Goal: Task Accomplishment & Management: Manage account settings

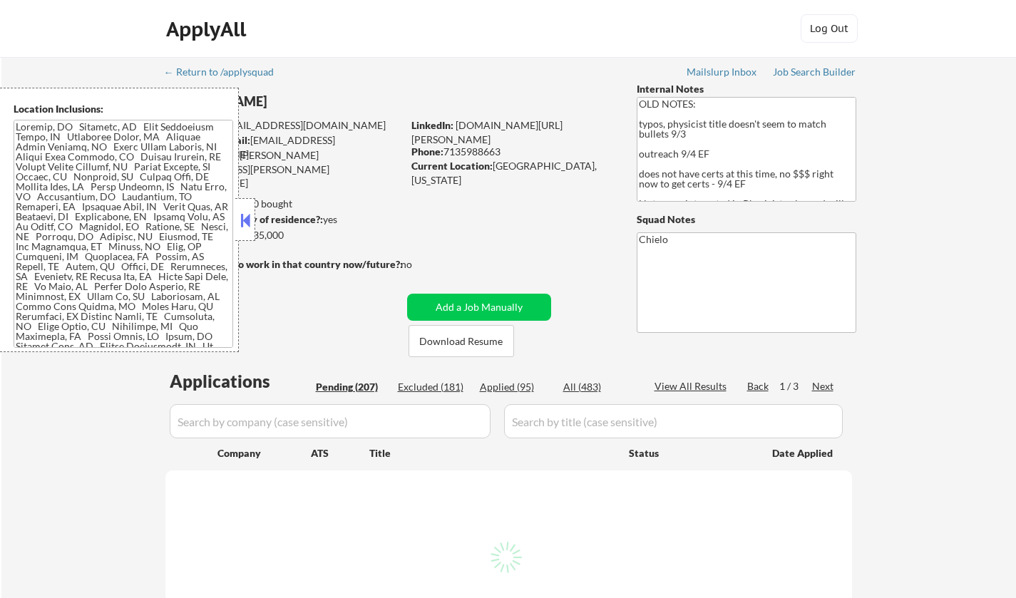
click at [249, 222] on button at bounding box center [245, 220] width 16 height 21
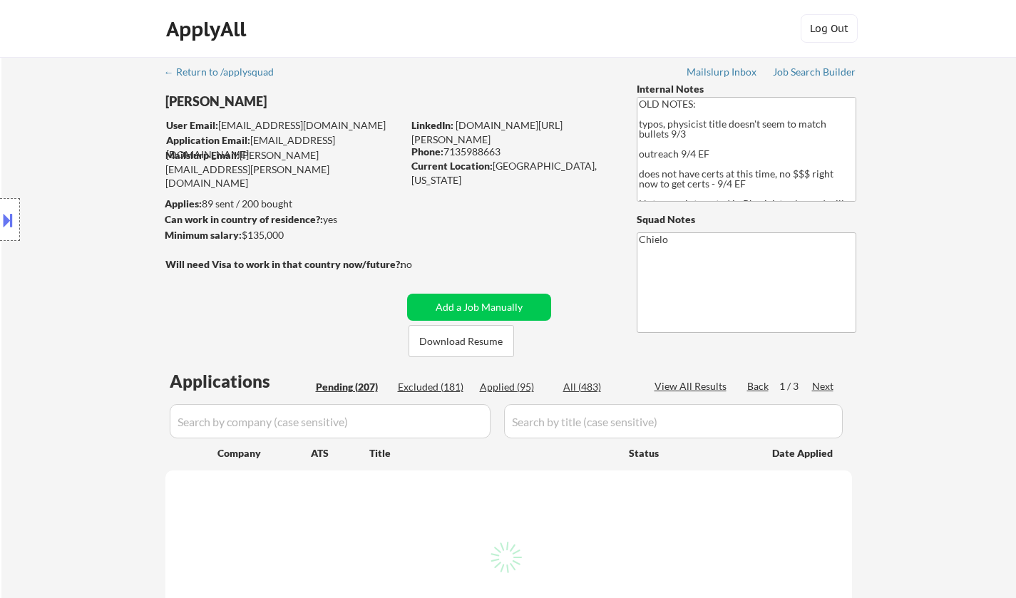
select select ""pending""
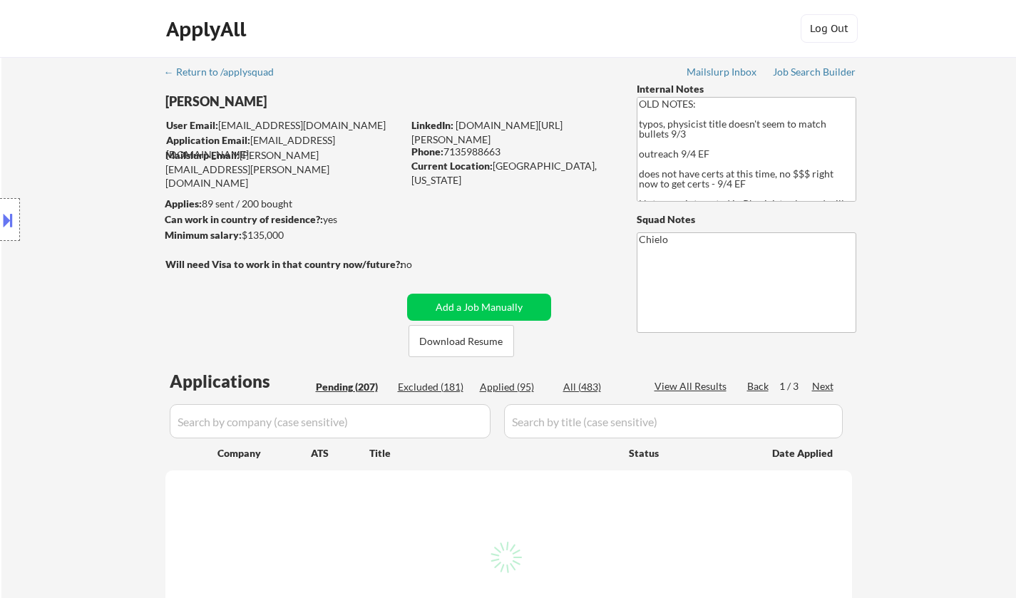
select select ""pending""
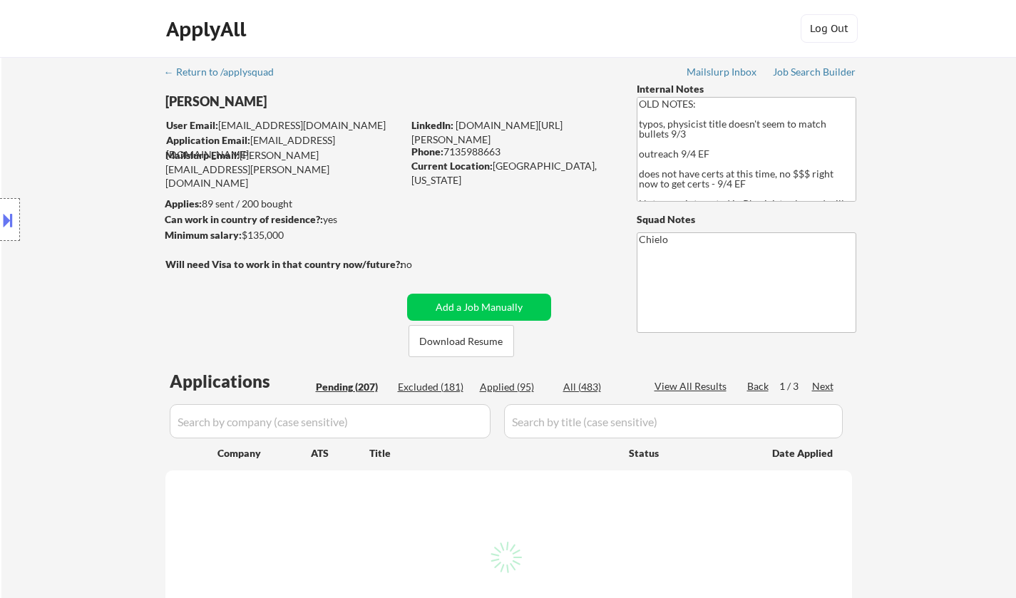
select select ""pending""
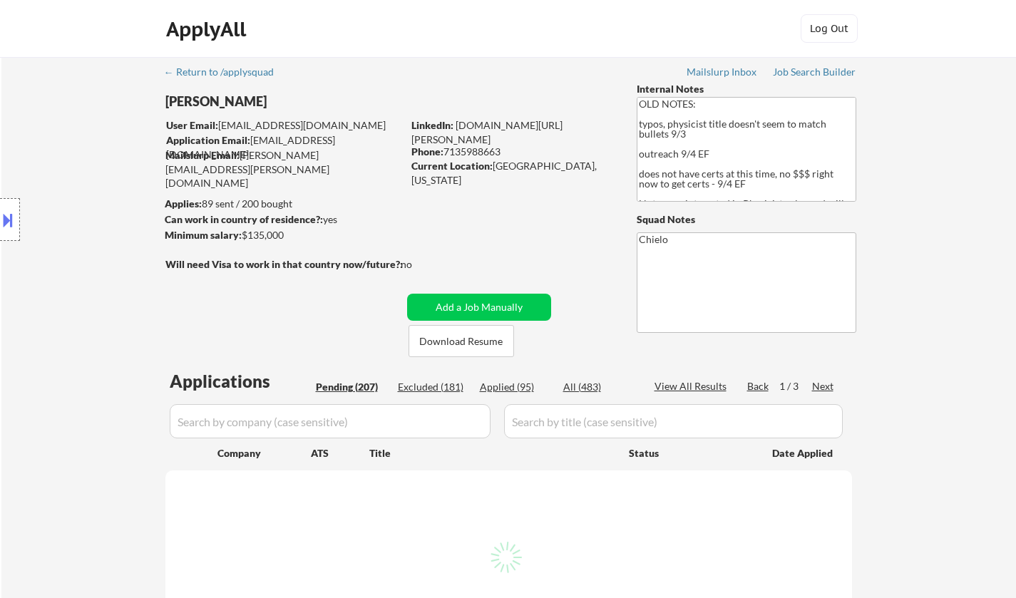
select select ""pending""
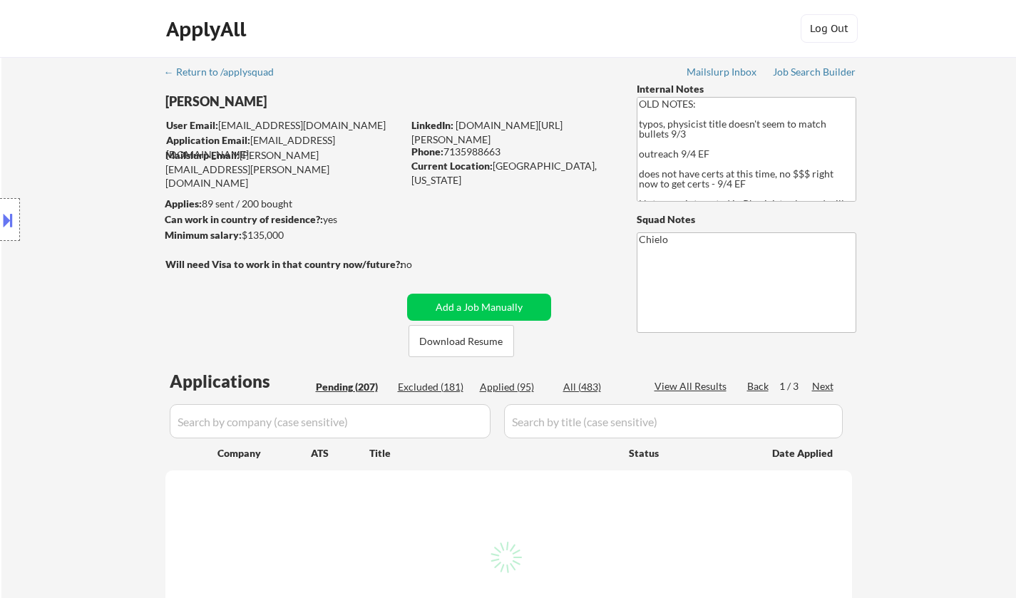
select select ""pending""
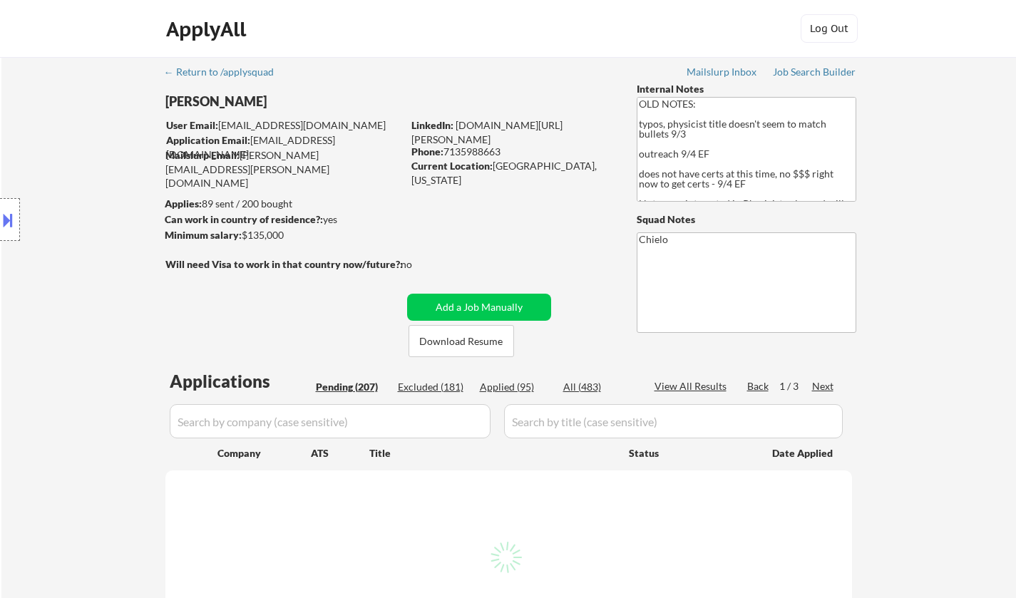
select select ""pending""
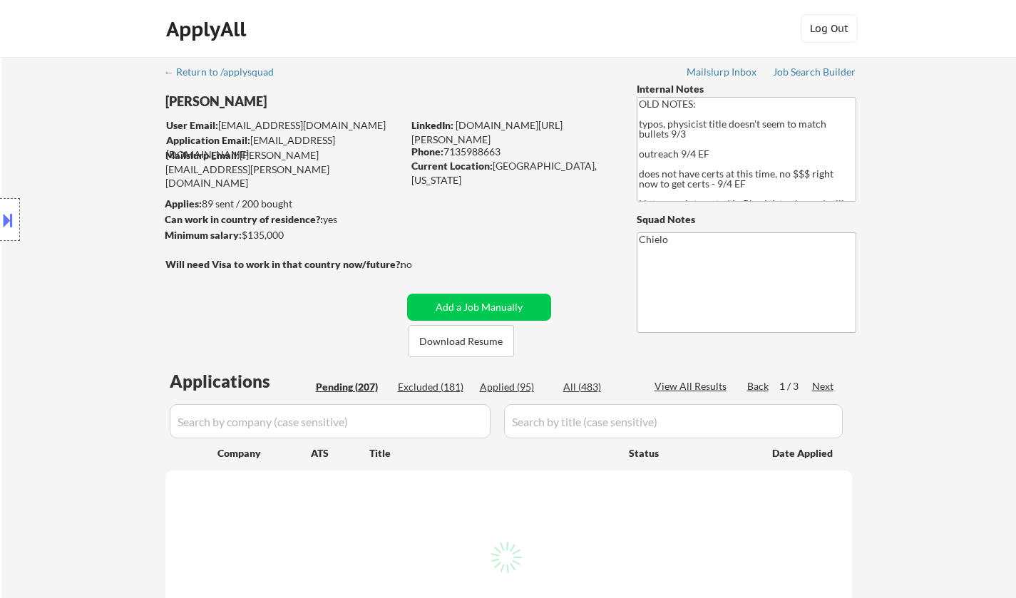
select select ""pending""
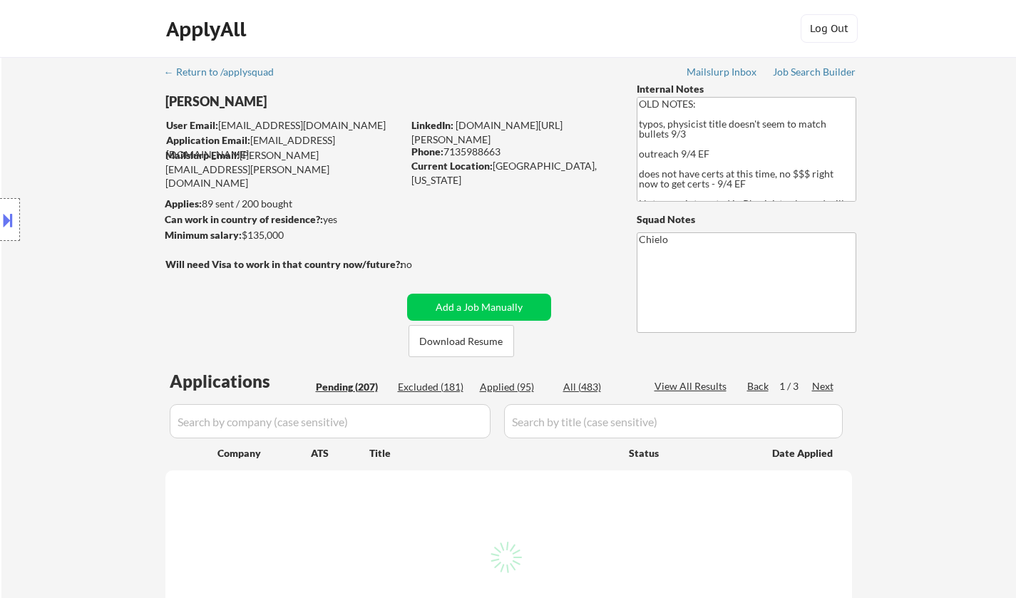
select select ""pending""
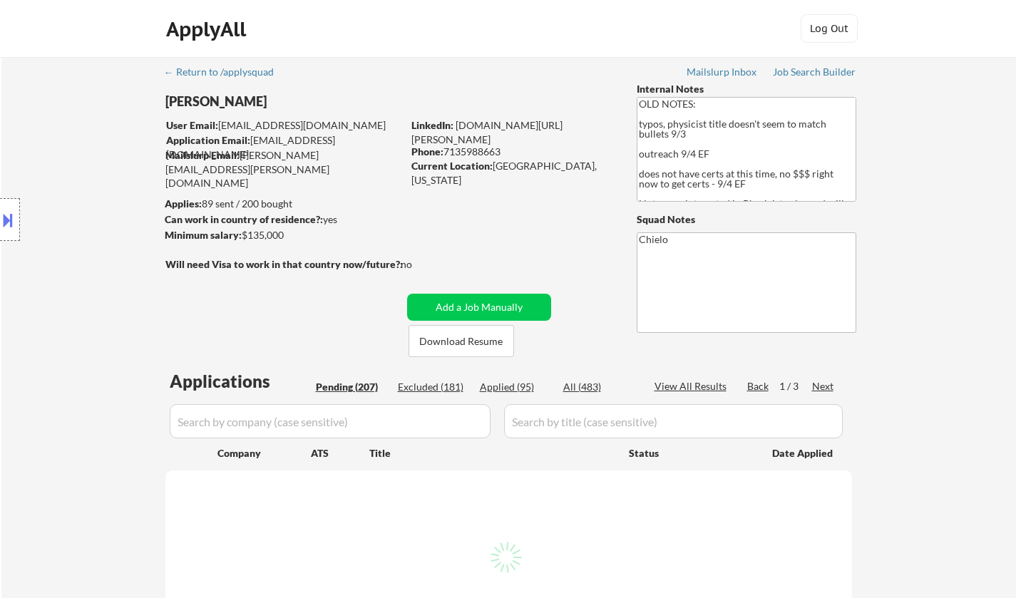
select select ""pending""
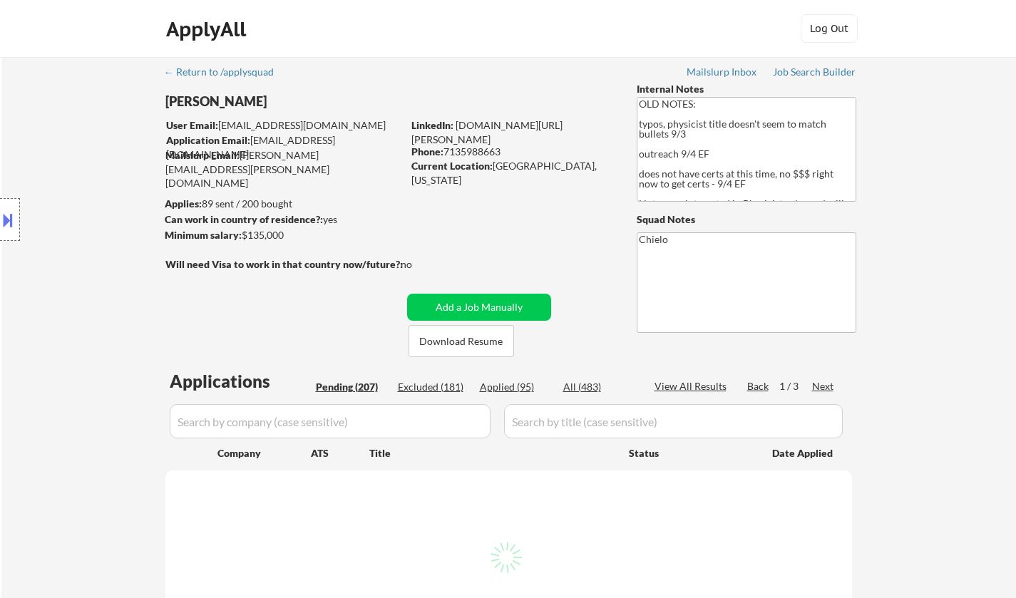
select select ""pending""
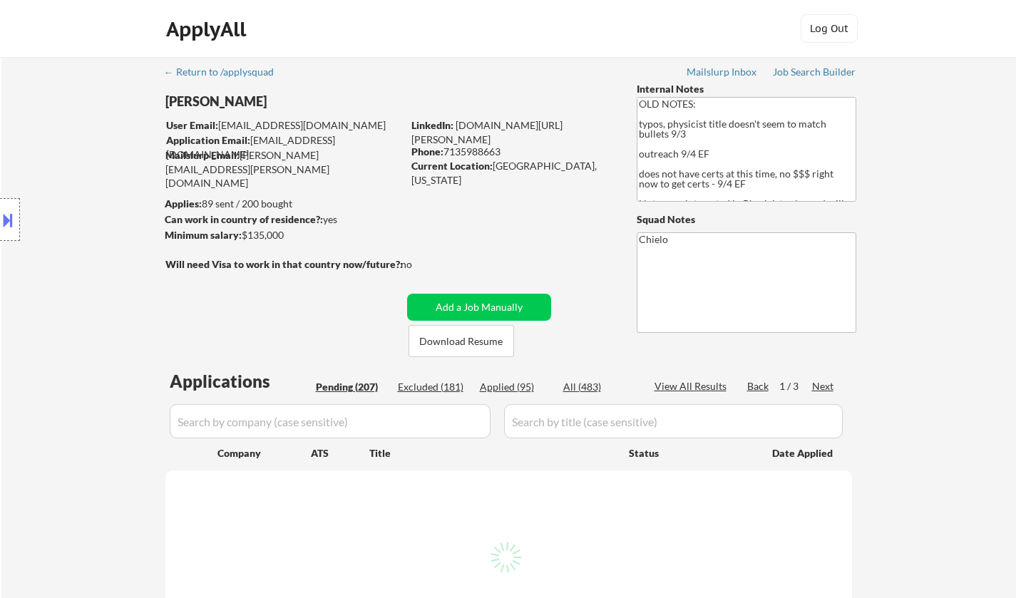
select select ""pending""
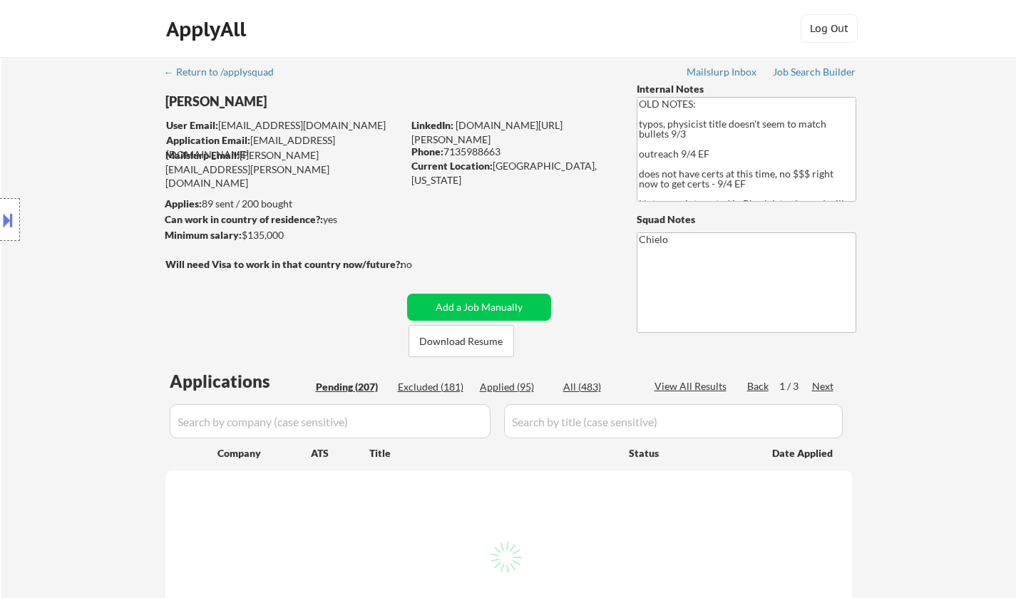
select select ""pending""
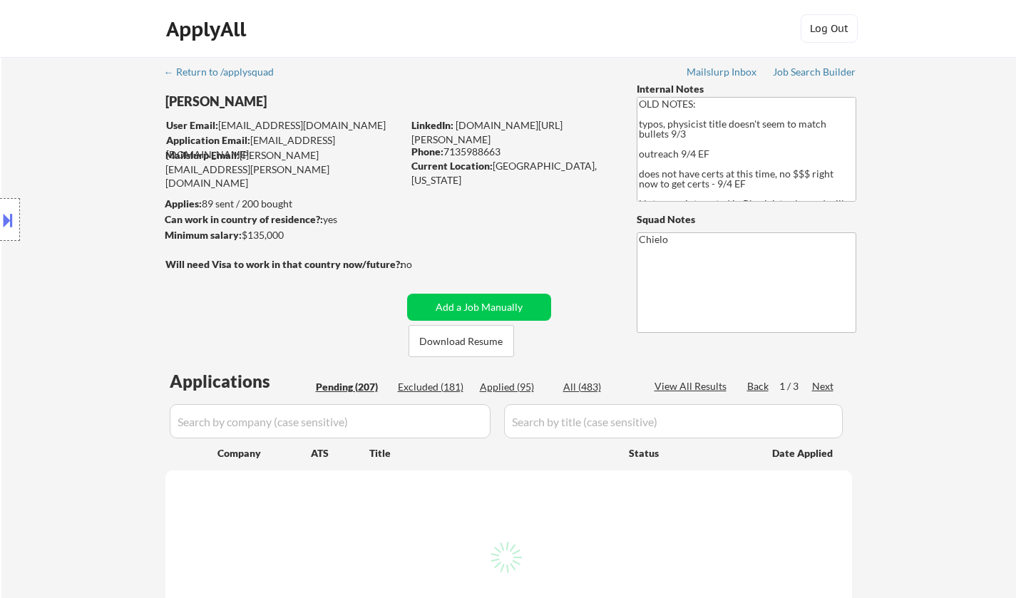
select select ""pending""
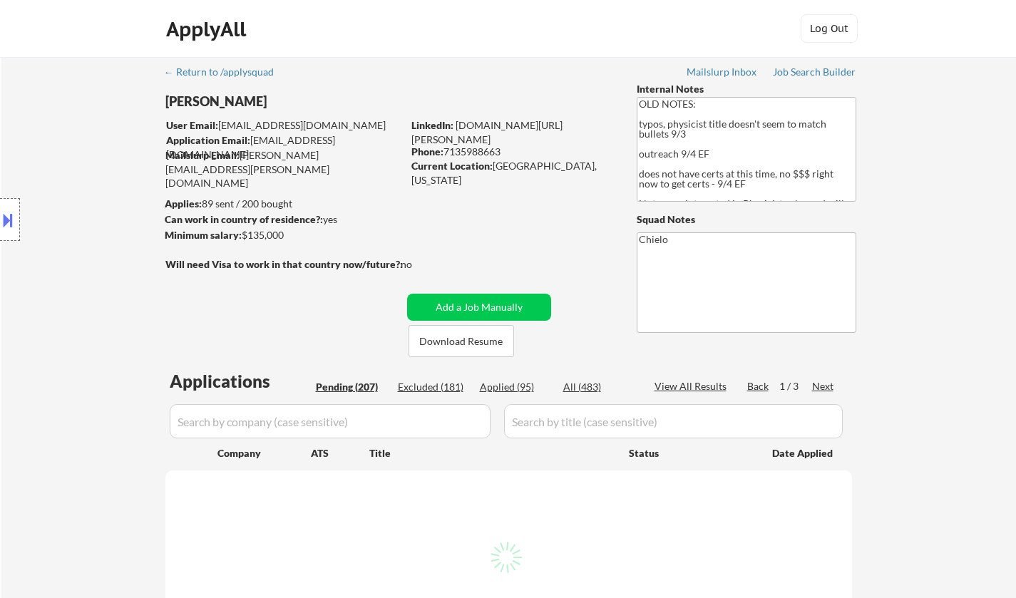
select select ""pending""
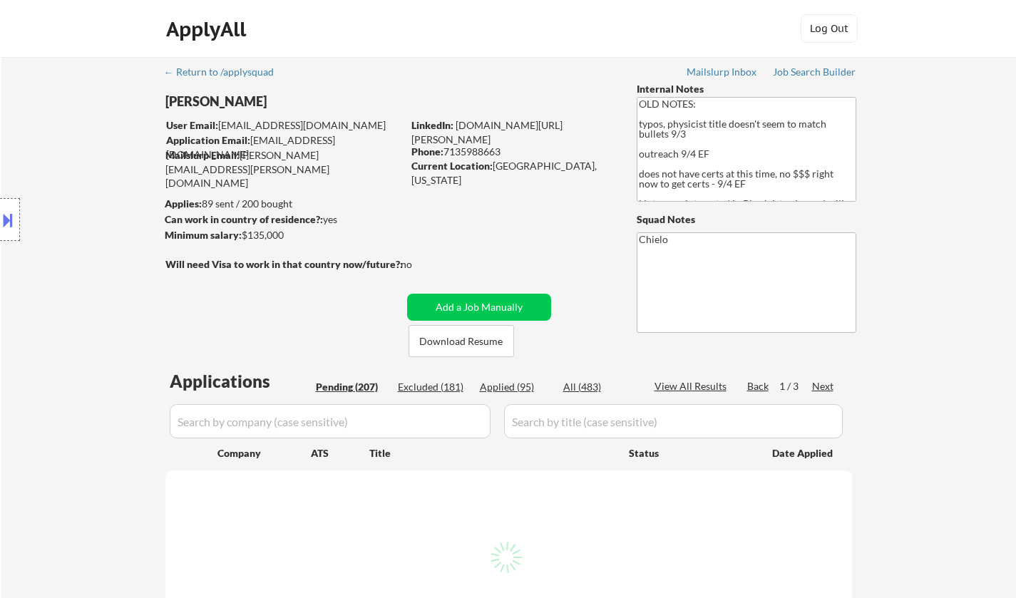
select select ""pending""
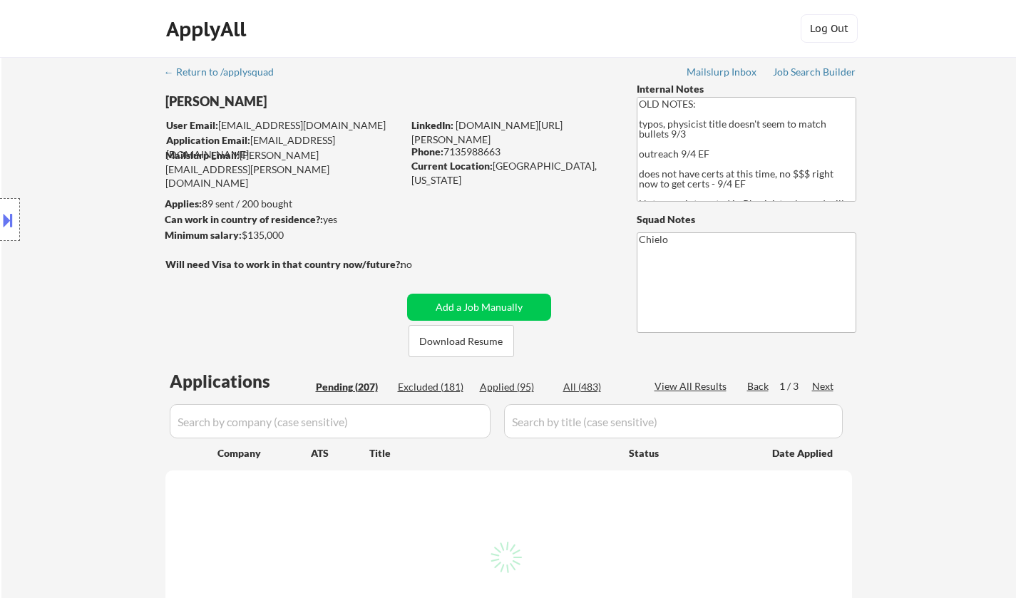
select select ""pending""
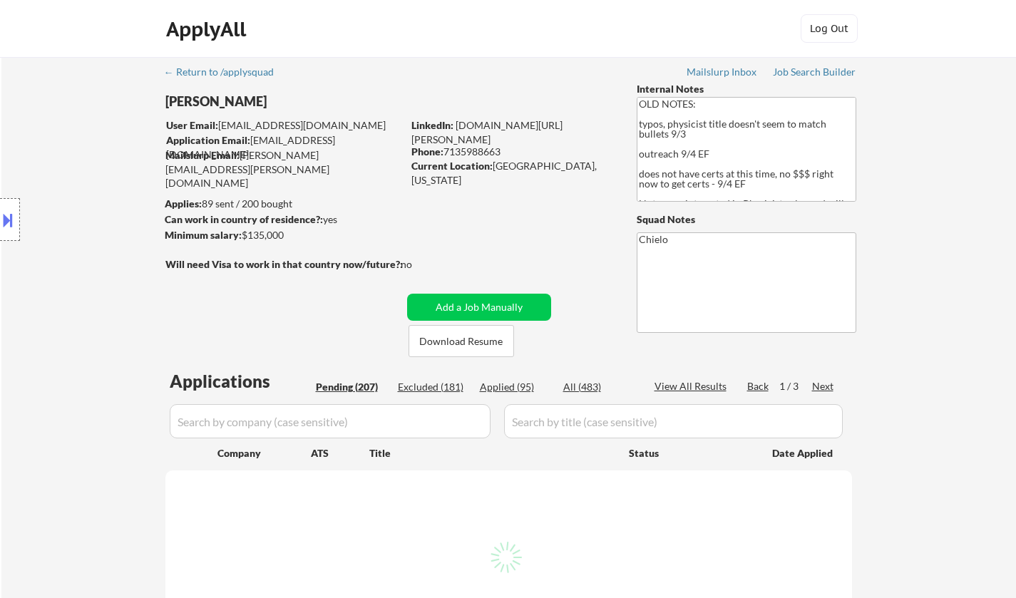
select select ""pending""
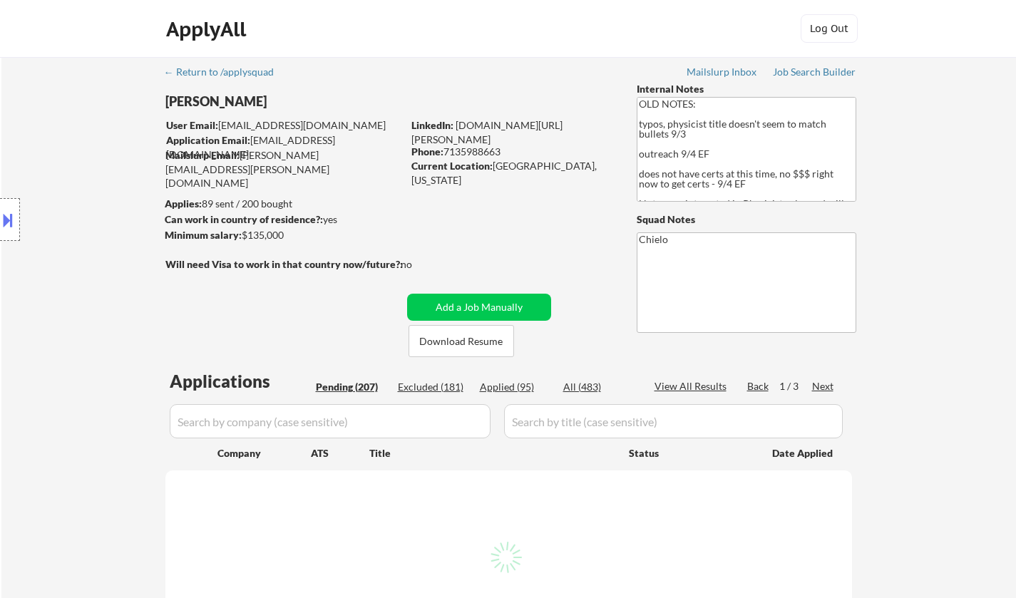
select select ""pending""
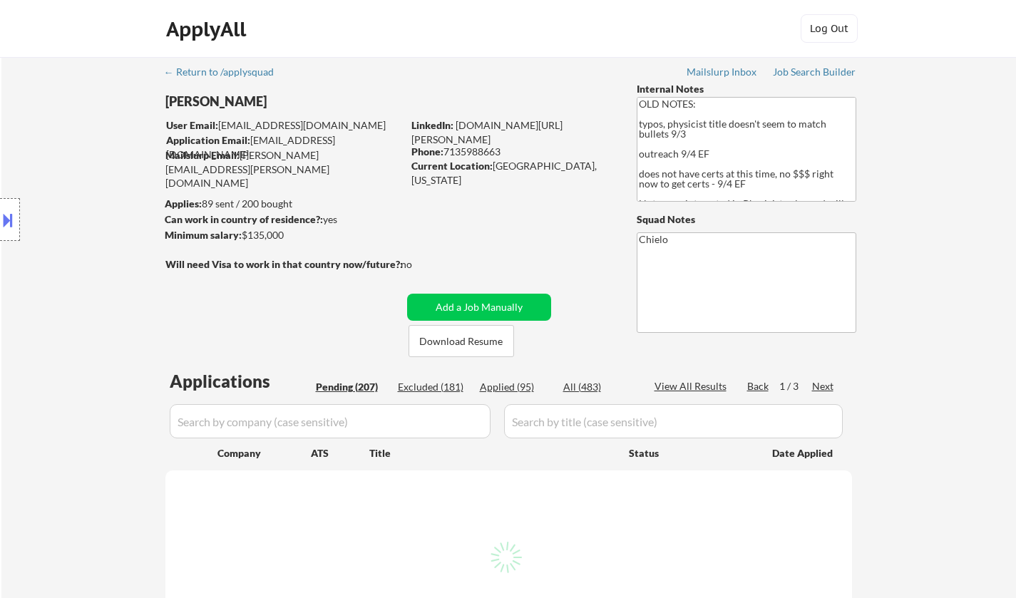
select select ""pending""
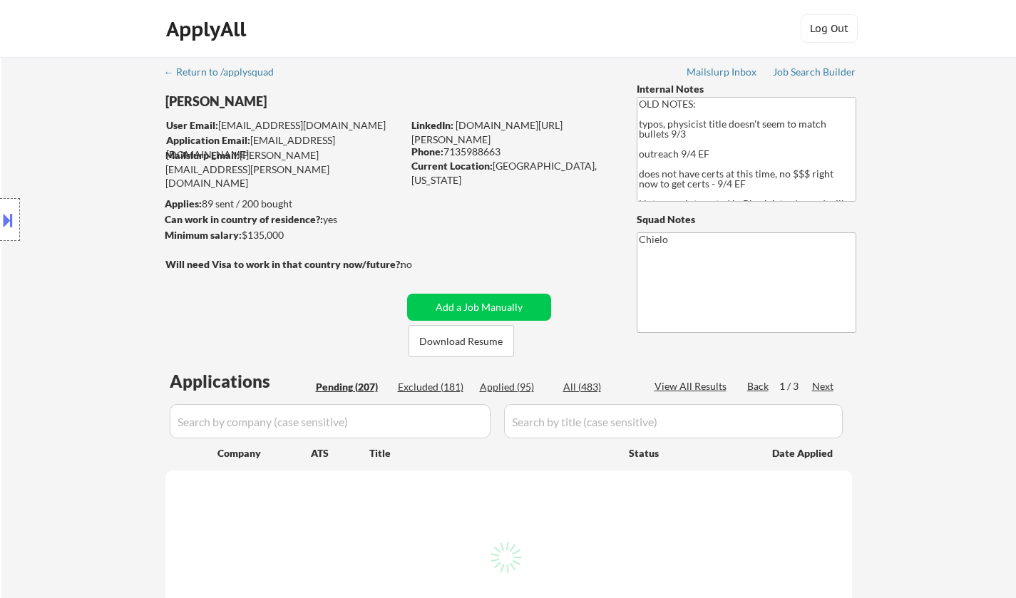
select select ""pending""
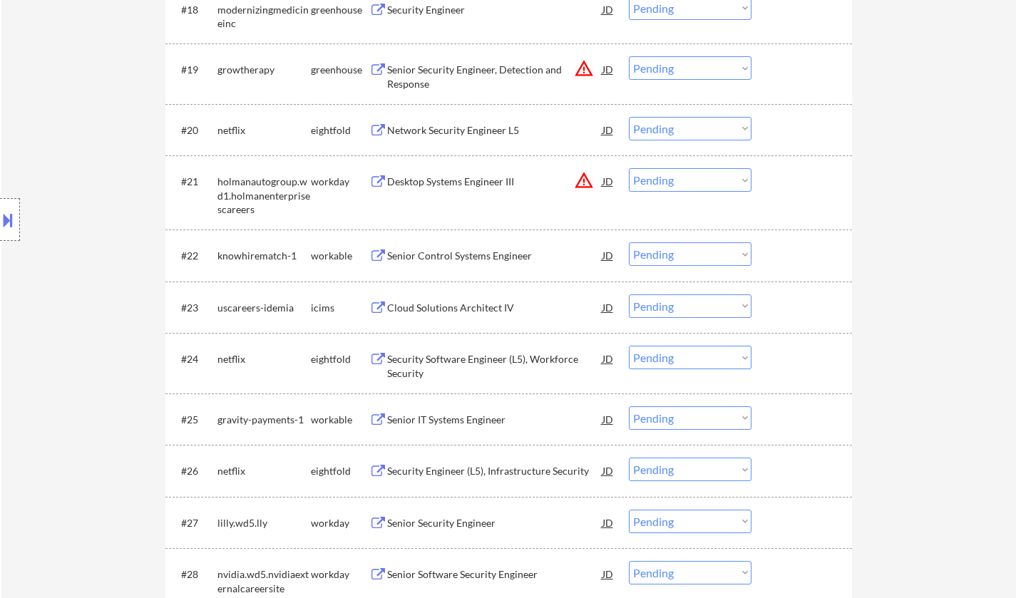
scroll to position [1568, 0]
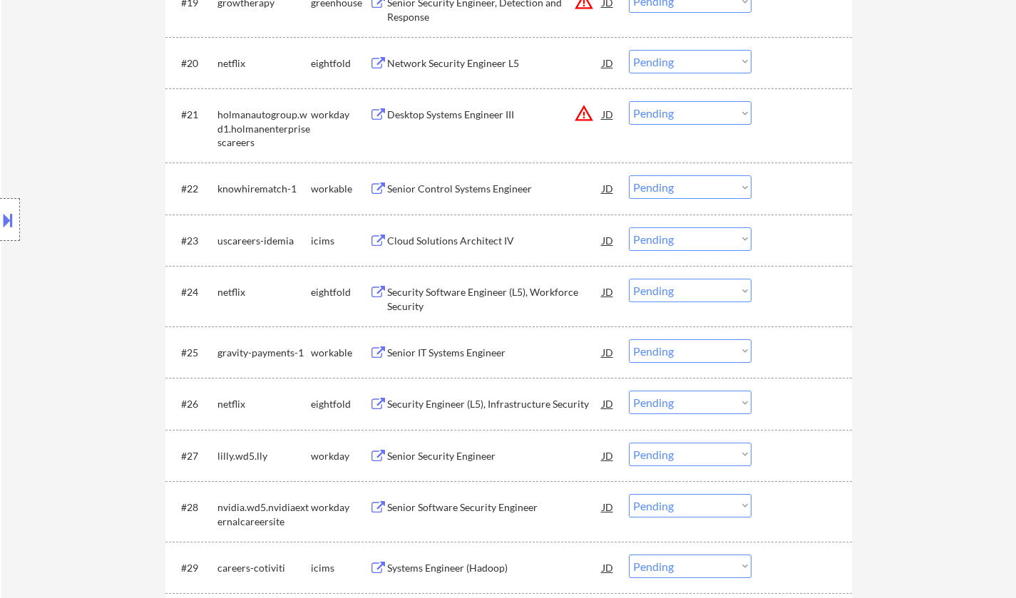
click at [437, 355] on div "Senior IT Systems Engineer" at bounding box center [494, 353] width 215 height 14
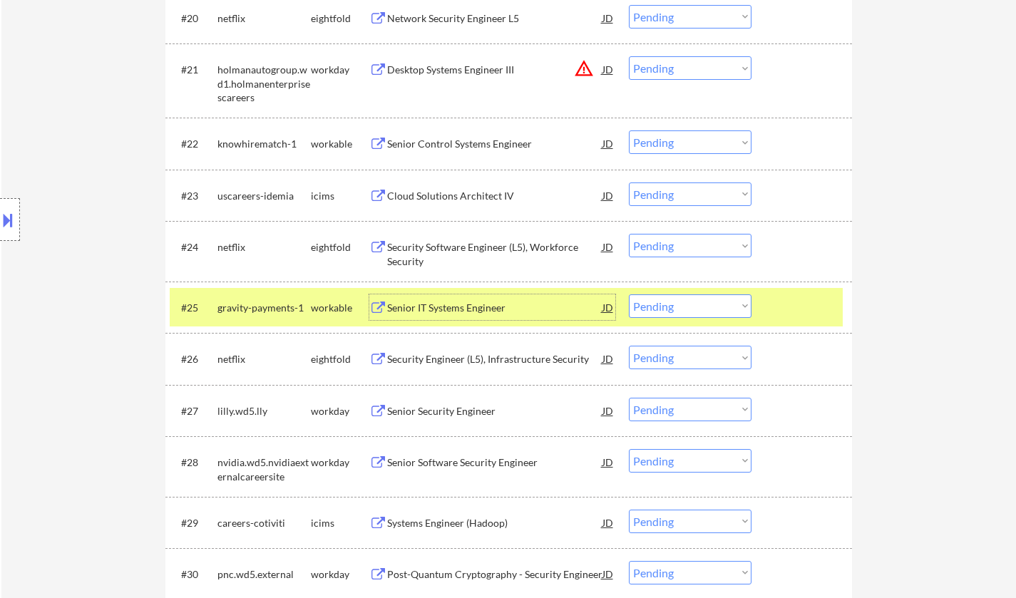
scroll to position [1639, 0]
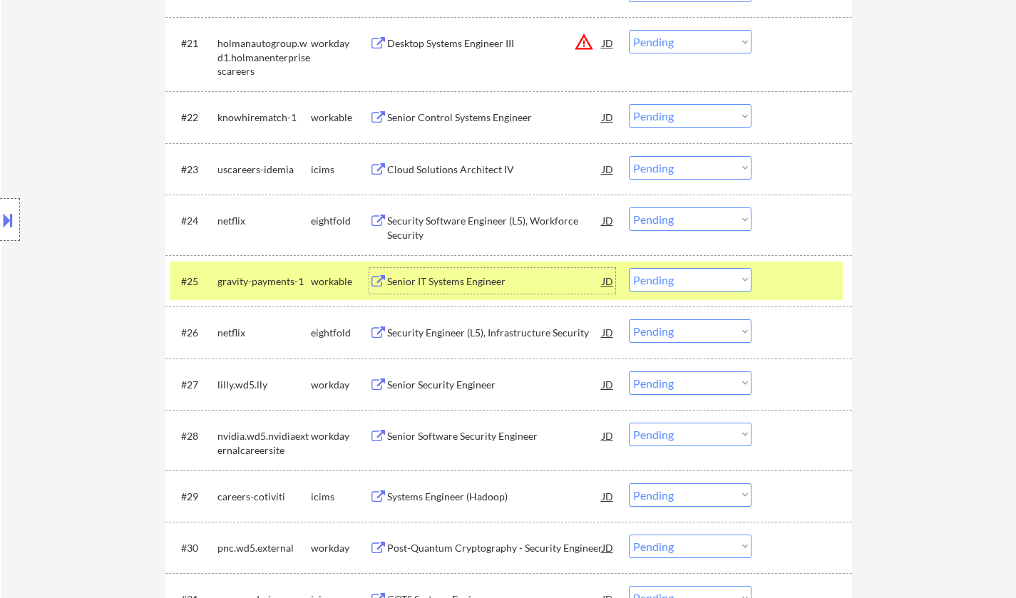
click at [706, 281] on select "Choose an option... Pending Applied Excluded (Questions) Excluded (Expired) Exc…" at bounding box center [690, 280] width 123 height 24
click at [629, 268] on select "Choose an option... Pending Applied Excluded (Questions) Excluded (Expired) Exc…" at bounding box center [690, 280] width 123 height 24
select select ""pending""
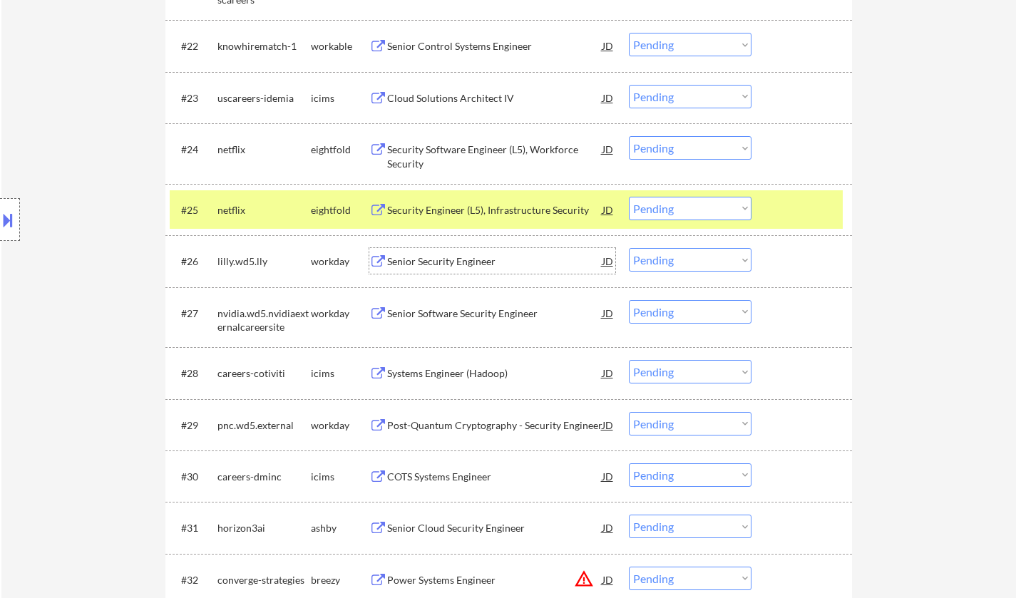
click at [440, 264] on div "Senior Security Engineer" at bounding box center [494, 261] width 215 height 14
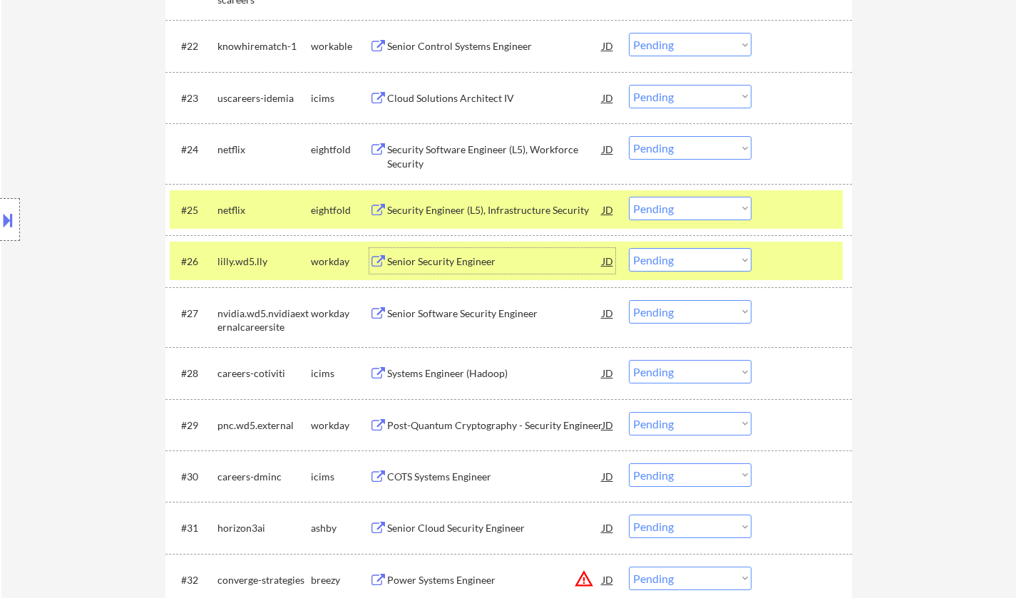
click at [671, 260] on select "Choose an option... Pending Applied Excluded (Questions) Excluded (Expired) Exc…" at bounding box center [690, 260] width 123 height 24
click at [629, 248] on select "Choose an option... Pending Applied Excluded (Questions) Excluded (Expired) Exc…" at bounding box center [690, 260] width 123 height 24
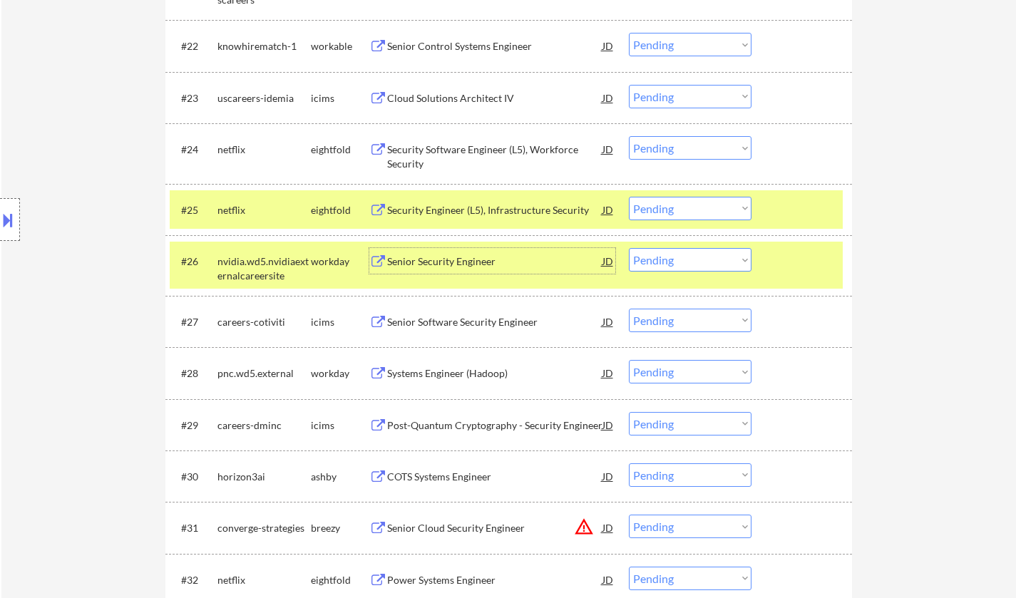
click at [440, 259] on div "Senior Security Engineer" at bounding box center [494, 261] width 215 height 14
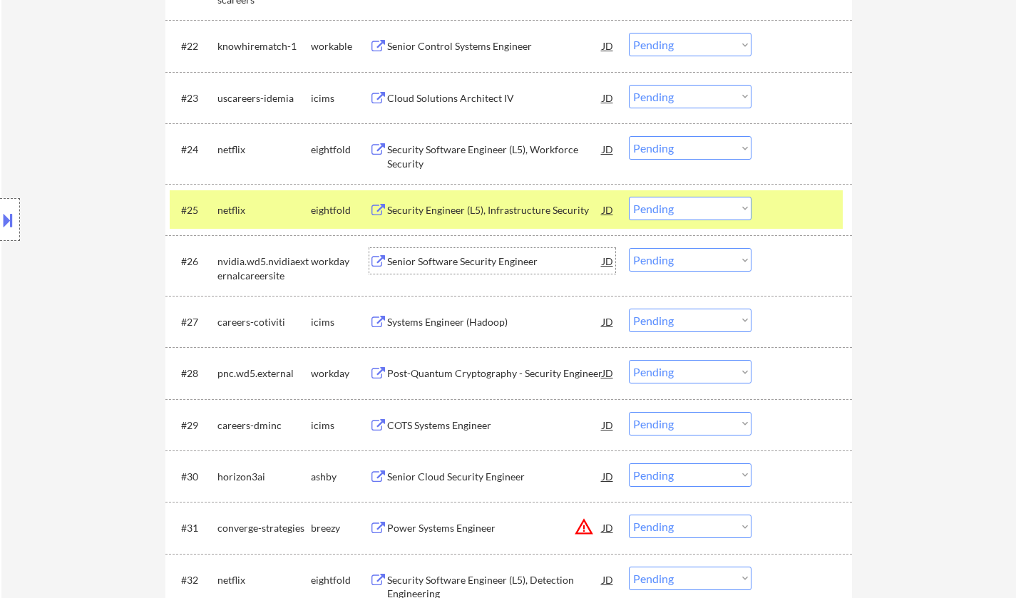
drag, startPoint x: 686, startPoint y: 258, endPoint x: 681, endPoint y: 269, distance: 12.7
click at [686, 258] on select "Choose an option... Pending Applied Excluded (Questions) Excluded (Expired) Exc…" at bounding box center [690, 260] width 123 height 24
click at [629, 248] on select "Choose an option... Pending Applied Excluded (Questions) Excluded (Expired) Exc…" at bounding box center [690, 260] width 123 height 24
select select ""pending""
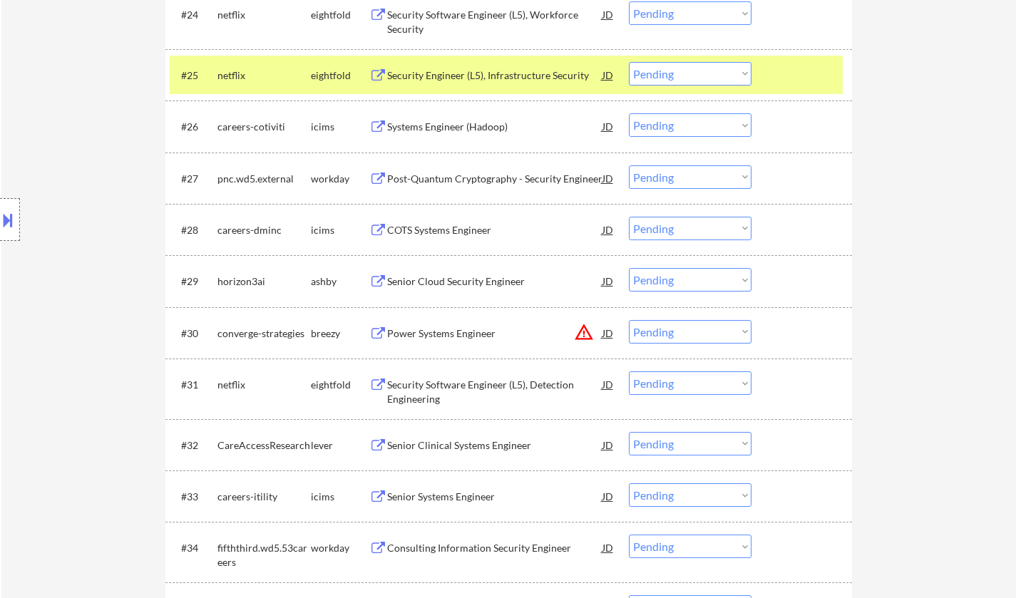
scroll to position [1853, 0]
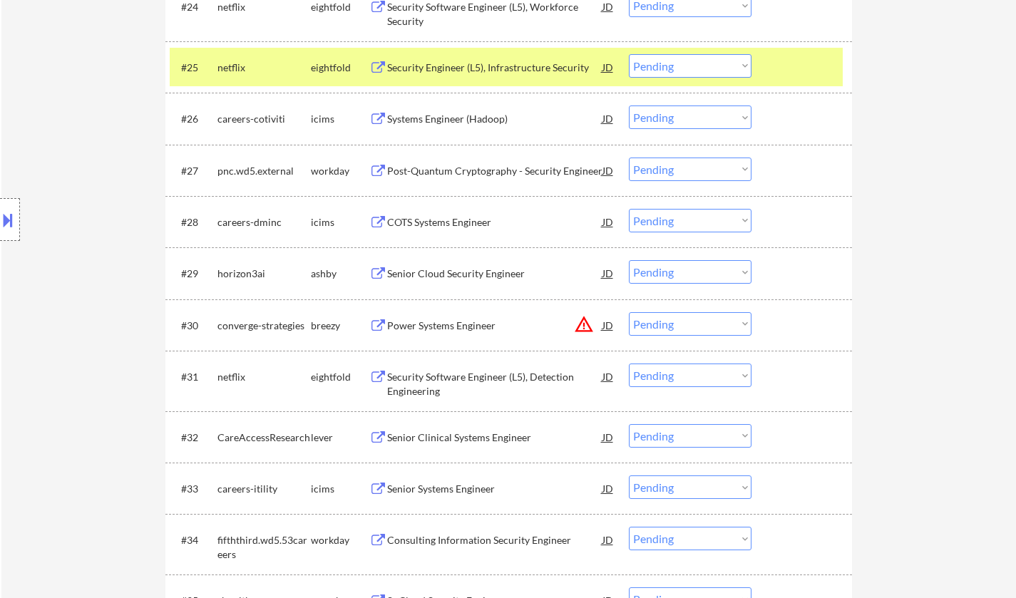
click at [439, 266] on div "Senior Cloud Security Engineer" at bounding box center [494, 273] width 215 height 26
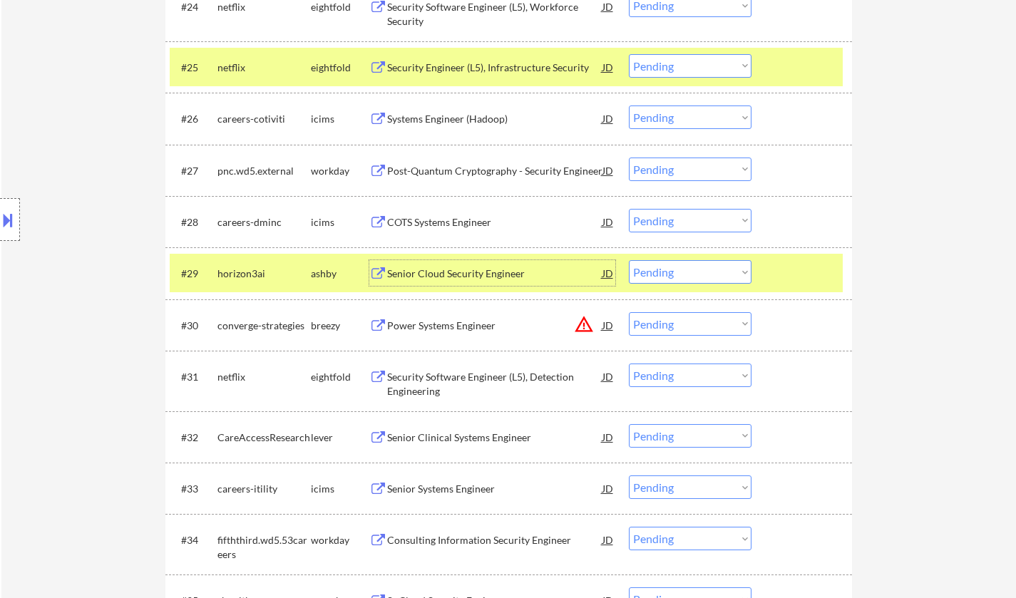
click at [677, 272] on select "Choose an option... Pending Applied Excluded (Questions) Excluded (Expired) Exc…" at bounding box center [690, 272] width 123 height 24
click at [629, 260] on select "Choose an option... Pending Applied Excluded (Questions) Excluded (Expired) Exc…" at bounding box center [690, 272] width 123 height 24
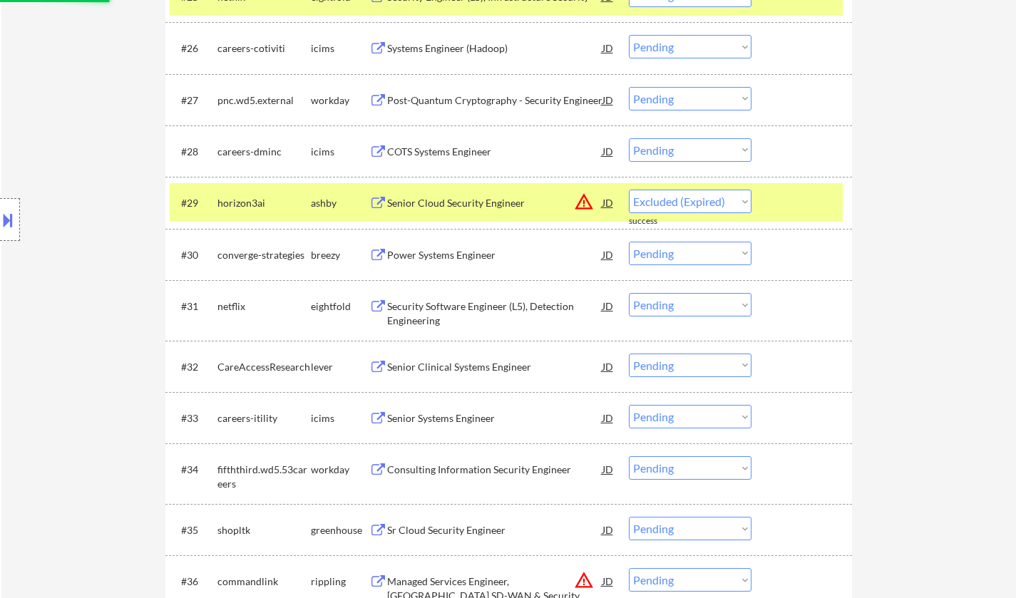
select select ""pending""
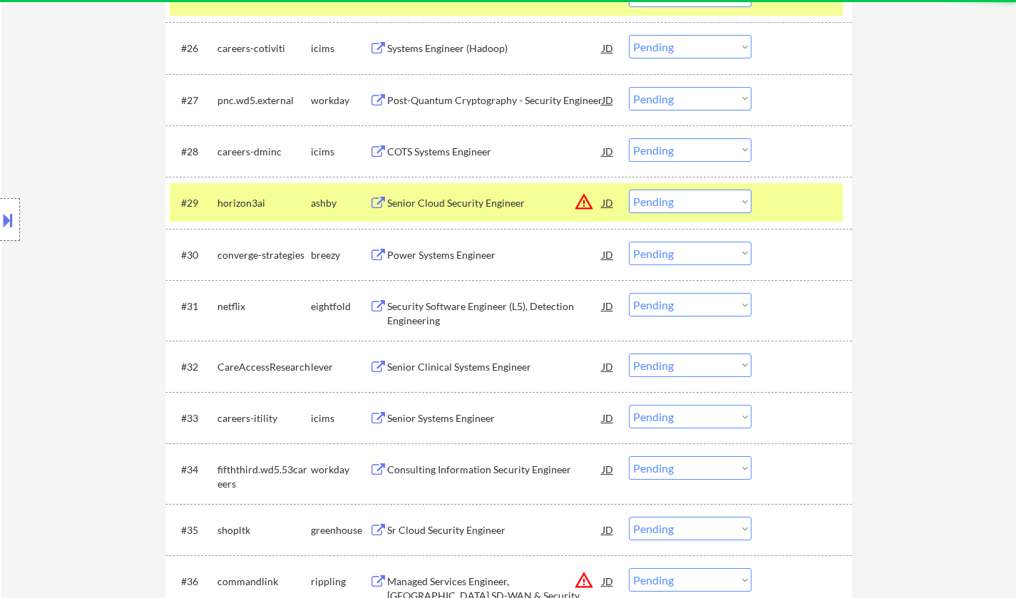
scroll to position [1996, 0]
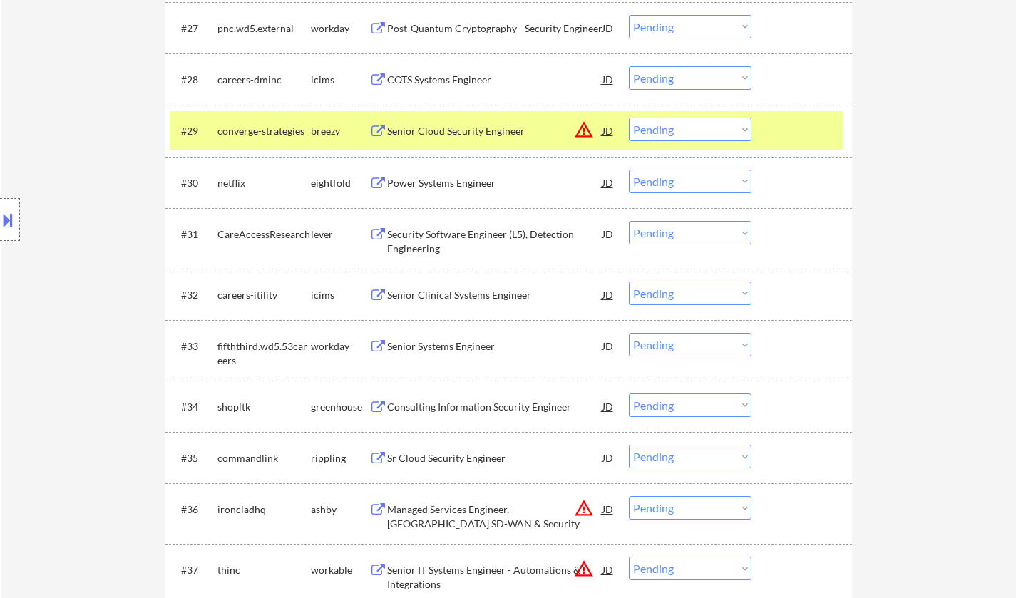
click at [478, 242] on div "Security Software Engineer (L5), Detection Engineering" at bounding box center [494, 241] width 215 height 28
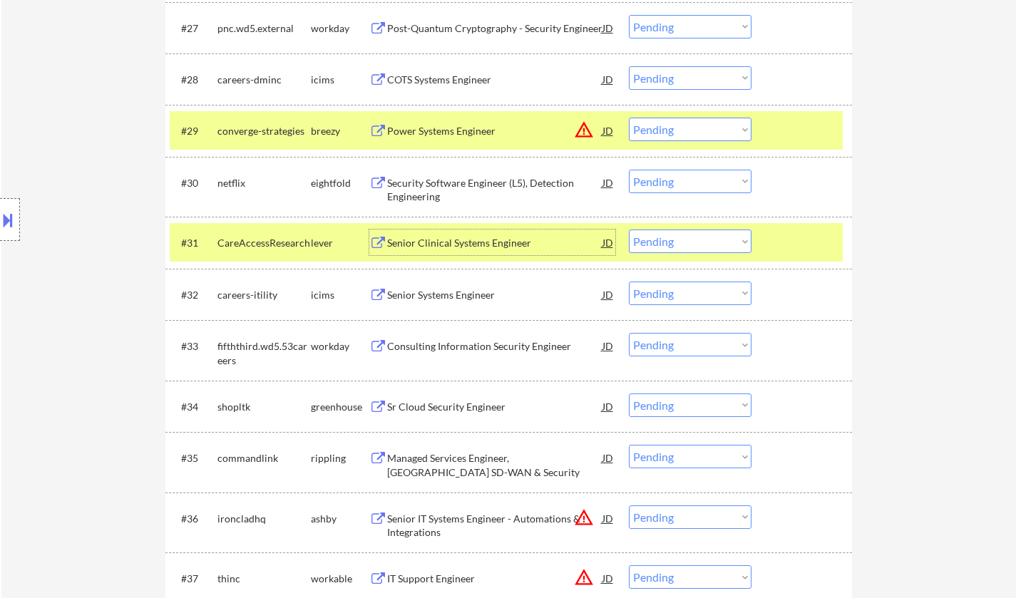
click at [718, 252] on select "Choose an option... Pending Applied Excluded (Questions) Excluded (Expired) Exc…" at bounding box center [690, 241] width 123 height 24
click at [629, 229] on select "Choose an option... Pending Applied Excluded (Questions) Excluded (Expired) Exc…" at bounding box center [690, 241] width 123 height 24
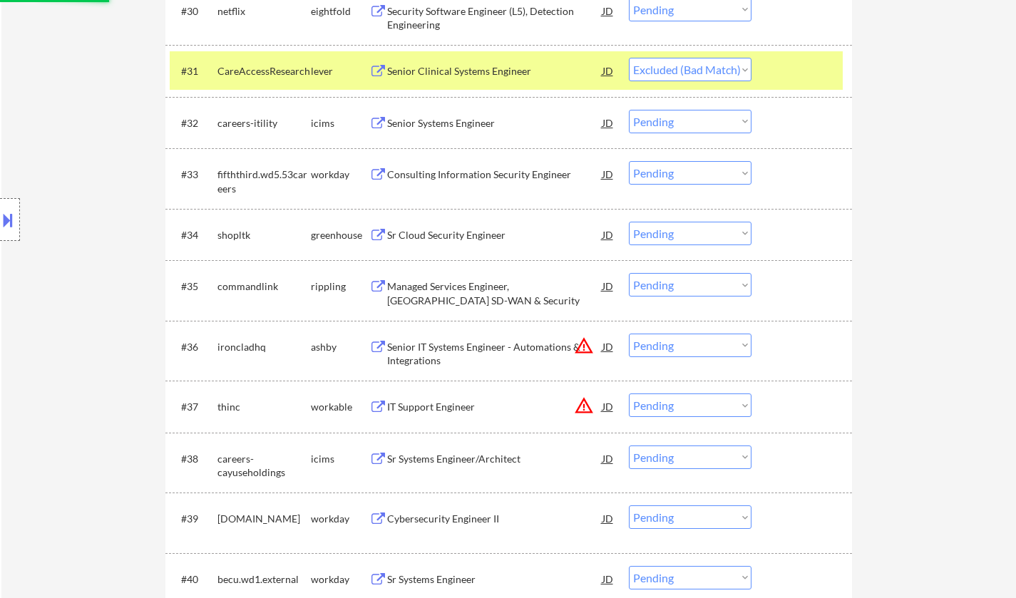
scroll to position [2209, 0]
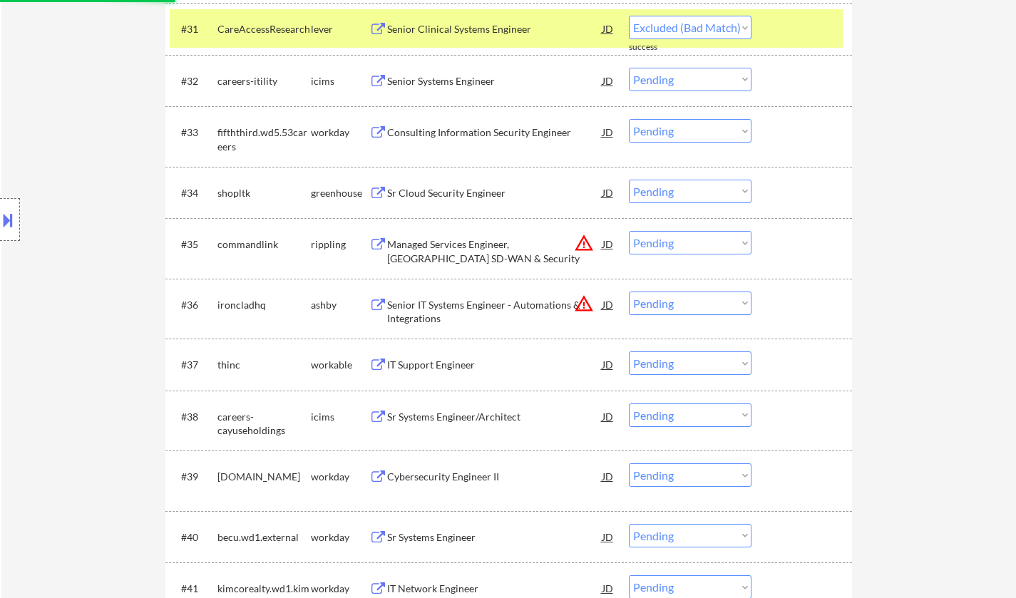
select select ""pending""
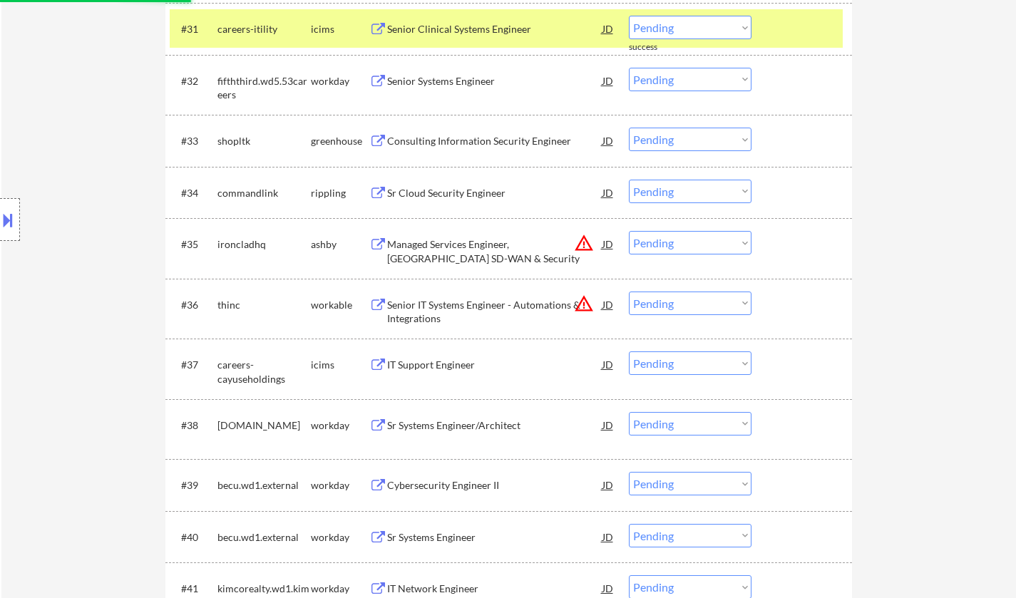
click at [454, 191] on div "Sr Cloud Security Engineer" at bounding box center [494, 193] width 215 height 14
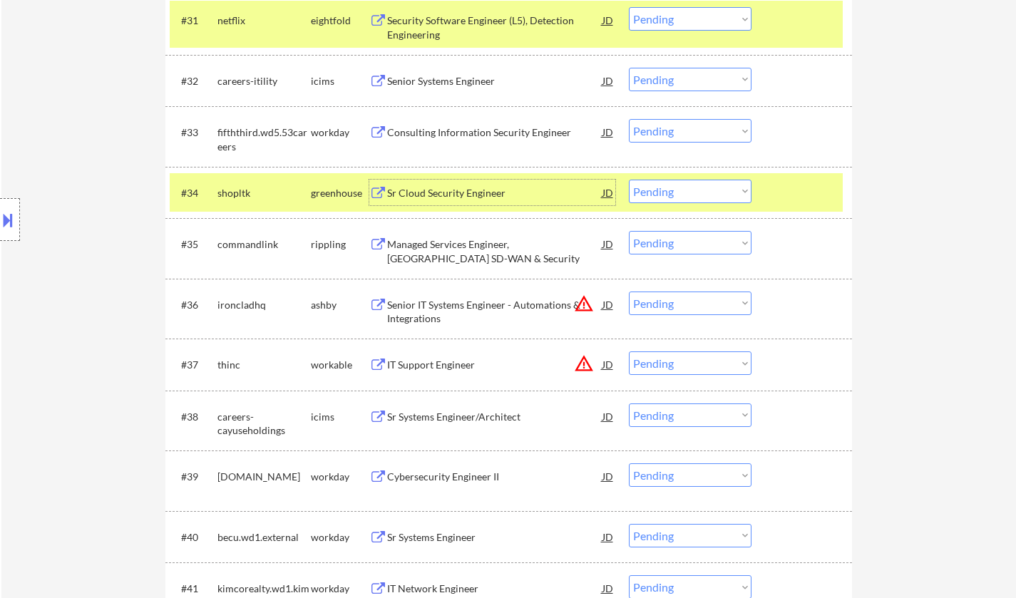
drag, startPoint x: 679, startPoint y: 244, endPoint x: 686, endPoint y: 253, distance: 11.7
click at [679, 244] on select "Choose an option... Pending Applied Excluded (Questions) Excluded (Expired) Exc…" at bounding box center [690, 243] width 123 height 24
click at [629, 231] on select "Choose an option... Pending Applied Excluded (Questions) Excluded (Expired) Exc…" at bounding box center [690, 243] width 123 height 24
select select ""pending""
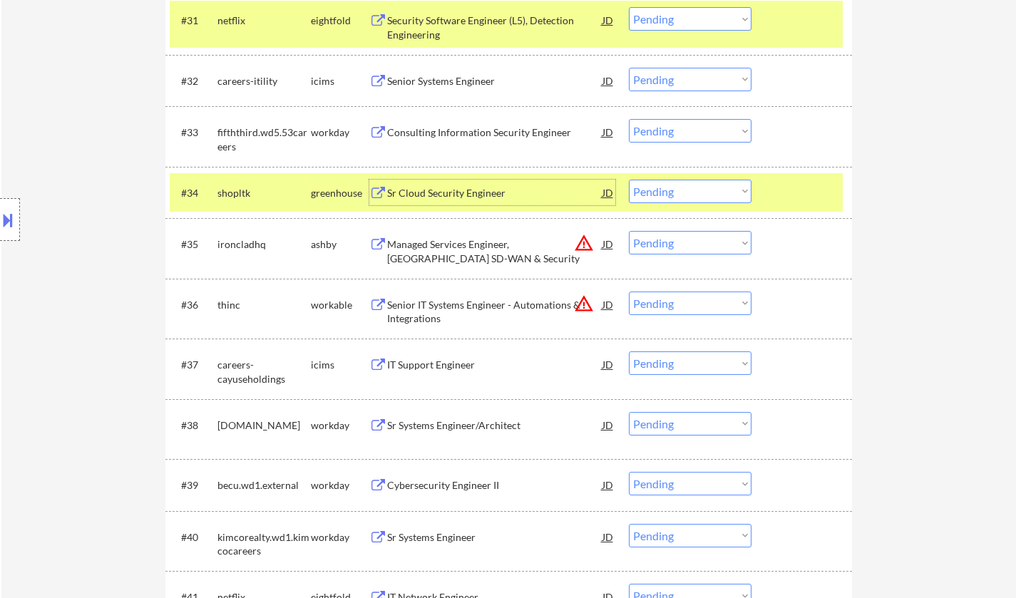
click at [440, 195] on div "Sr Cloud Security Engineer" at bounding box center [494, 193] width 215 height 14
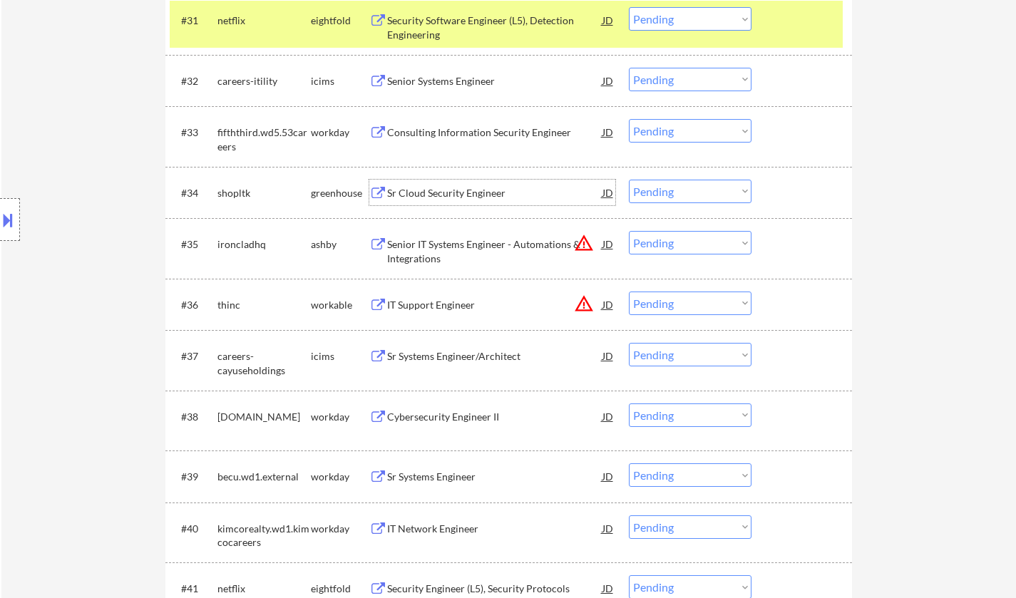
drag, startPoint x: 660, startPoint y: 194, endPoint x: 671, endPoint y: 202, distance: 13.3
click at [660, 194] on select "Choose an option... Pending Applied Excluded (Questions) Excluded (Expired) Exc…" at bounding box center [690, 192] width 123 height 24
click at [629, 180] on select "Choose an option... Pending Applied Excluded (Questions) Excluded (Expired) Exc…" at bounding box center [690, 192] width 123 height 24
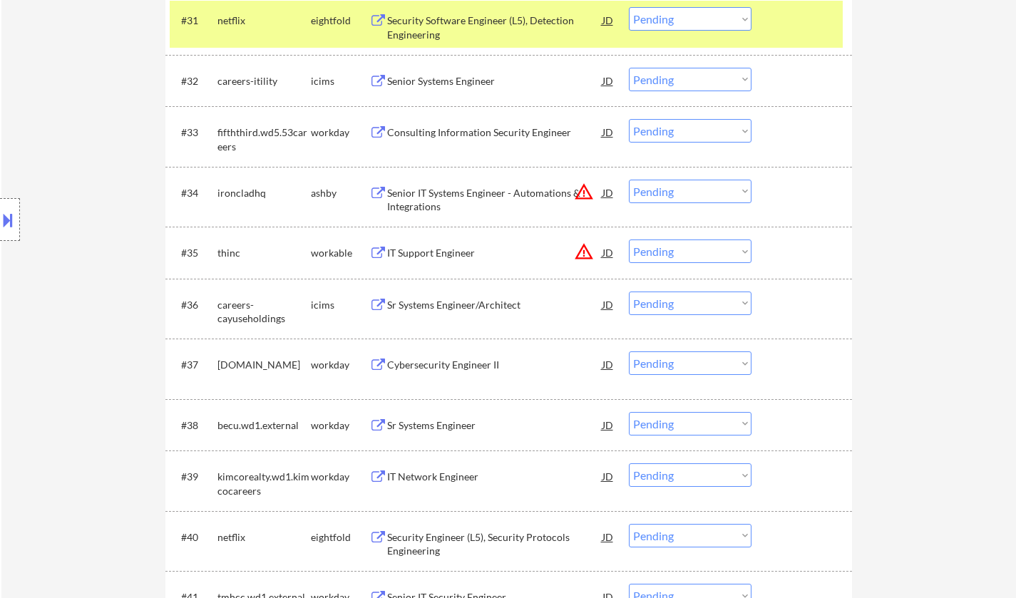
click at [661, 190] on select "Choose an option... Pending Applied Excluded (Questions) Excluded (Expired) Exc…" at bounding box center [690, 192] width 123 height 24
click at [629, 180] on select "Choose an option... Pending Applied Excluded (Questions) Excluded (Expired) Exc…" at bounding box center [690, 192] width 123 height 24
select select ""pending""
click at [460, 124] on div "Consulting Information Security Engineer" at bounding box center [494, 132] width 215 height 26
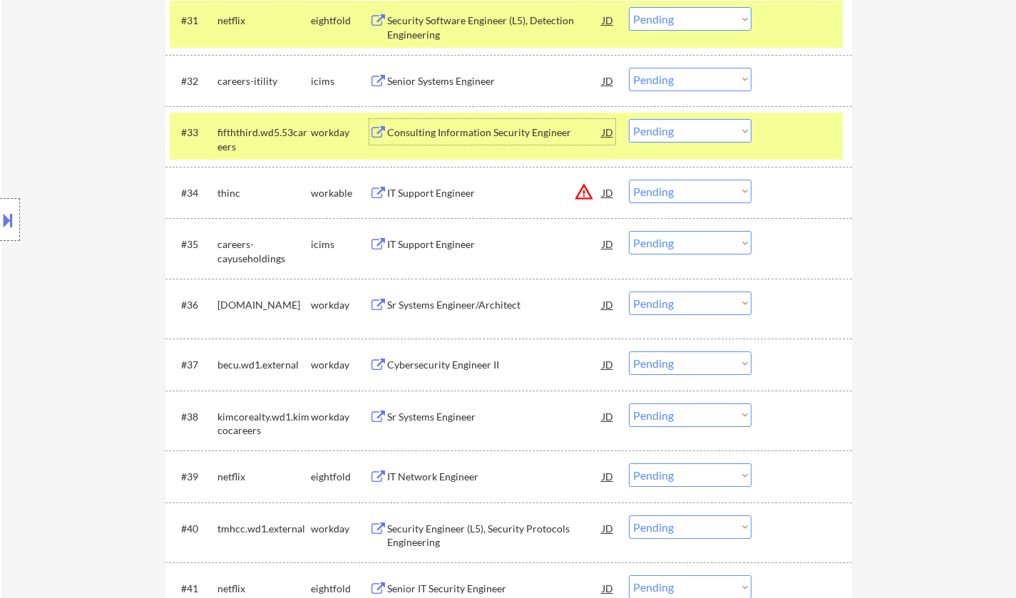
click at [659, 123] on select "Choose an option... Pending Applied Excluded (Questions) Excluded (Expired) Exc…" at bounding box center [690, 131] width 123 height 24
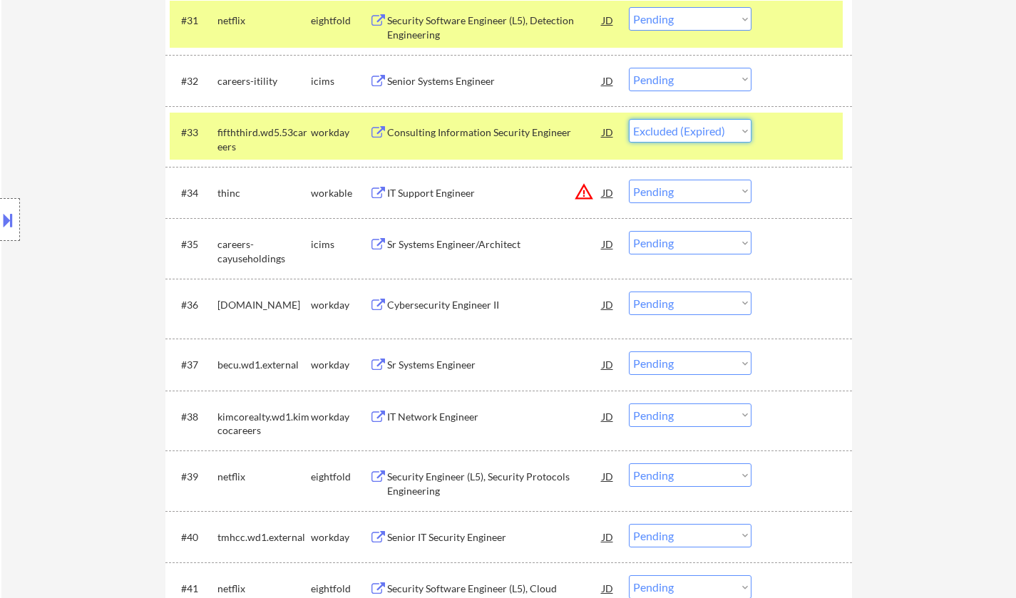
click at [629, 119] on select "Choose an option... Pending Applied Excluded (Questions) Excluded (Expired) Exc…" at bounding box center [690, 131] width 123 height 24
select select ""pending""
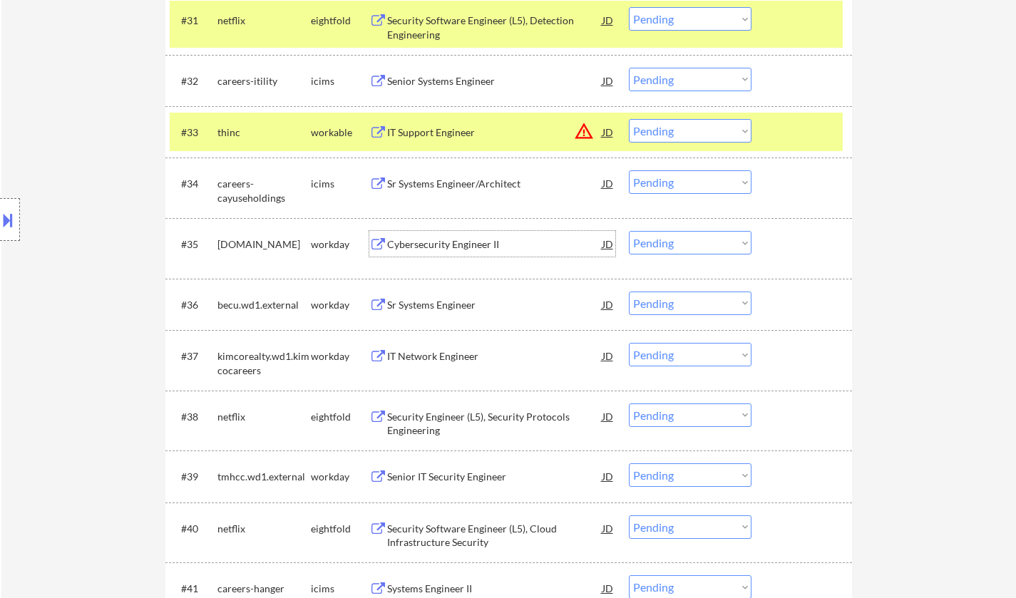
click at [426, 245] on div "Cybersecurity Engineer II" at bounding box center [494, 244] width 215 height 14
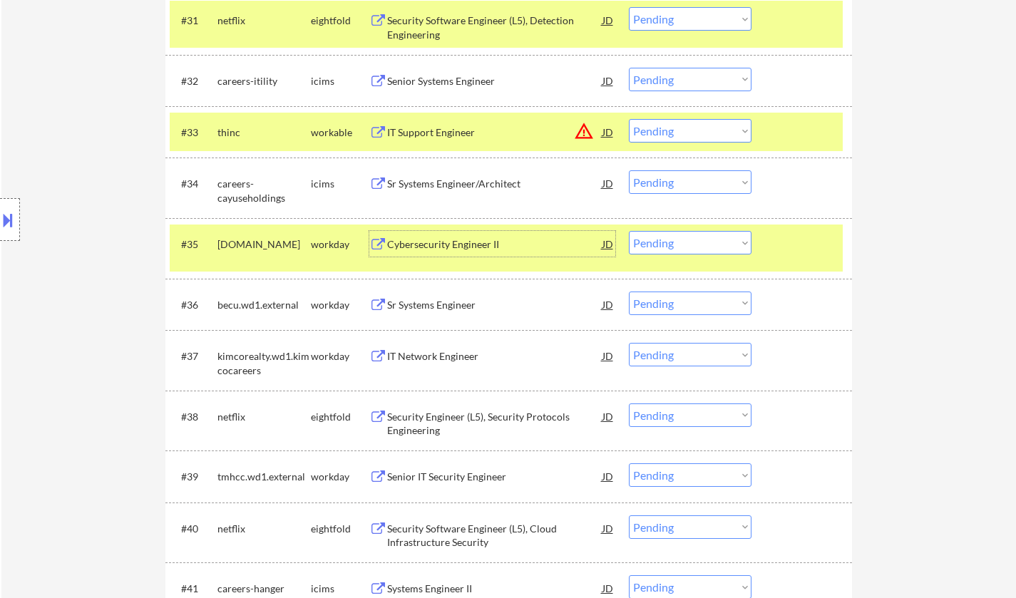
drag, startPoint x: 682, startPoint y: 243, endPoint x: 690, endPoint y: 254, distance: 13.3
click at [683, 243] on select "Choose an option... Pending Applied Excluded (Questions) Excluded (Expired) Exc…" at bounding box center [690, 243] width 123 height 24
click at [629, 231] on select "Choose an option... Pending Applied Excluded (Questions) Excluded (Expired) Exc…" at bounding box center [690, 243] width 123 height 24
select select ""pending""
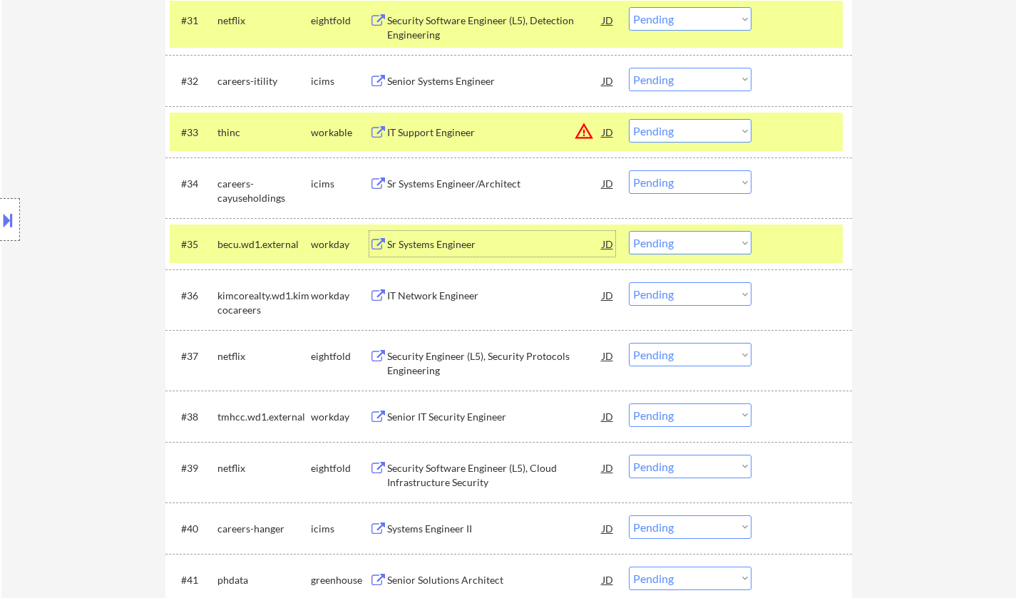
click at [432, 243] on div "Sr Systems Engineer" at bounding box center [494, 244] width 215 height 14
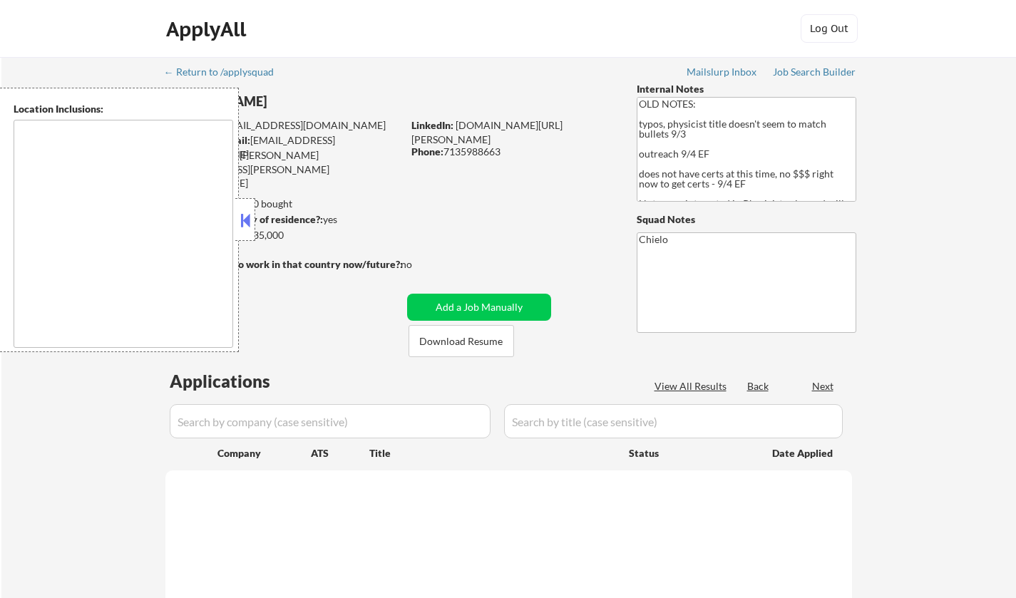
type textarea "[GEOGRAPHIC_DATA], [GEOGRAPHIC_DATA] [GEOGRAPHIC_DATA], [GEOGRAPHIC_DATA] [GEOG…"
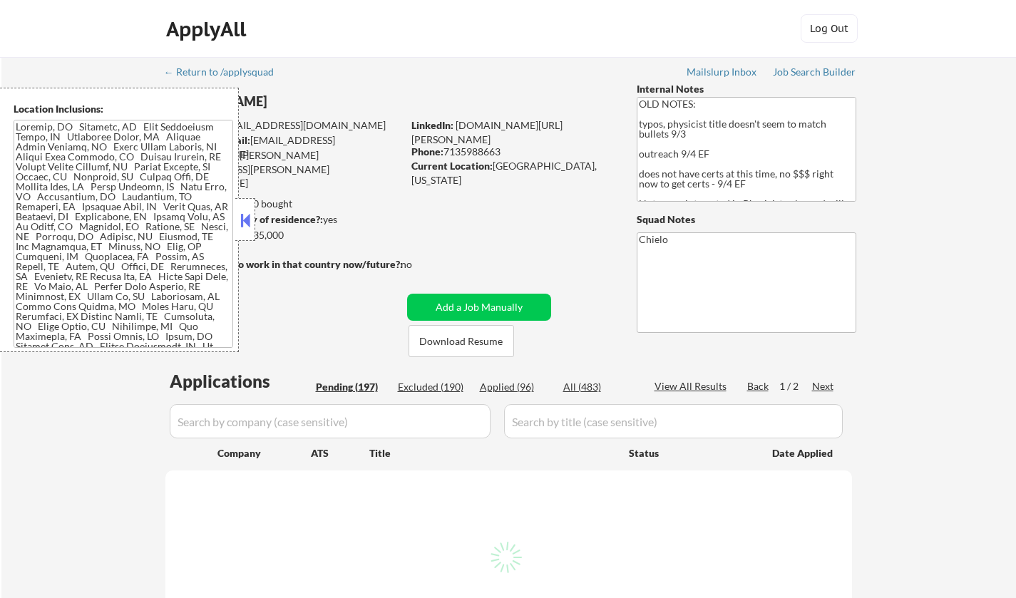
click at [254, 210] on div at bounding box center [245, 219] width 20 height 43
select select ""pending""
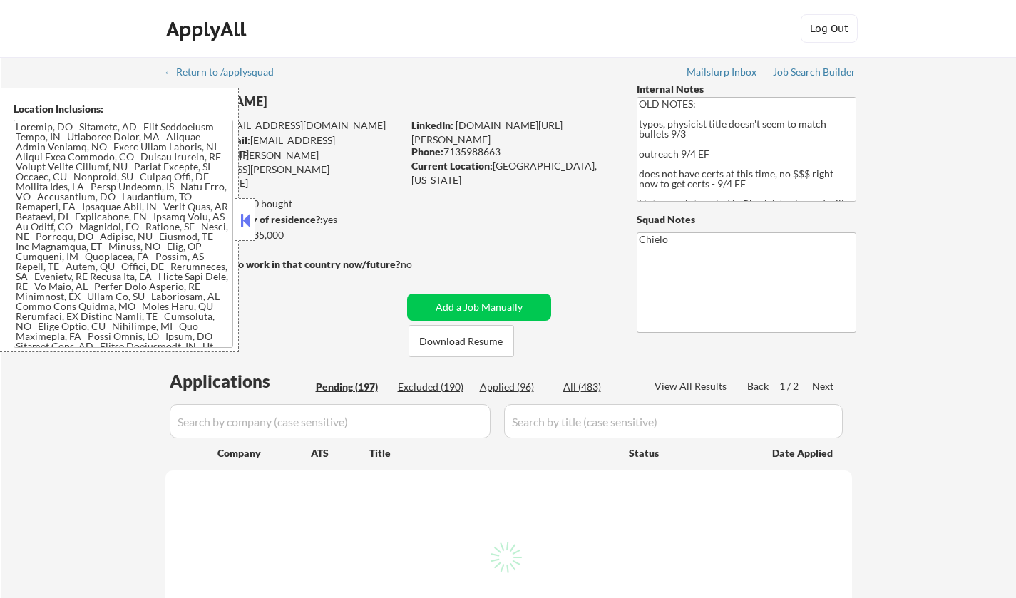
select select ""pending""
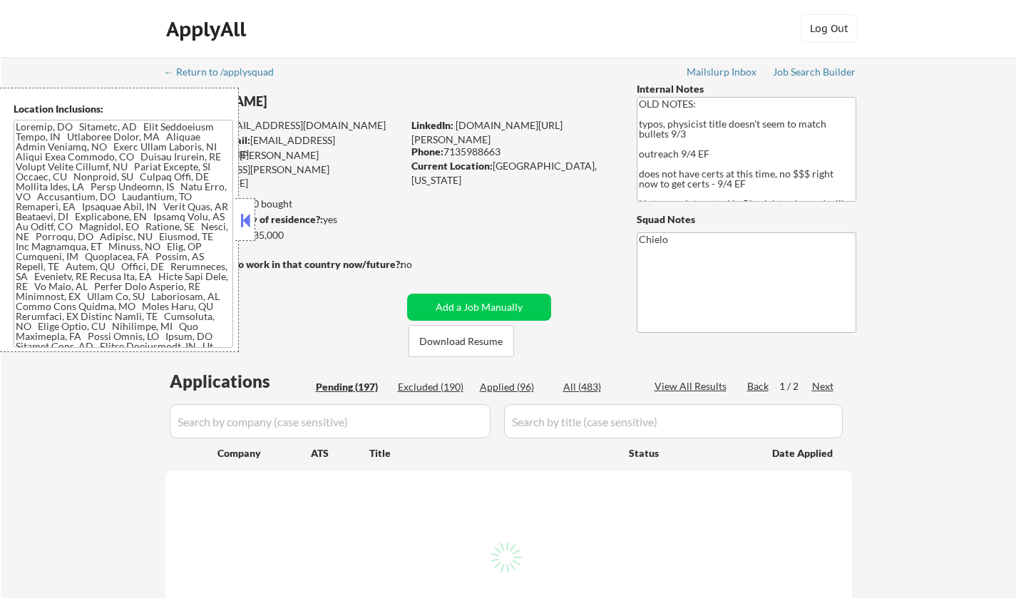
select select ""pending""
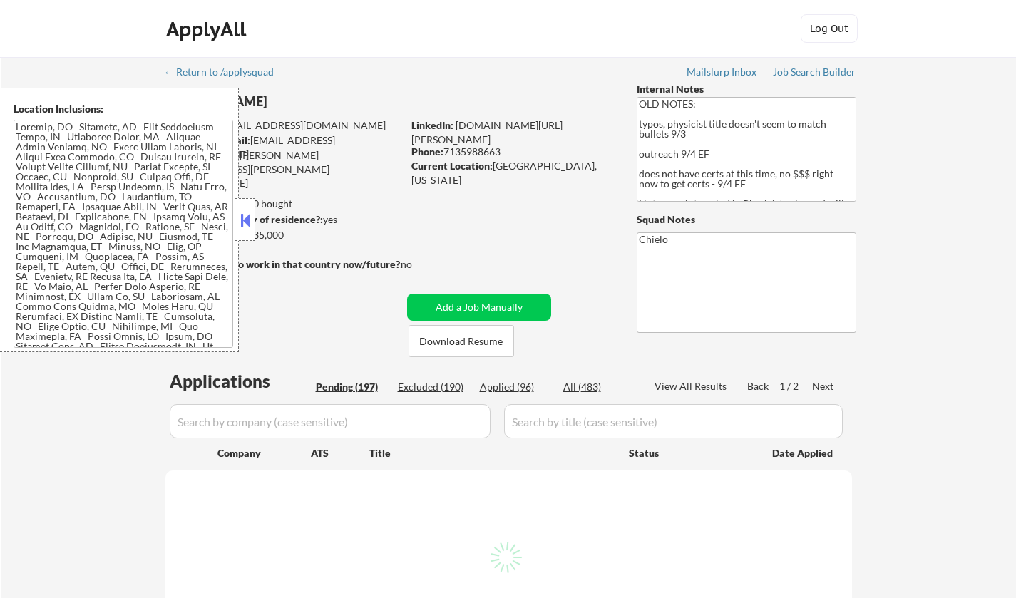
select select ""pending""
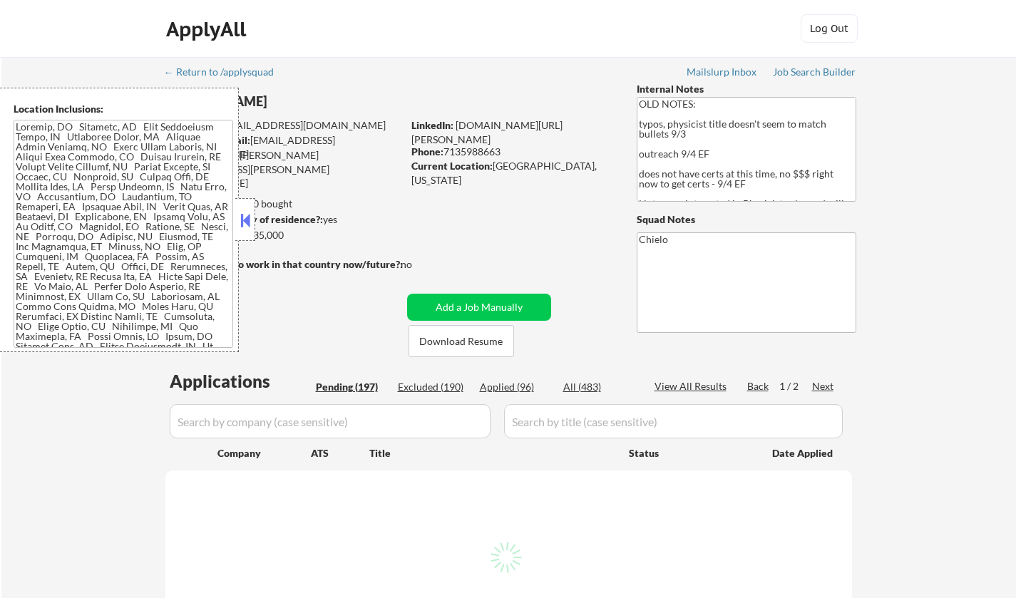
select select ""pending""
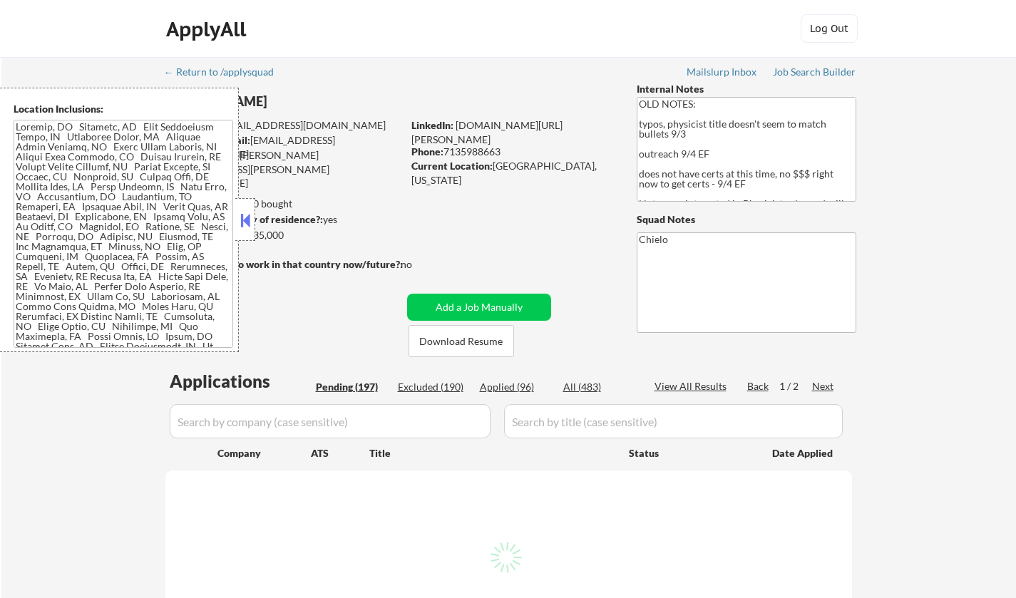
select select ""pending""
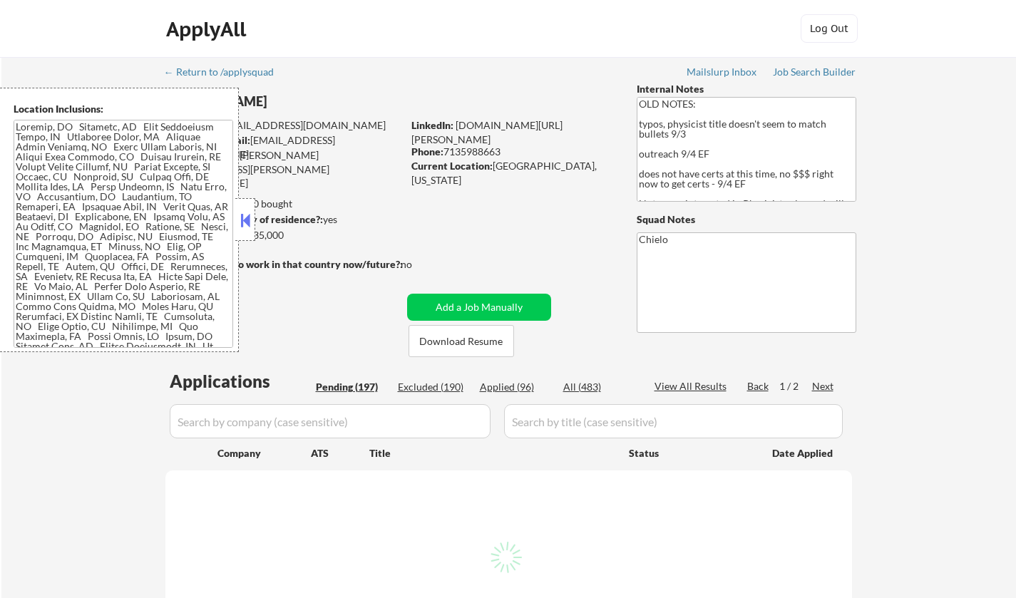
select select ""pending""
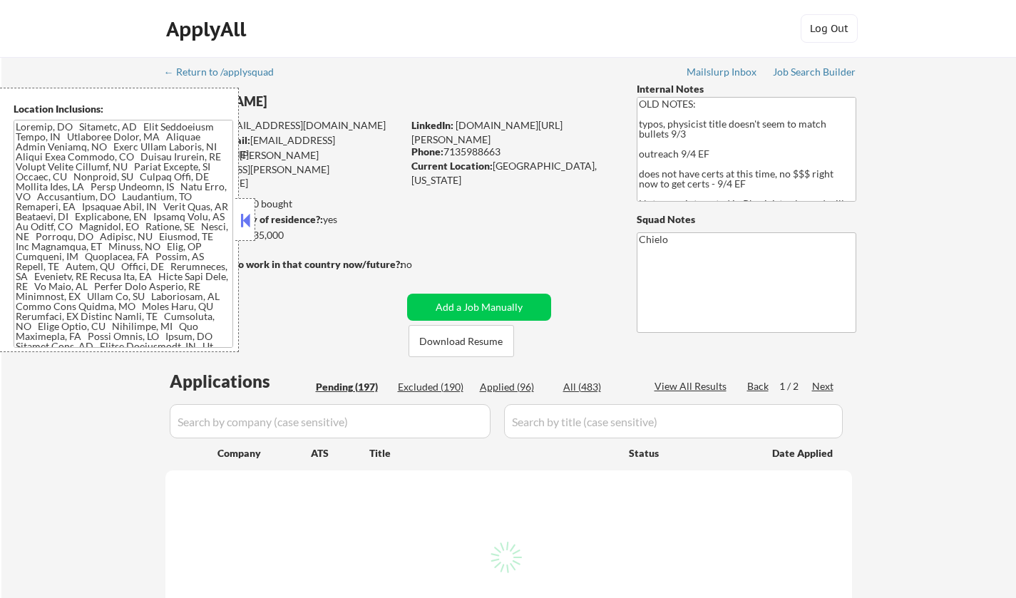
select select ""pending""
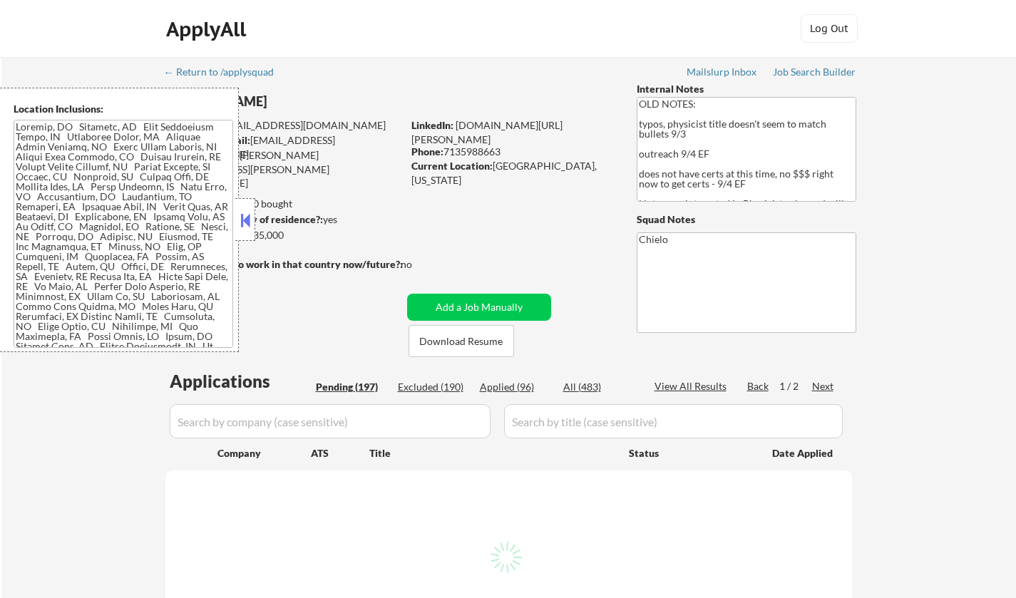
select select ""pending""
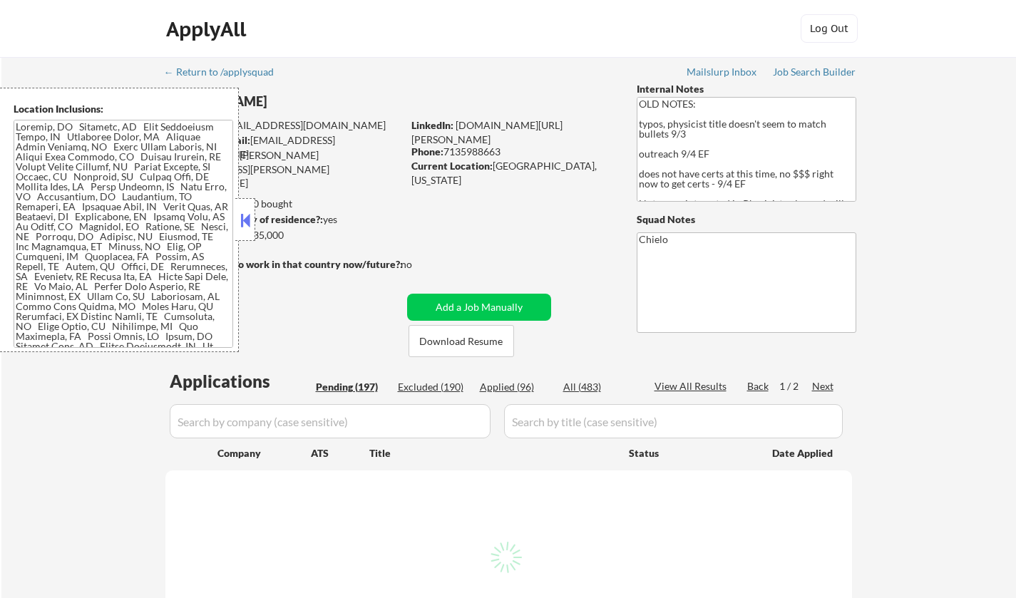
select select ""pending""
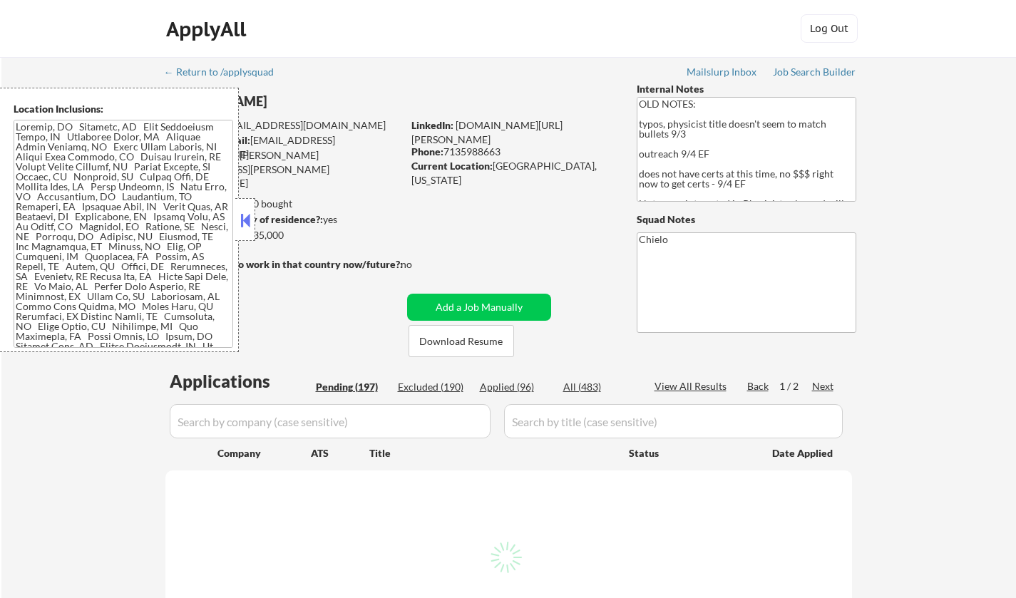
select select ""pending""
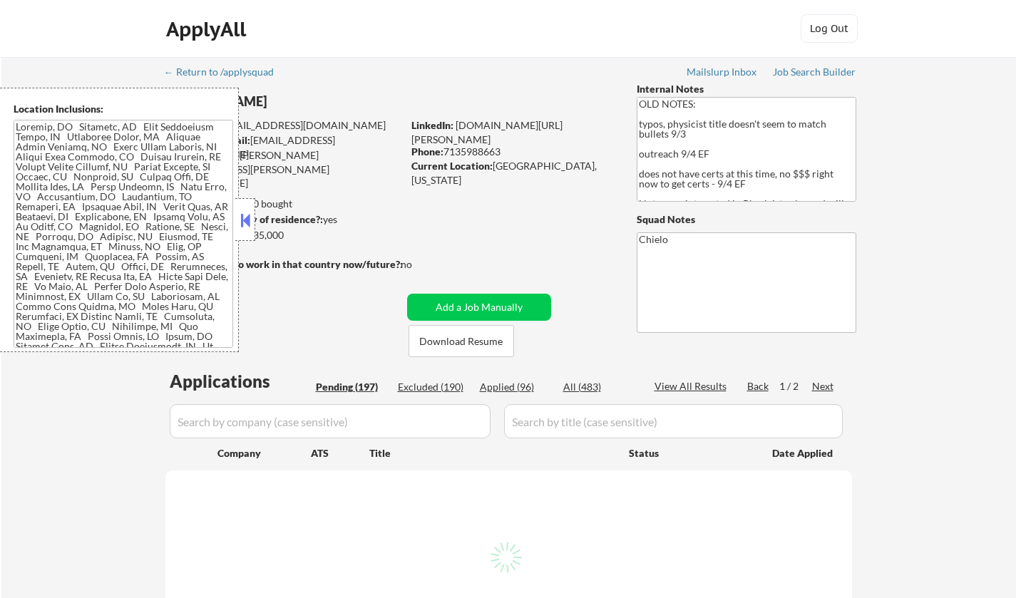
select select ""pending""
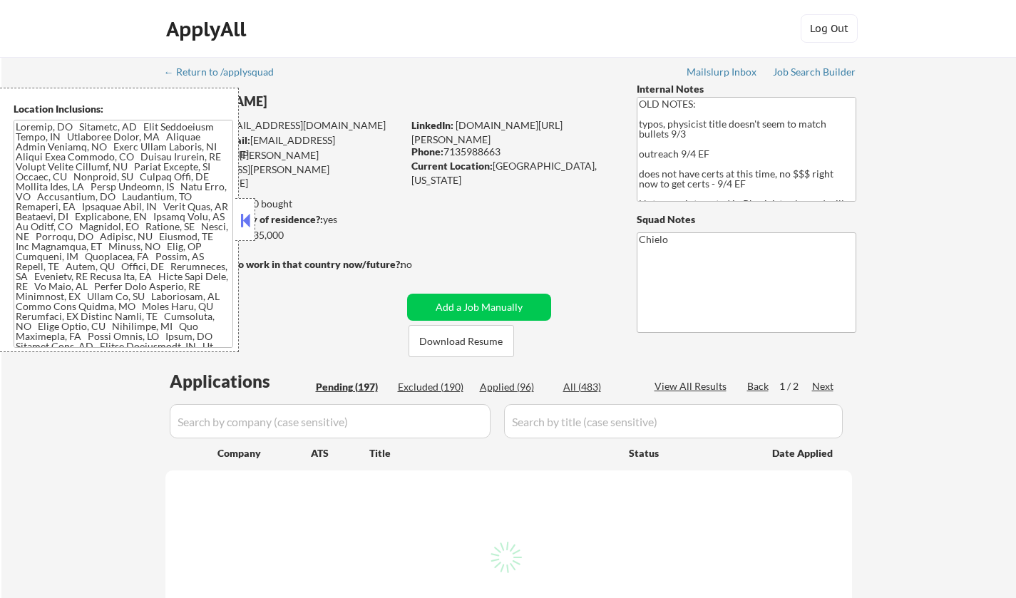
select select ""pending""
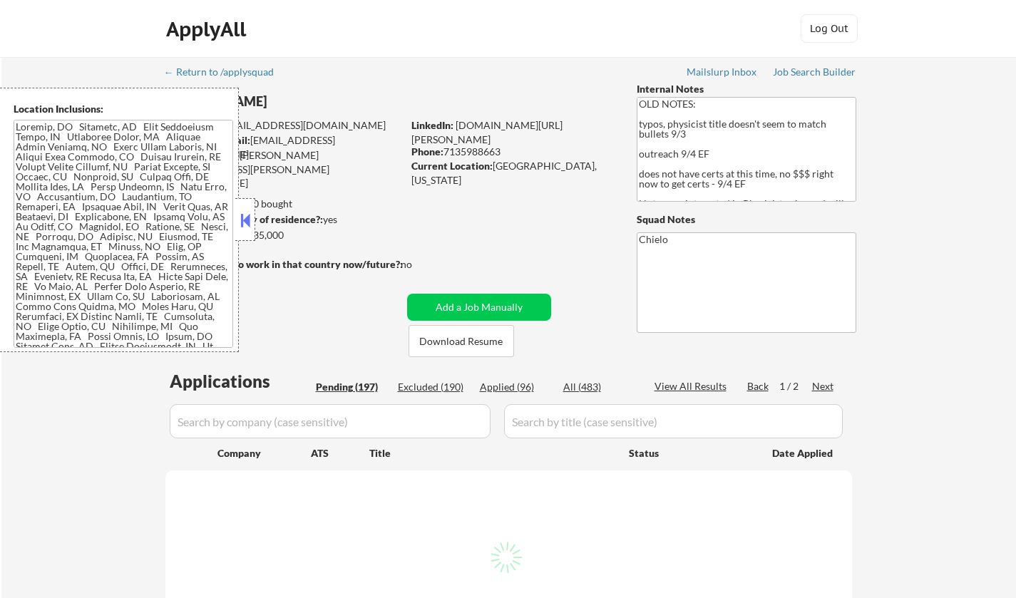
select select ""pending""
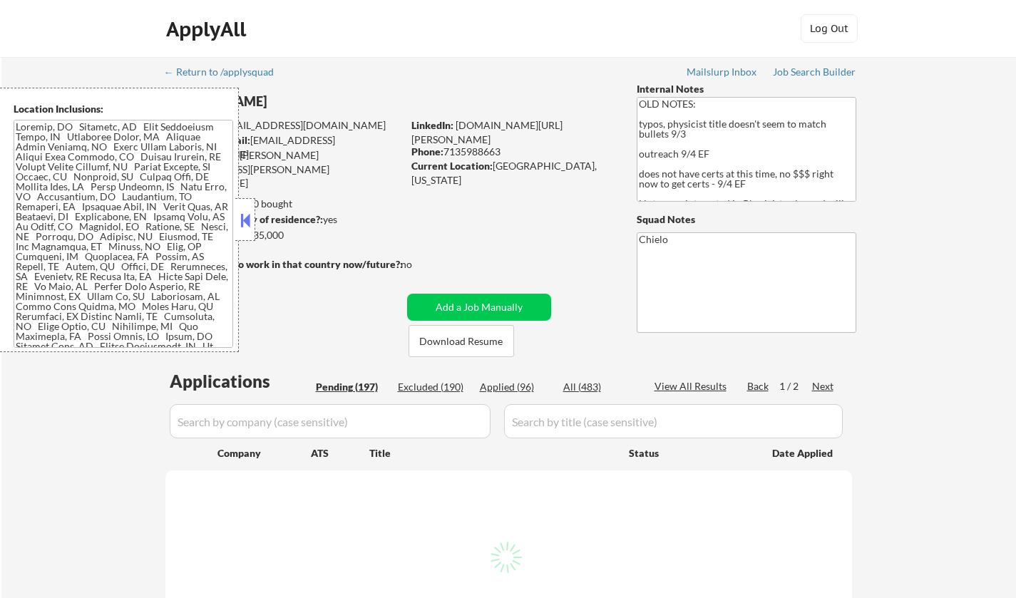
select select ""pending""
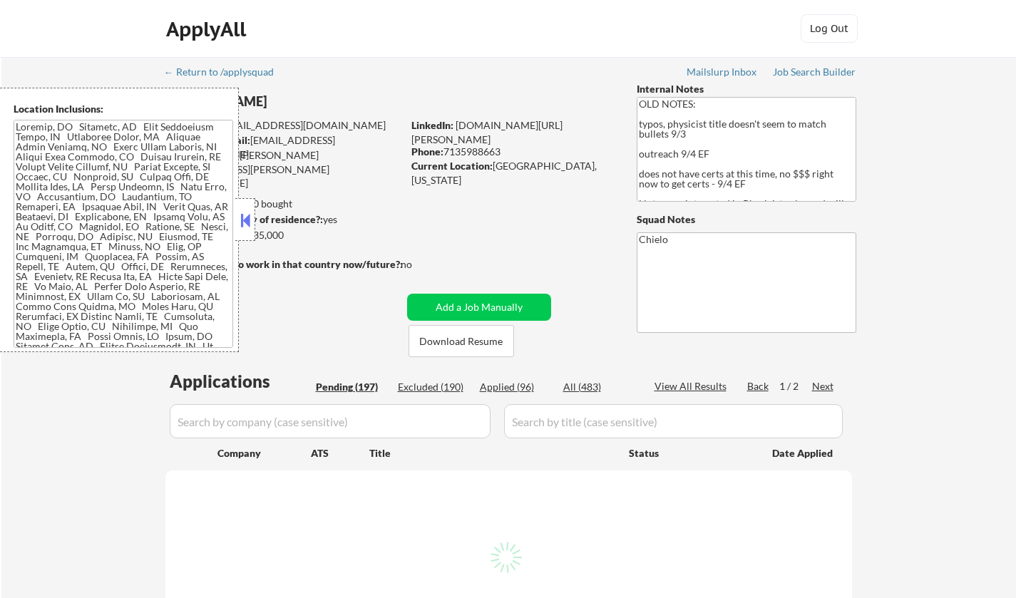
select select ""pending""
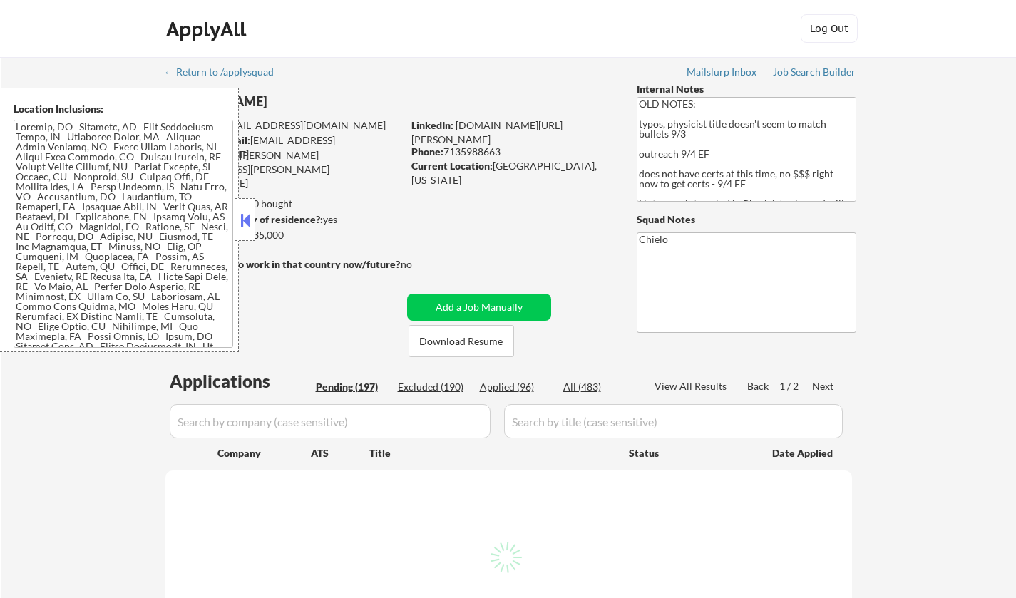
select select ""pending""
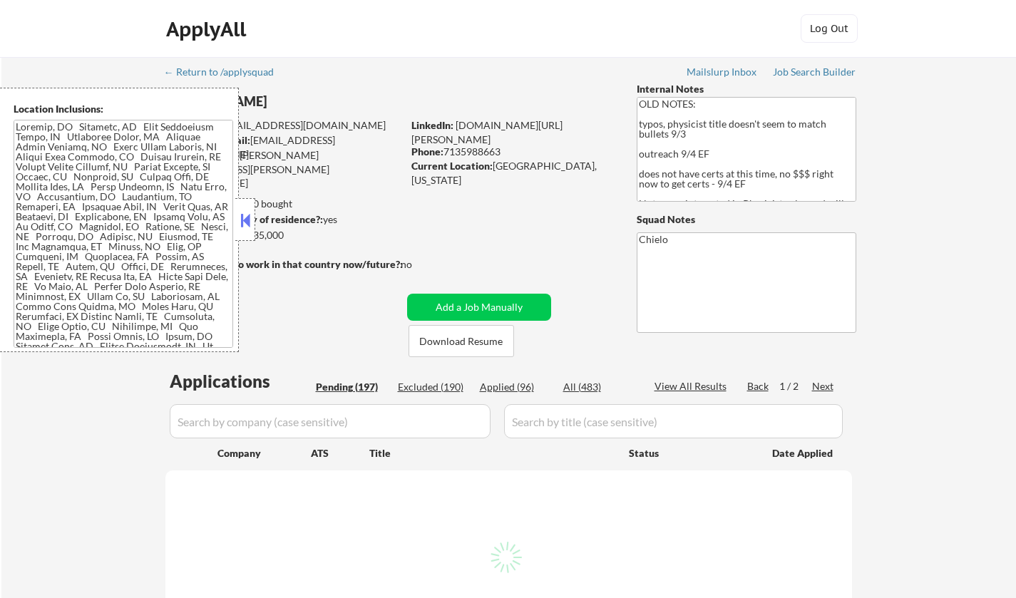
select select ""pending""
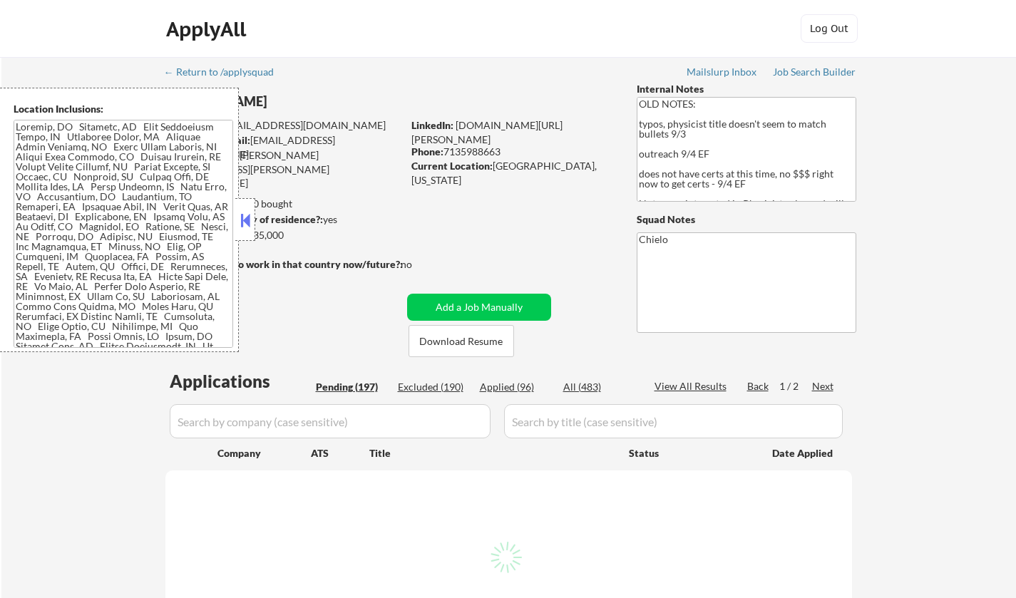
select select ""pending""
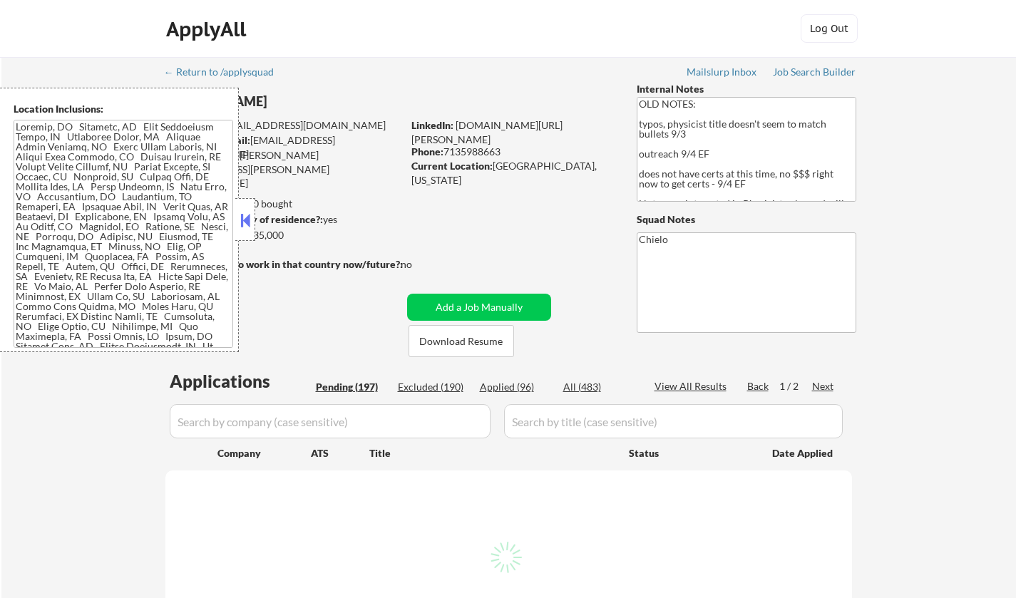
select select ""pending""
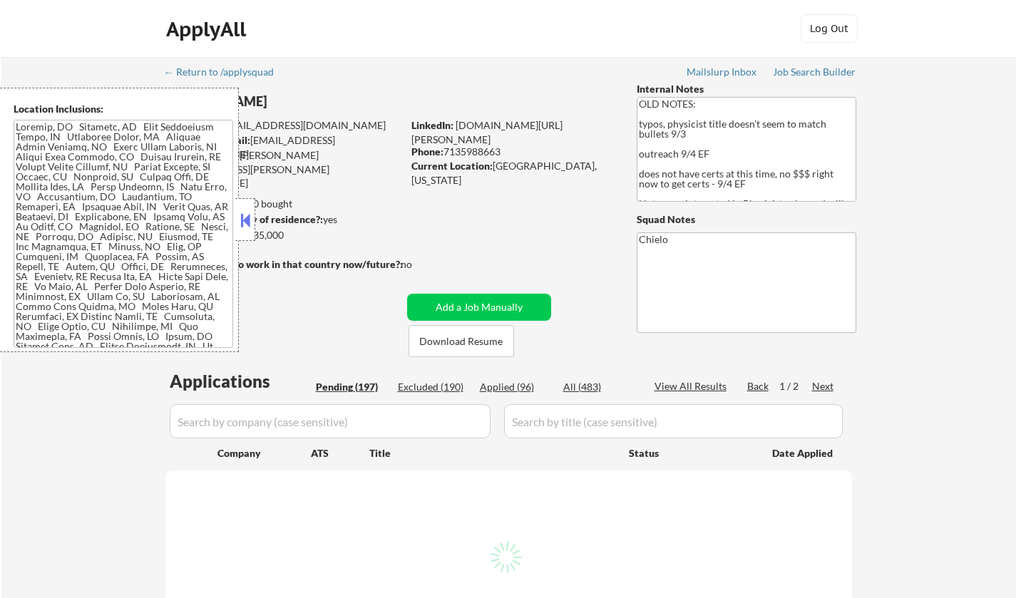
select select ""pending""
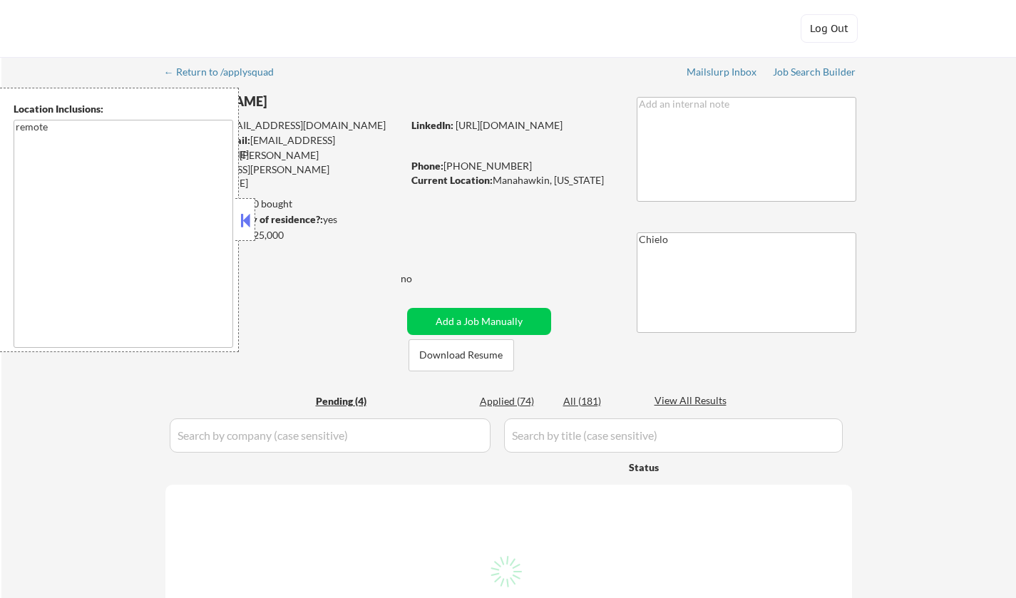
select select ""pending""
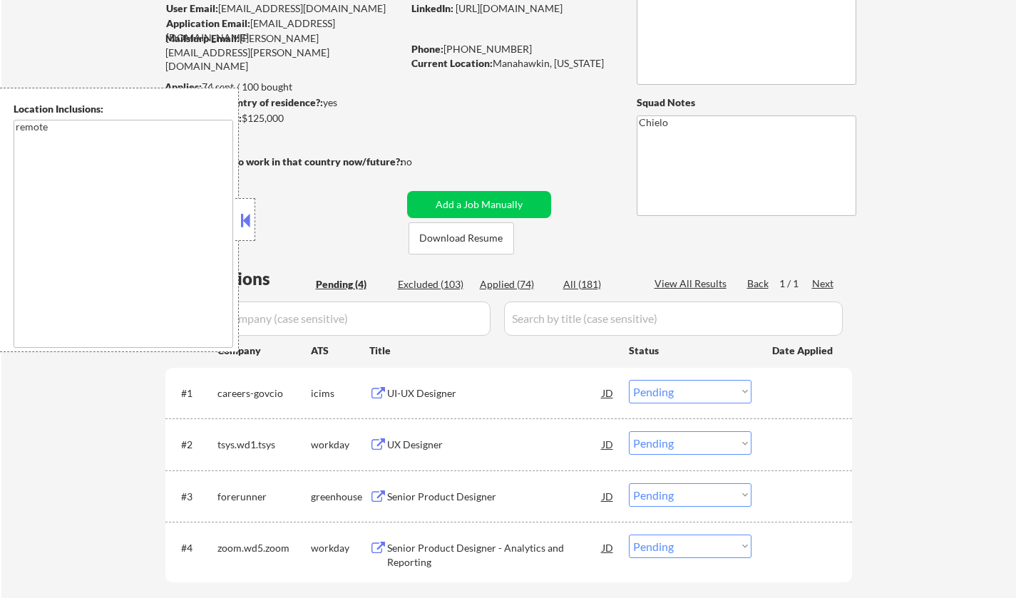
scroll to position [143, 0]
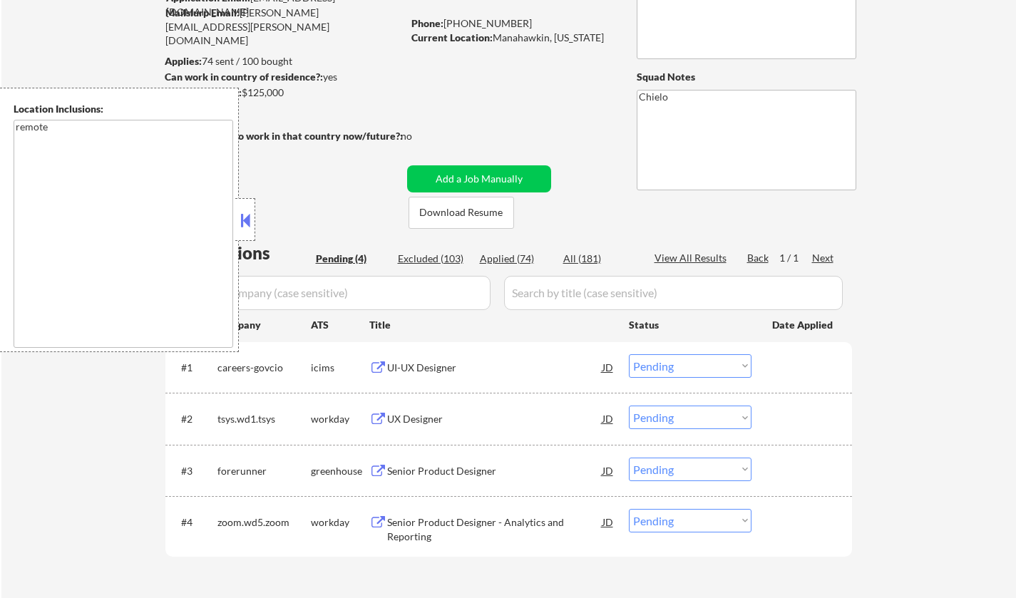
click at [243, 227] on button at bounding box center [245, 220] width 16 height 21
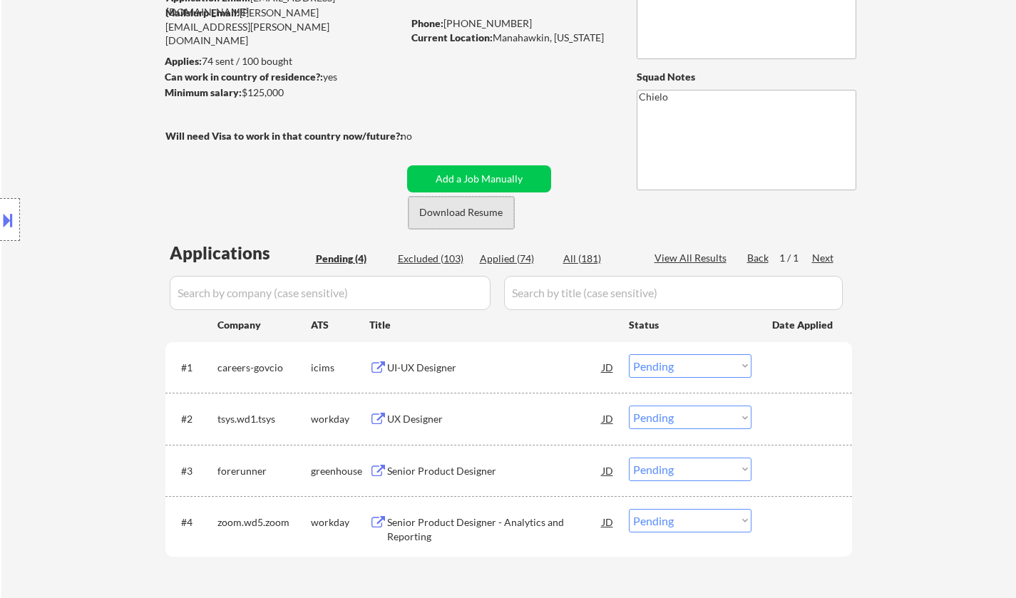
click at [467, 217] on button "Download Resume" at bounding box center [460, 213] width 105 height 32
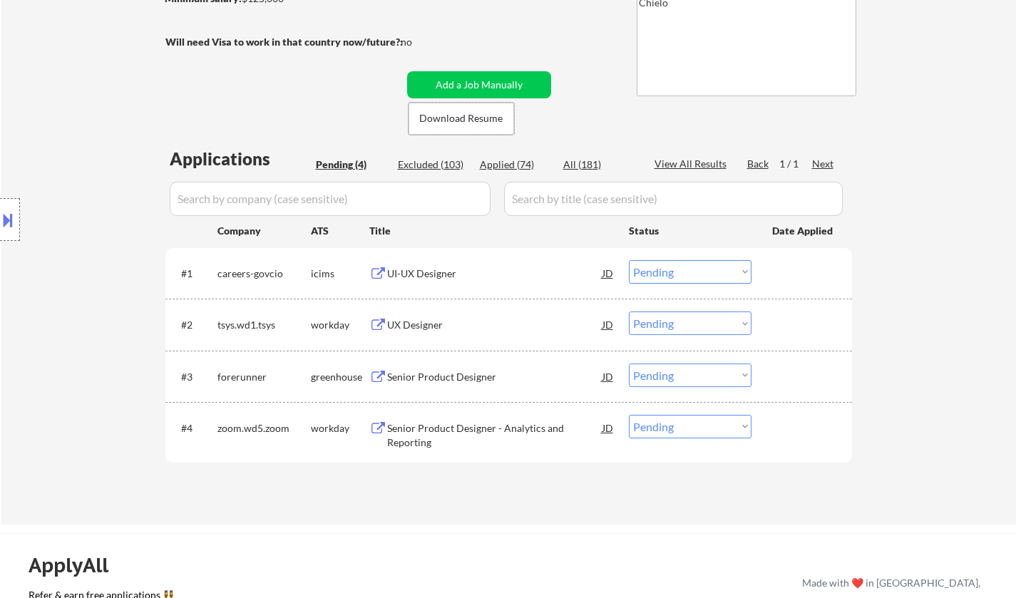
scroll to position [285, 0]
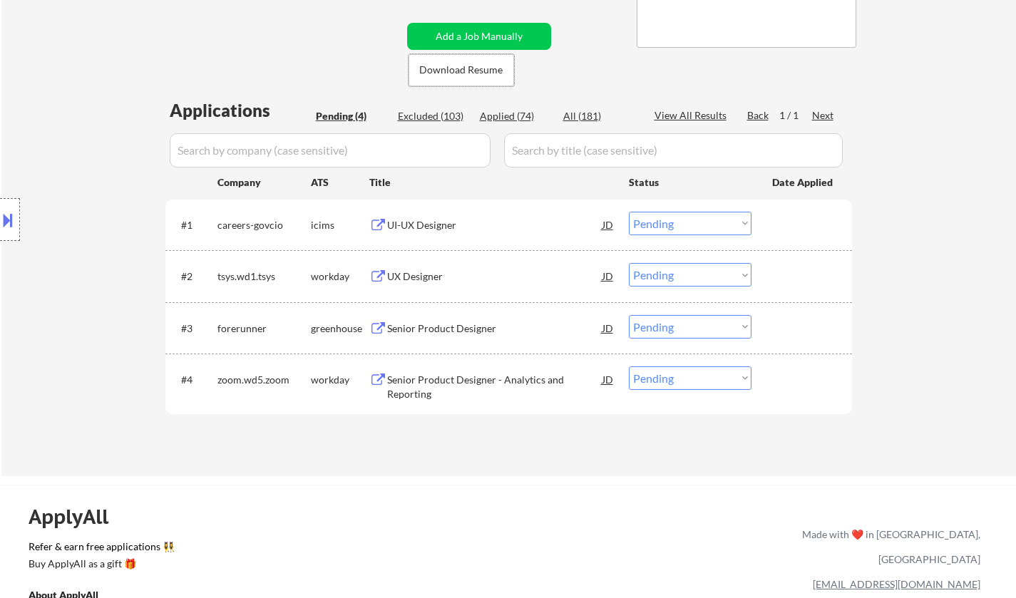
click at [448, 329] on div "Senior Product Designer" at bounding box center [494, 328] width 215 height 14
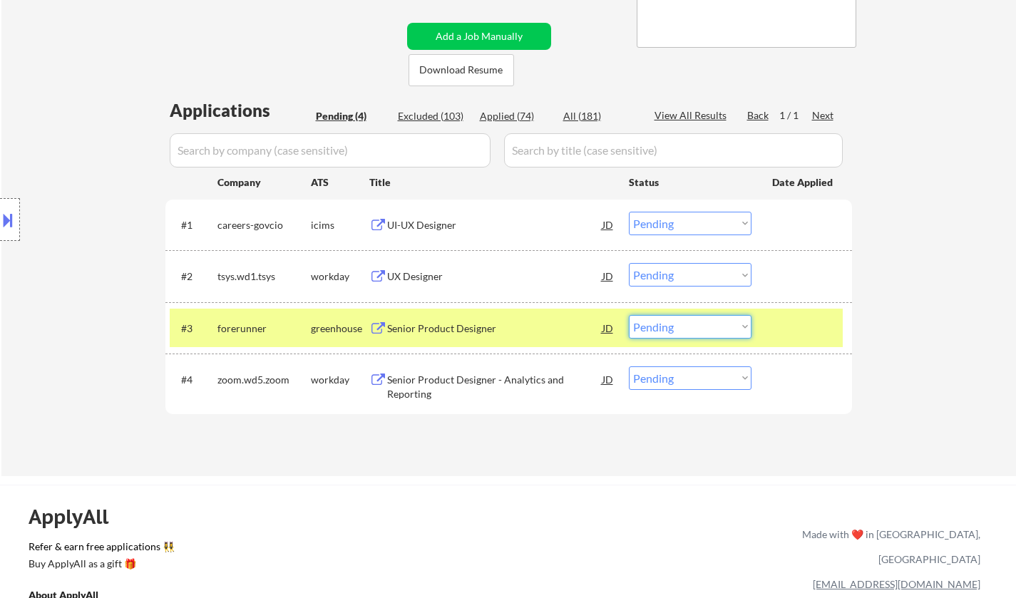
drag, startPoint x: 678, startPoint y: 319, endPoint x: 690, endPoint y: 337, distance: 21.8
click at [678, 319] on select "Choose an option... Pending Applied Excluded (Questions) Excluded (Expired) Exc…" at bounding box center [690, 327] width 123 height 24
click at [629, 315] on select "Choose an option... Pending Applied Excluded (Questions) Excluded (Expired) Exc…" at bounding box center [690, 327] width 123 height 24
select select ""pending""
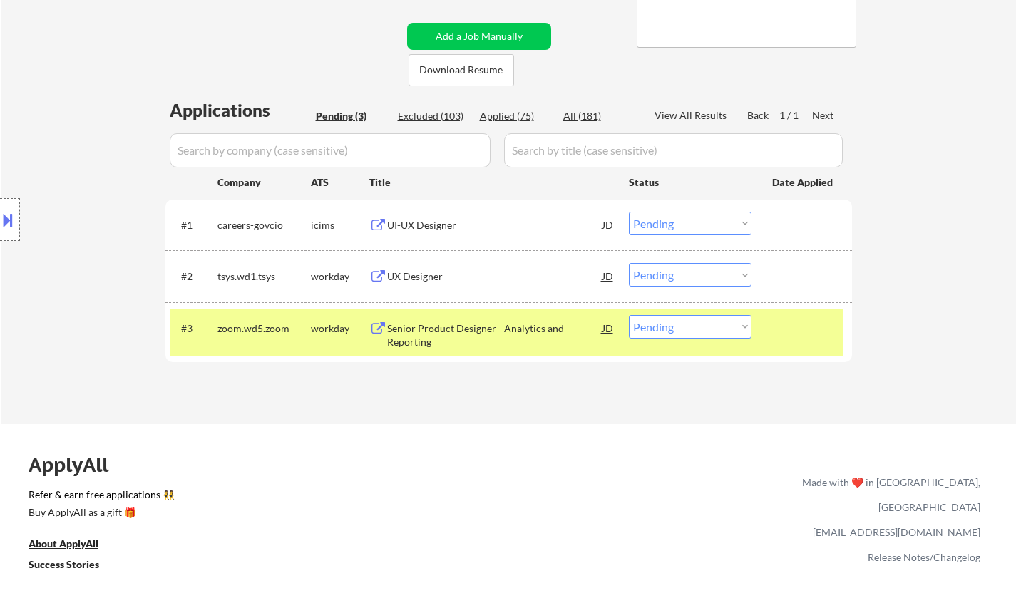
click at [410, 280] on div "UX Designer" at bounding box center [494, 276] width 215 height 14
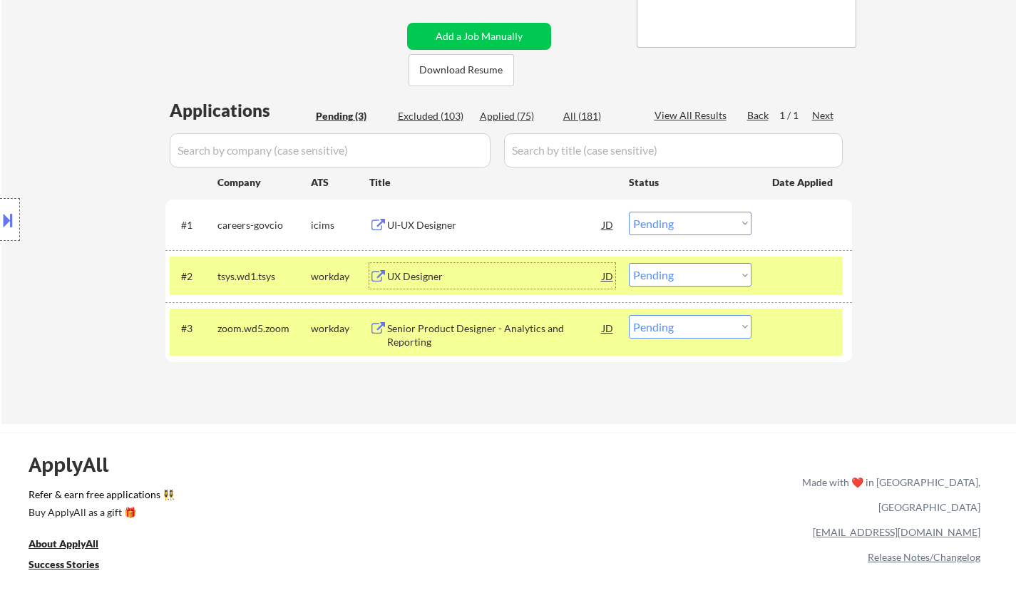
drag, startPoint x: 720, startPoint y: 272, endPoint x: 724, endPoint y: 286, distance: 14.2
click at [720, 272] on select "Choose an option... Pending Applied Excluded (Questions) Excluded (Expired) Exc…" at bounding box center [690, 275] width 123 height 24
click at [629, 263] on select "Choose an option... Pending Applied Excluded (Questions) Excluded (Expired) Exc…" at bounding box center [690, 275] width 123 height 24
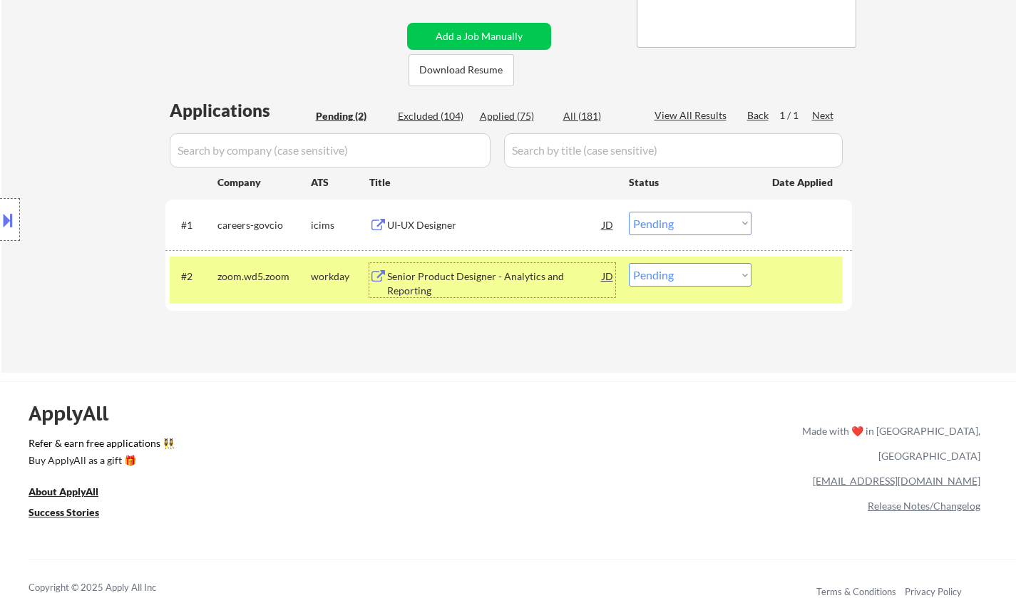
click at [413, 266] on div "Senior Product Designer - Analytics and Reporting" at bounding box center [494, 280] width 215 height 34
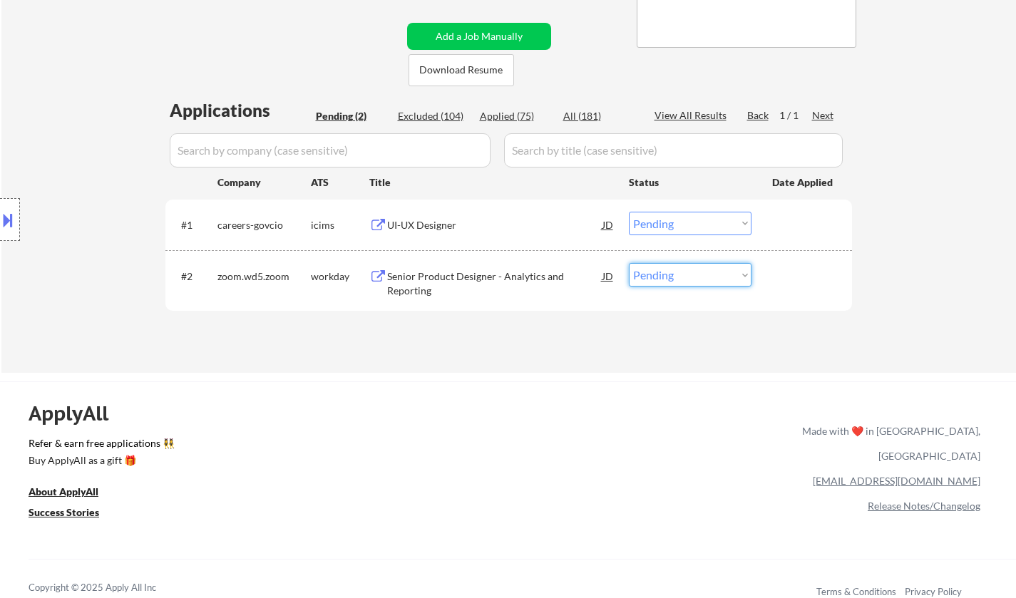
click at [677, 278] on select "Choose an option... Pending Applied Excluded (Questions) Excluded (Expired) Exc…" at bounding box center [690, 275] width 123 height 24
select select ""applied""
click at [629, 263] on select "Choose an option... Pending Applied Excluded (Questions) Excluded (Expired) Exc…" at bounding box center [690, 275] width 123 height 24
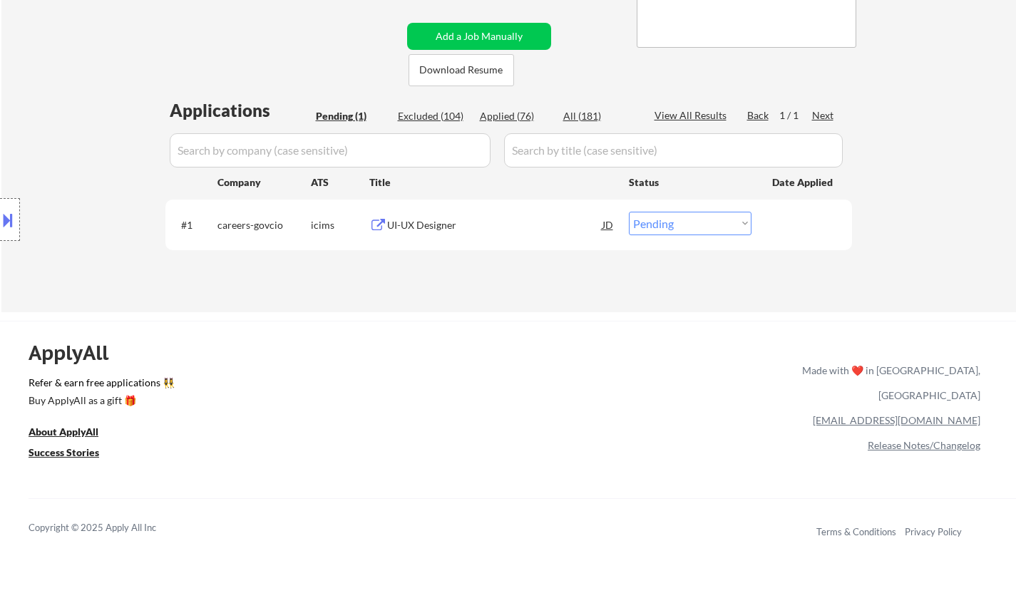
click at [419, 229] on div "UI-UX Designer" at bounding box center [494, 225] width 215 height 14
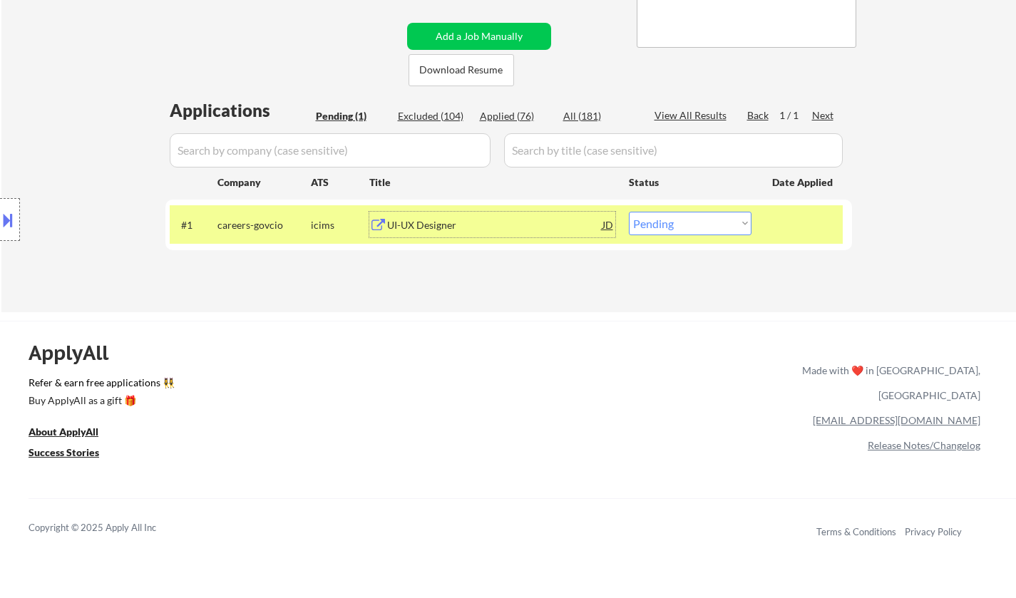
click at [719, 218] on select "Choose an option... Pending Applied Excluded (Questions) Excluded (Expired) Exc…" at bounding box center [690, 224] width 123 height 24
select select ""excluded__salary_""
click at [629, 212] on select "Choose an option... Pending Applied Excluded (Questions) Excluded (Expired) Exc…" at bounding box center [690, 224] width 123 height 24
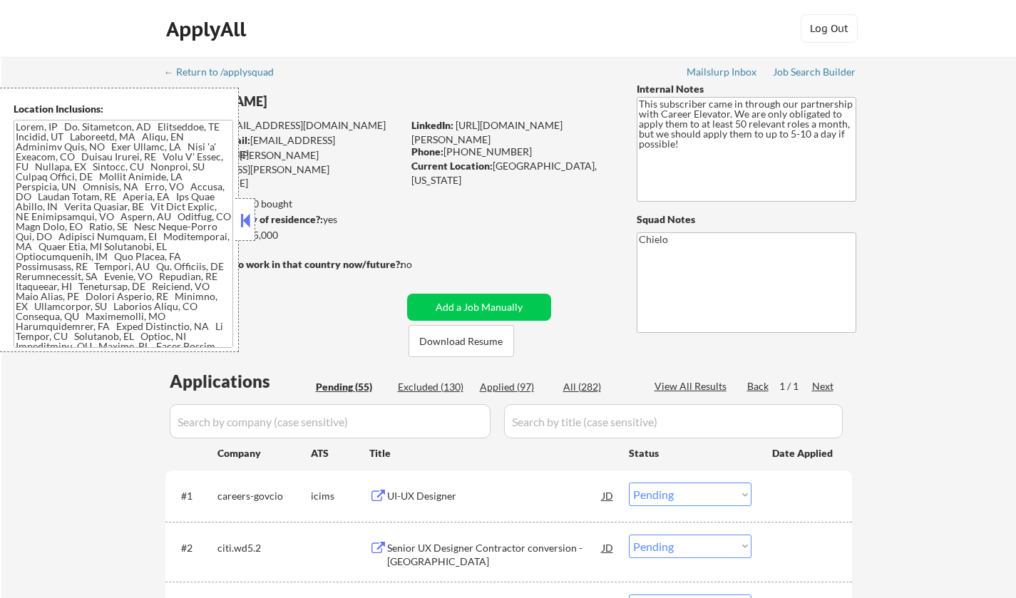
select select ""pending""
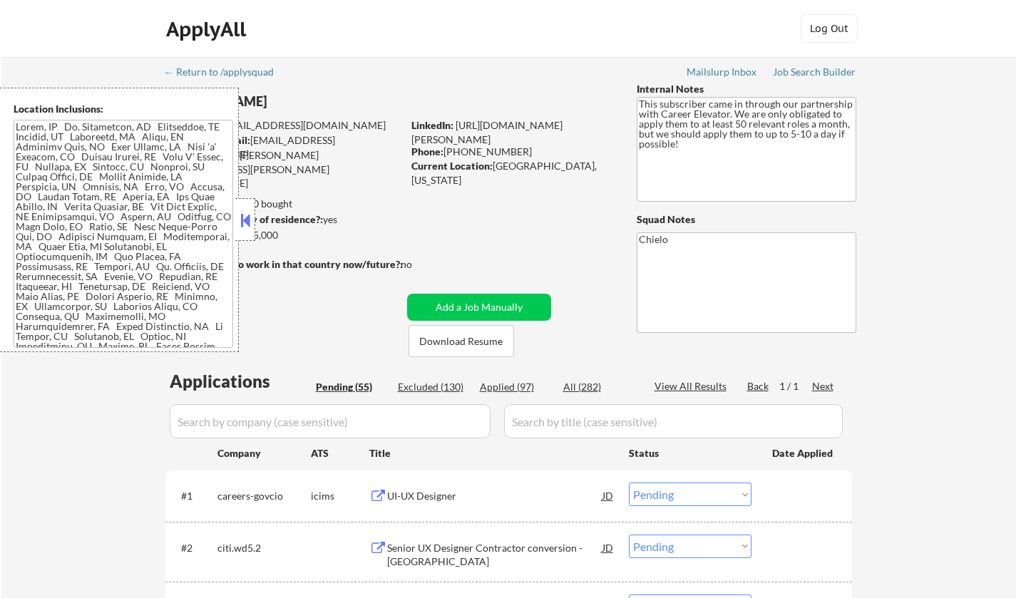
select select ""pending""
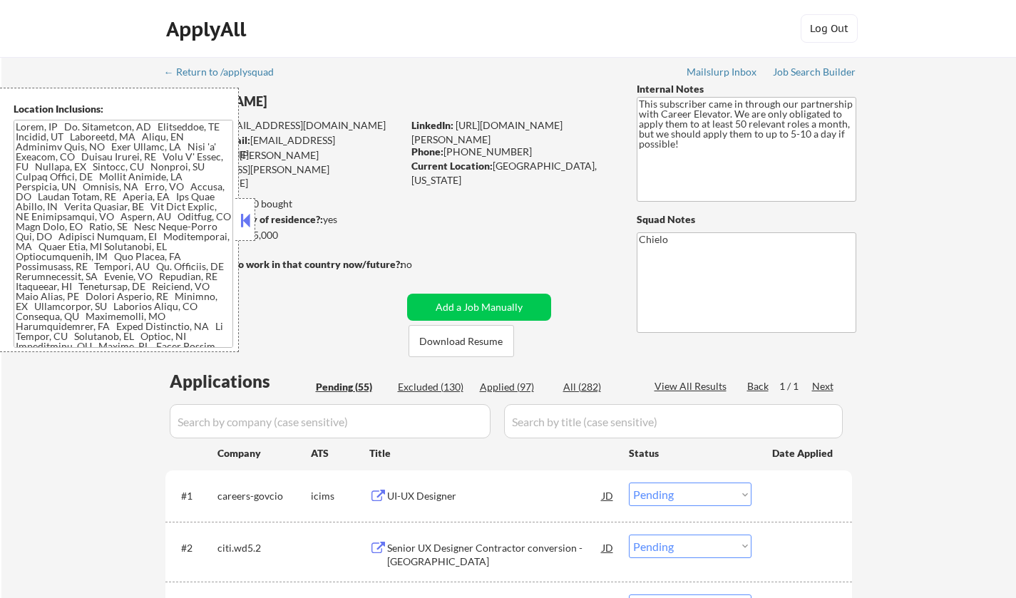
select select ""pending""
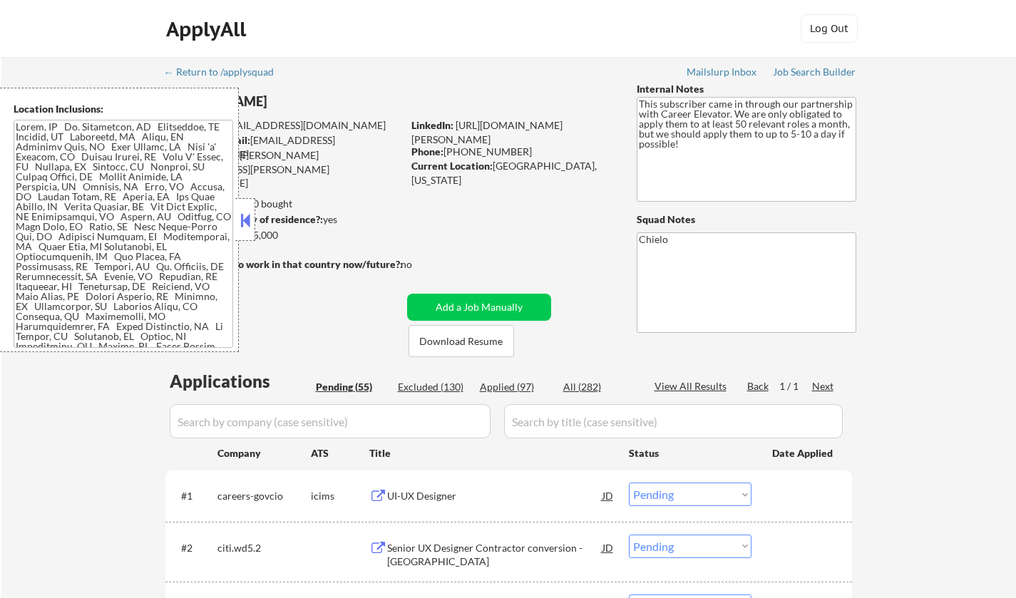
select select ""pending""
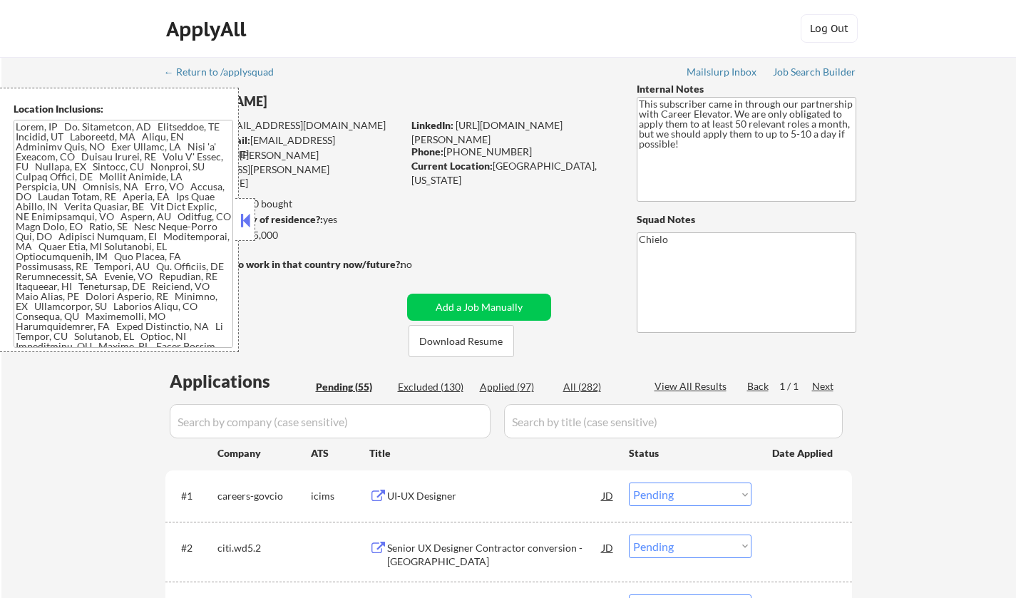
select select ""pending""
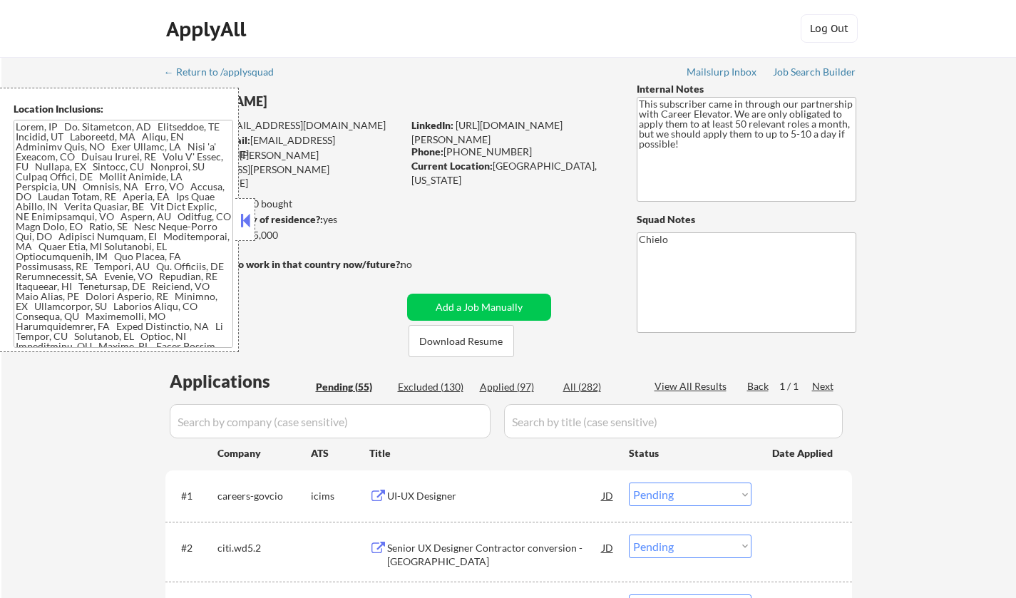
select select ""pending""
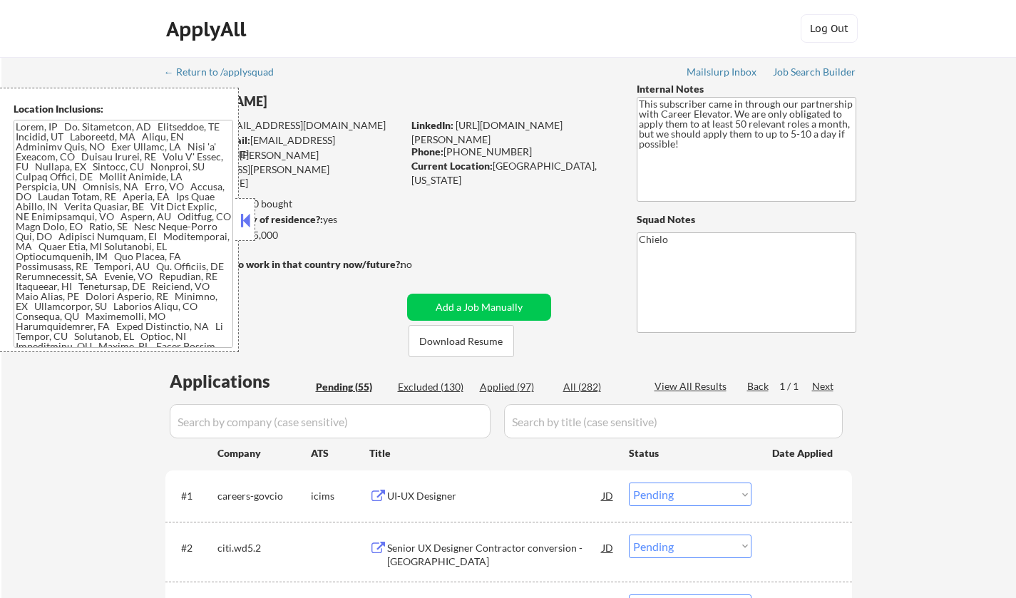
select select ""pending""
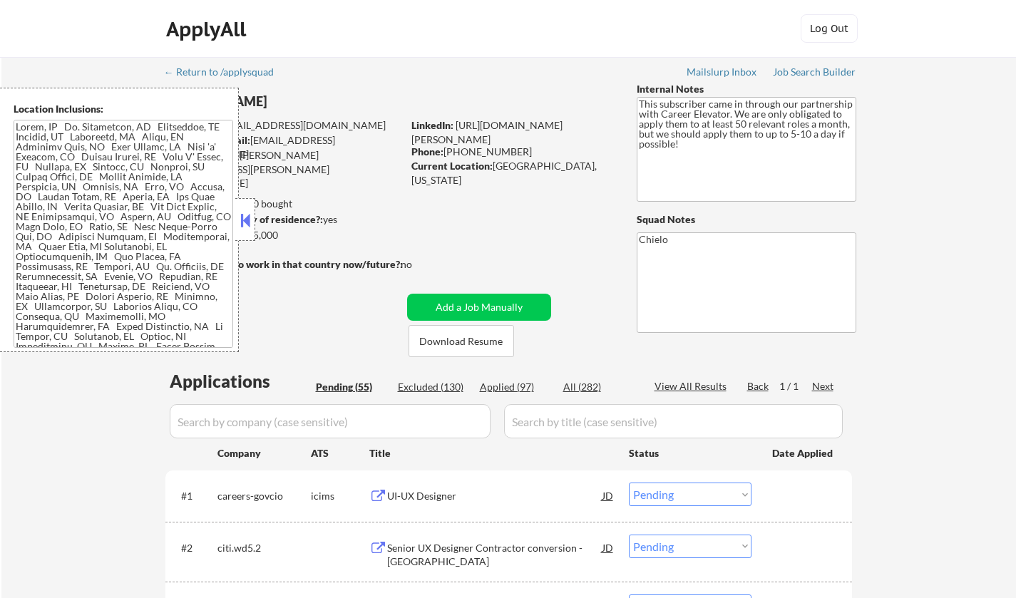
select select ""pending""
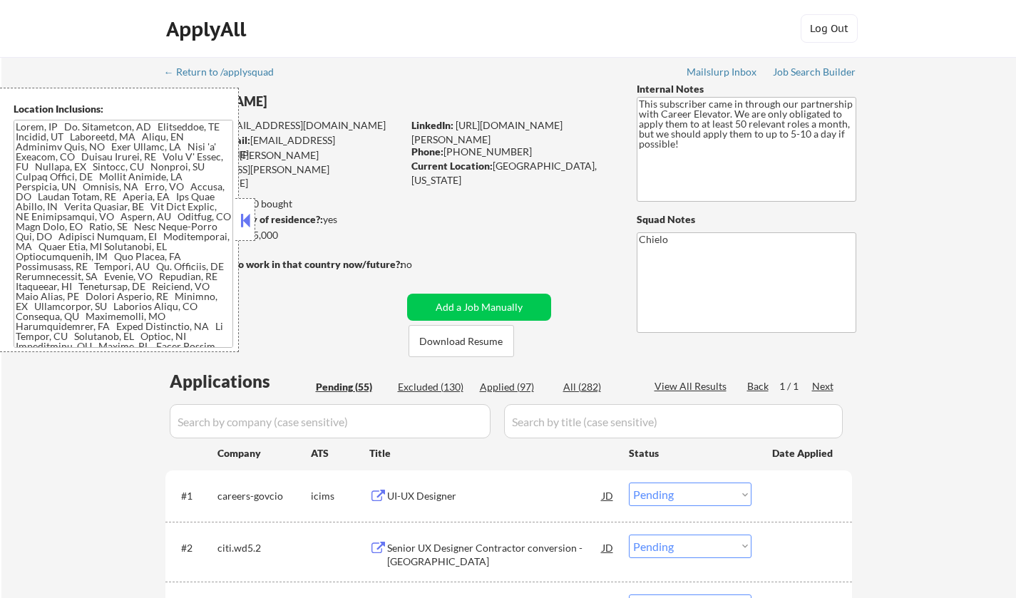
select select ""pending""
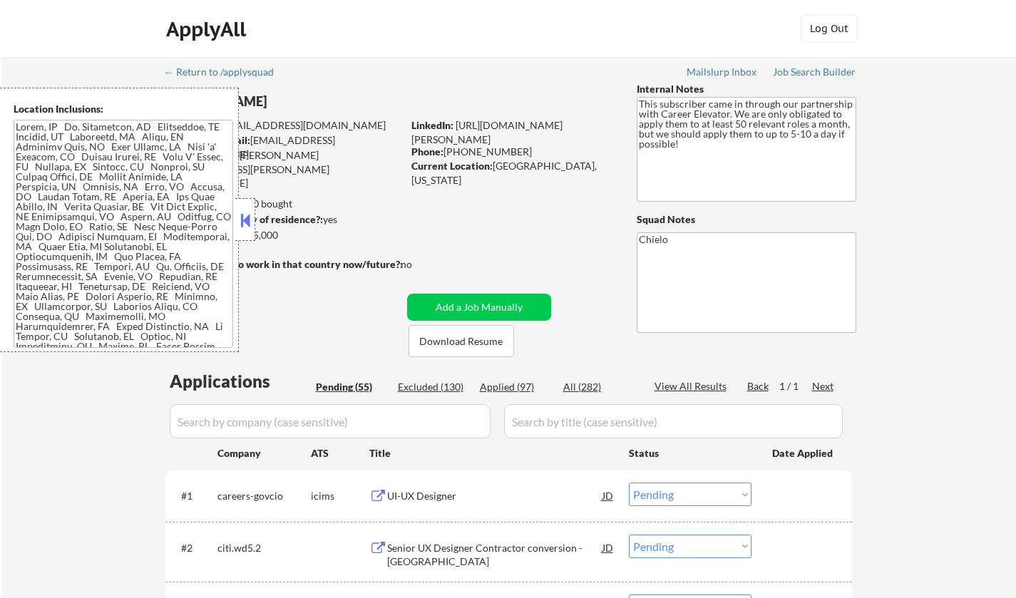
select select ""pending""
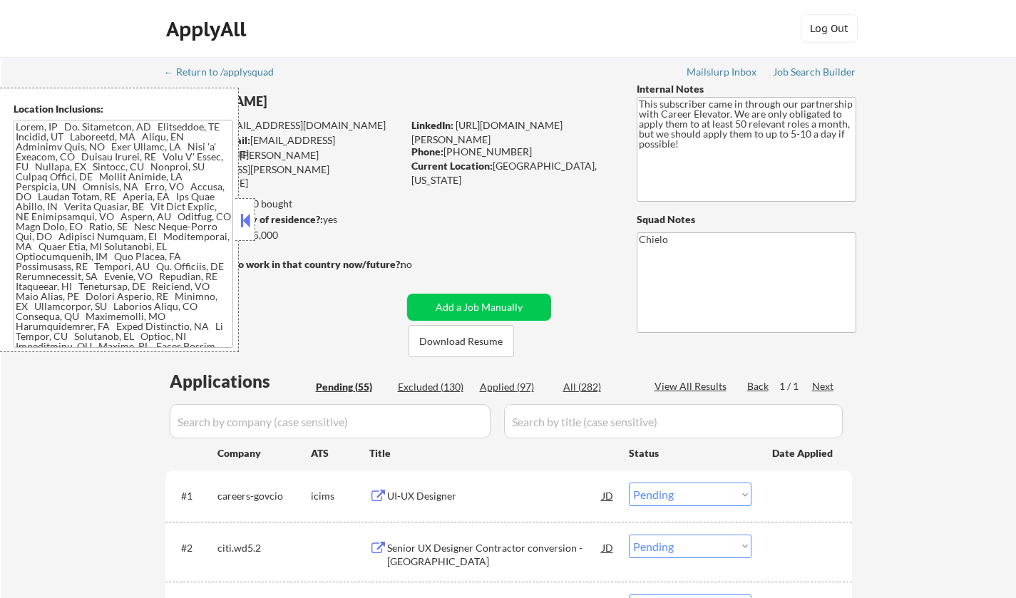
select select ""pending""
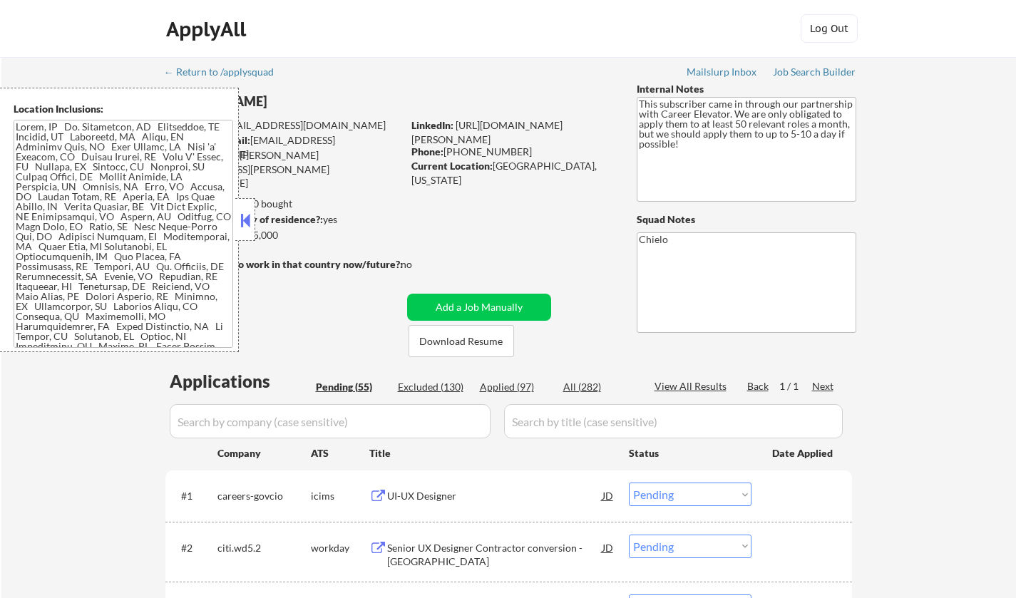
click at [244, 214] on button at bounding box center [245, 220] width 16 height 21
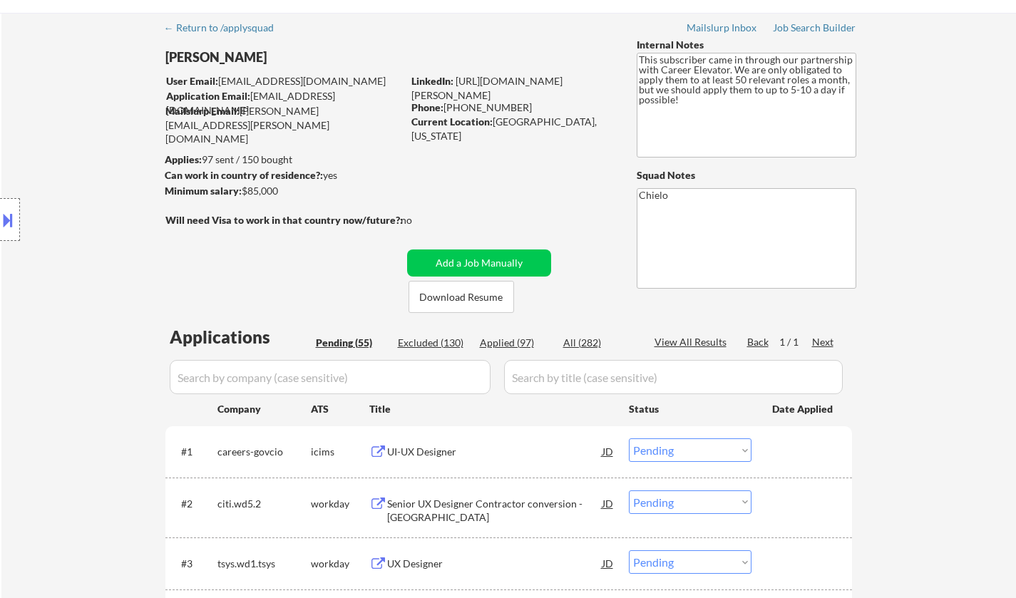
scroll to position [71, 0]
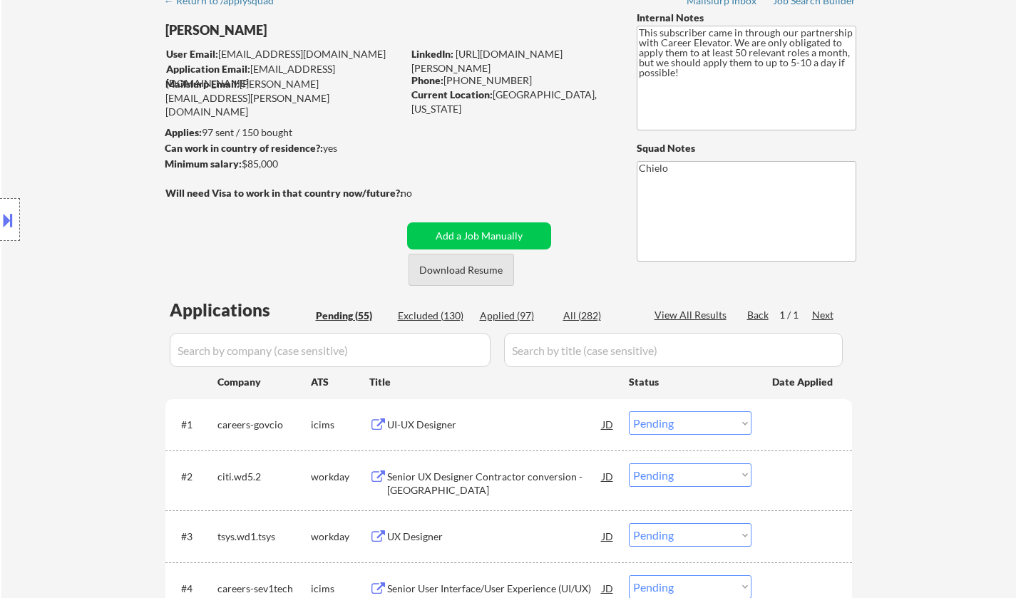
click at [464, 269] on button "Download Resume" at bounding box center [460, 270] width 105 height 32
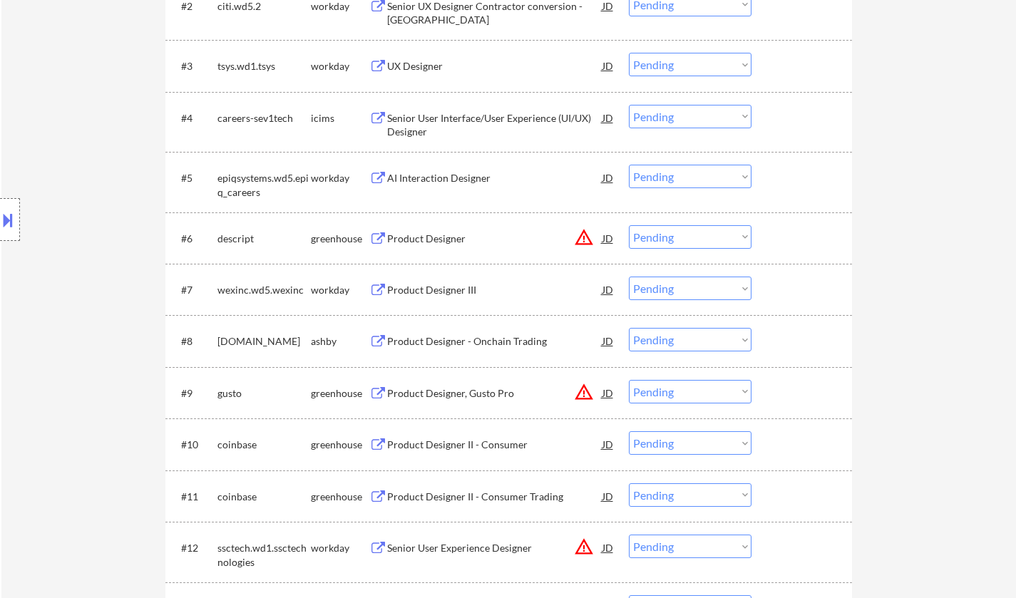
scroll to position [641, 0]
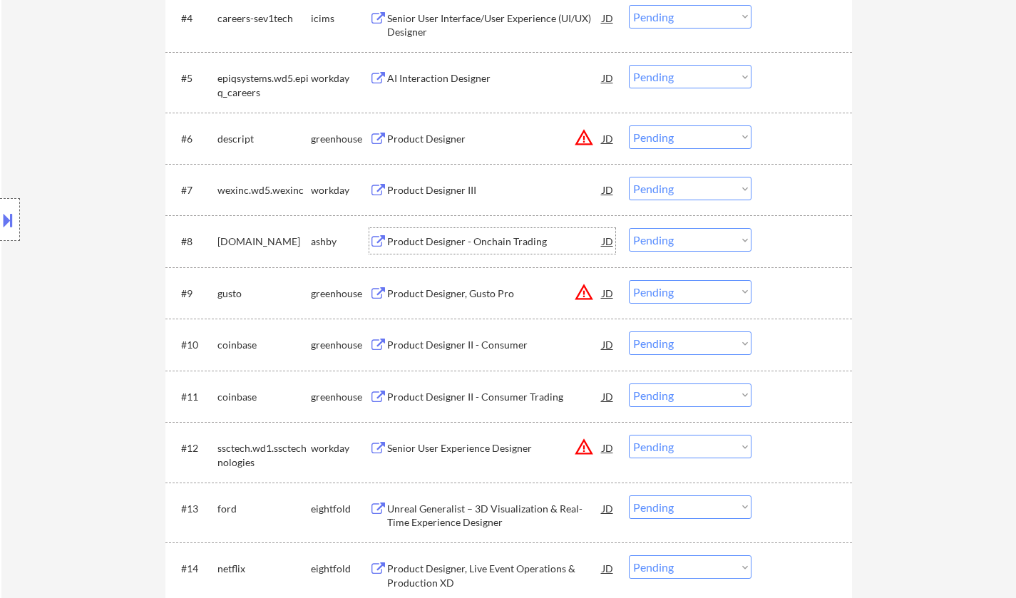
click at [443, 243] on div "Product Designer - Onchain Trading" at bounding box center [494, 241] width 215 height 14
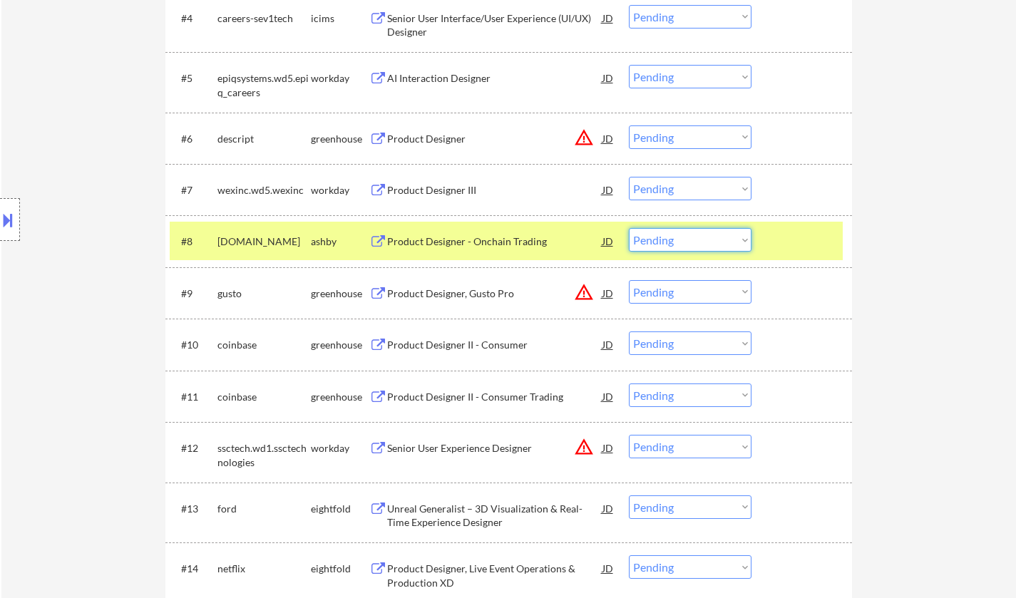
click at [672, 247] on select "Choose an option... Pending Applied Excluded (Questions) Excluded (Expired) Exc…" at bounding box center [690, 240] width 123 height 24
click at [629, 228] on select "Choose an option... Pending Applied Excluded (Questions) Excluded (Expired) Exc…" at bounding box center [690, 240] width 123 height 24
click at [9, 209] on button at bounding box center [8, 220] width 16 height 24
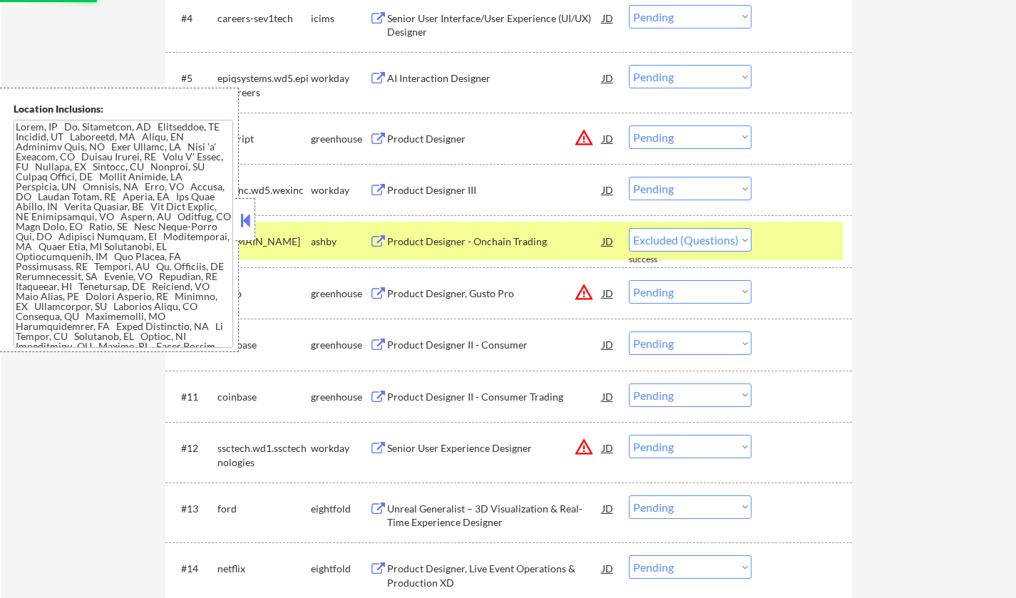
select select ""pending""
click at [251, 215] on button at bounding box center [245, 220] width 16 height 21
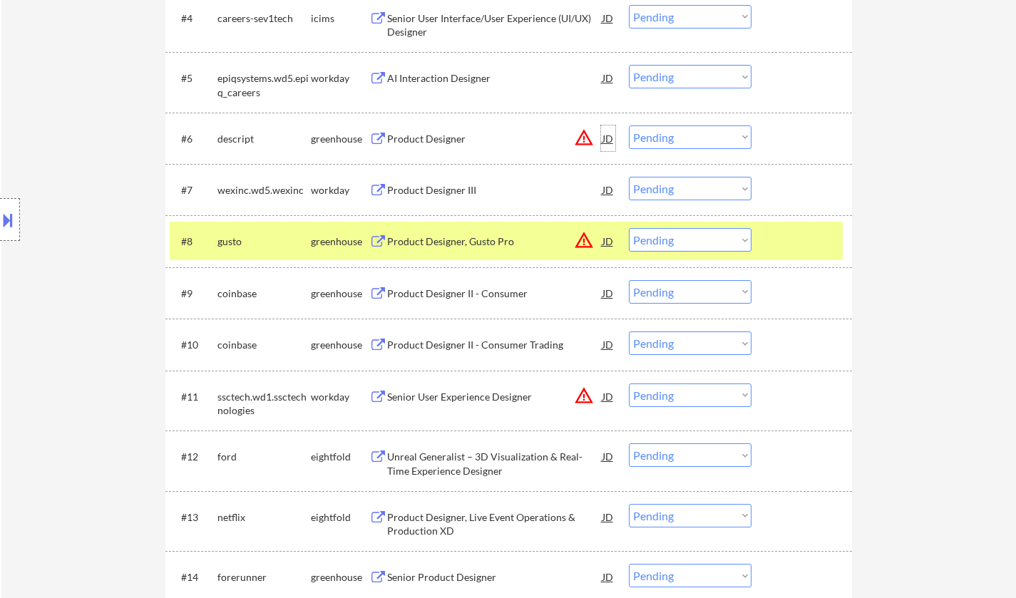
click at [606, 135] on div "JD" at bounding box center [608, 138] width 14 height 26
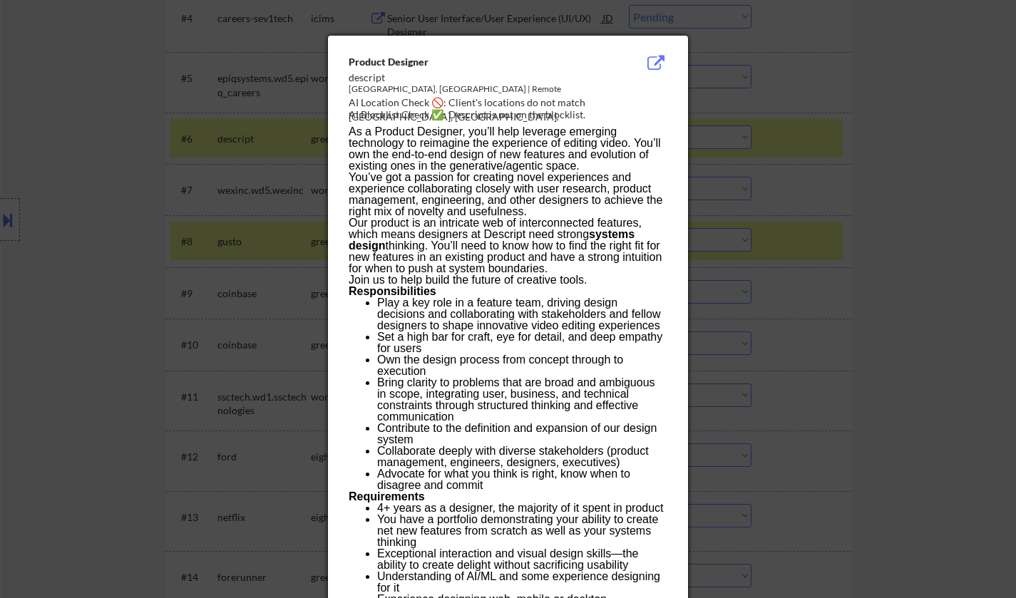
click at [860, 285] on div at bounding box center [508, 299] width 1016 height 598
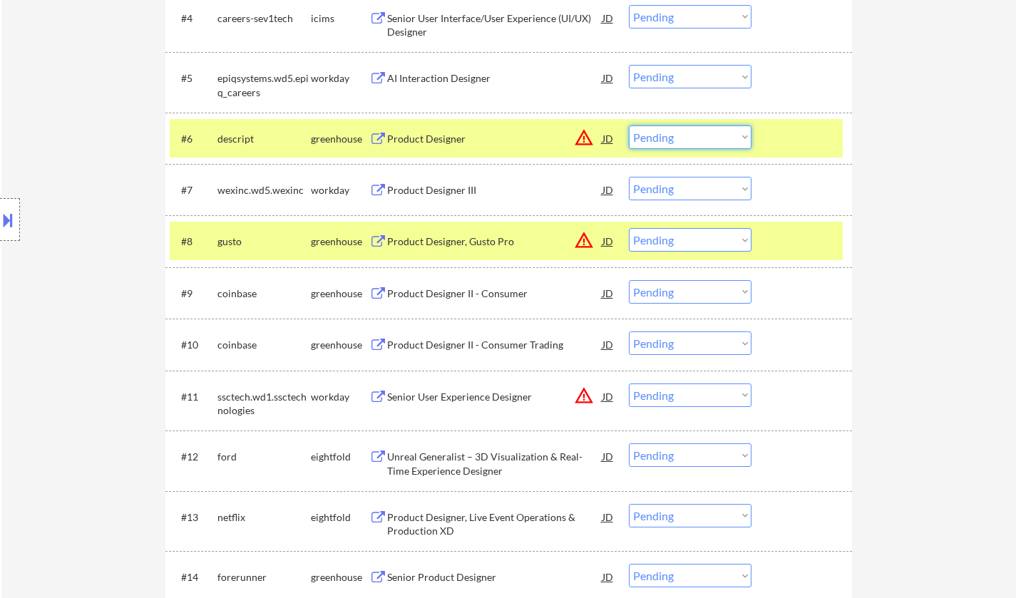
click at [690, 142] on select "Choose an option... Pending Applied Excluded (Questions) Excluded (Expired) Exc…" at bounding box center [690, 137] width 123 height 24
click at [629, 125] on select "Choose an option... Pending Applied Excluded (Questions) Excluded (Expired) Exc…" at bounding box center [690, 137] width 123 height 24
select select ""pending""
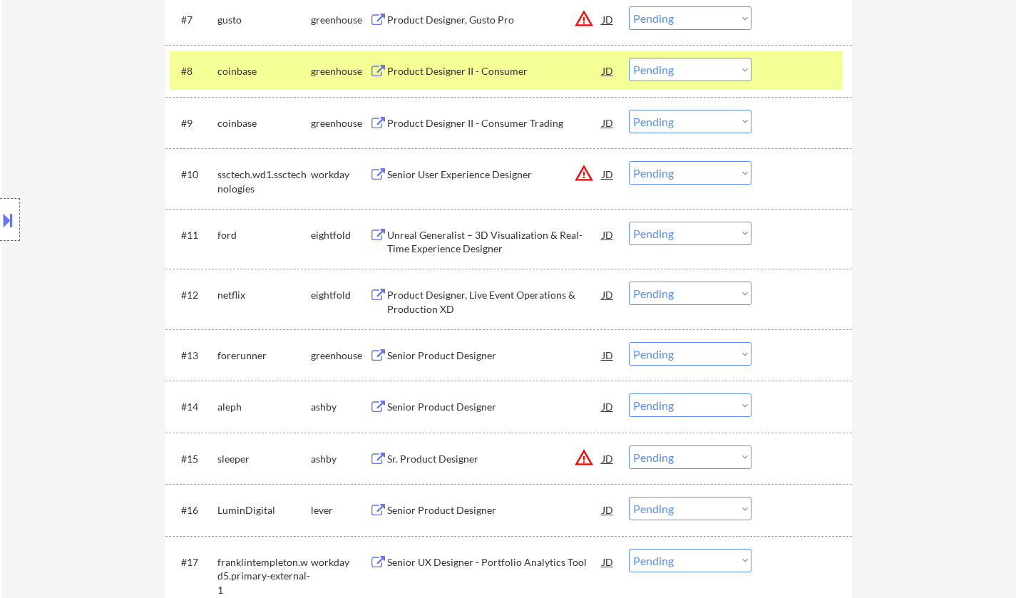
scroll to position [926, 0]
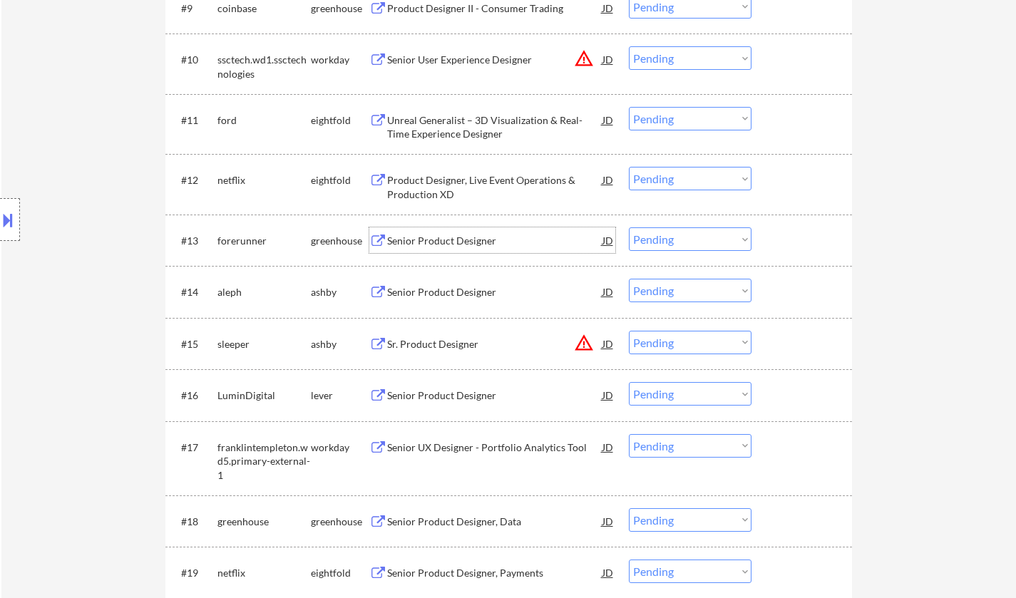
click at [458, 242] on div "Senior Product Designer" at bounding box center [494, 241] width 215 height 14
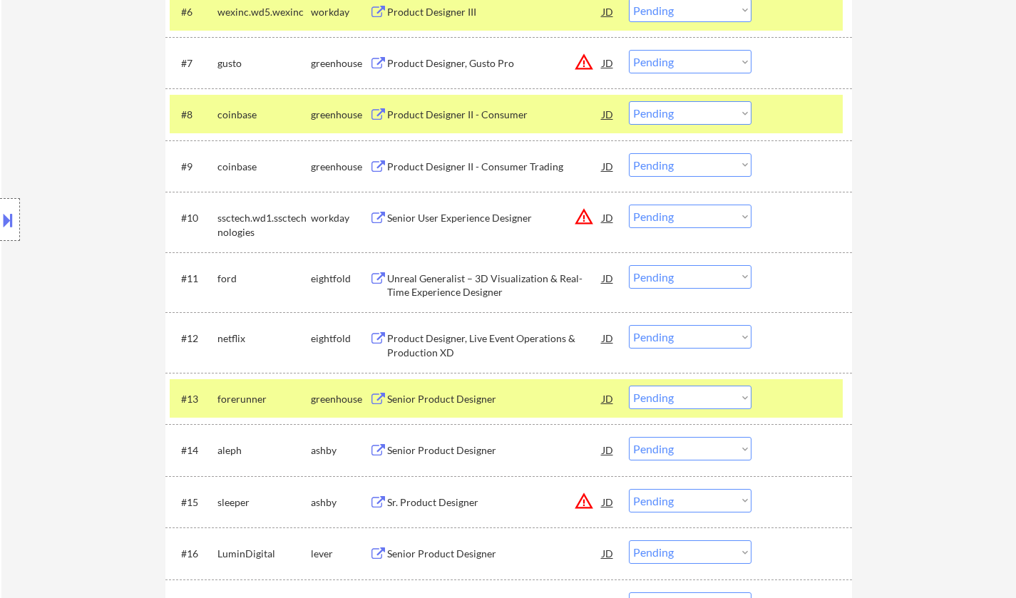
scroll to position [855, 0]
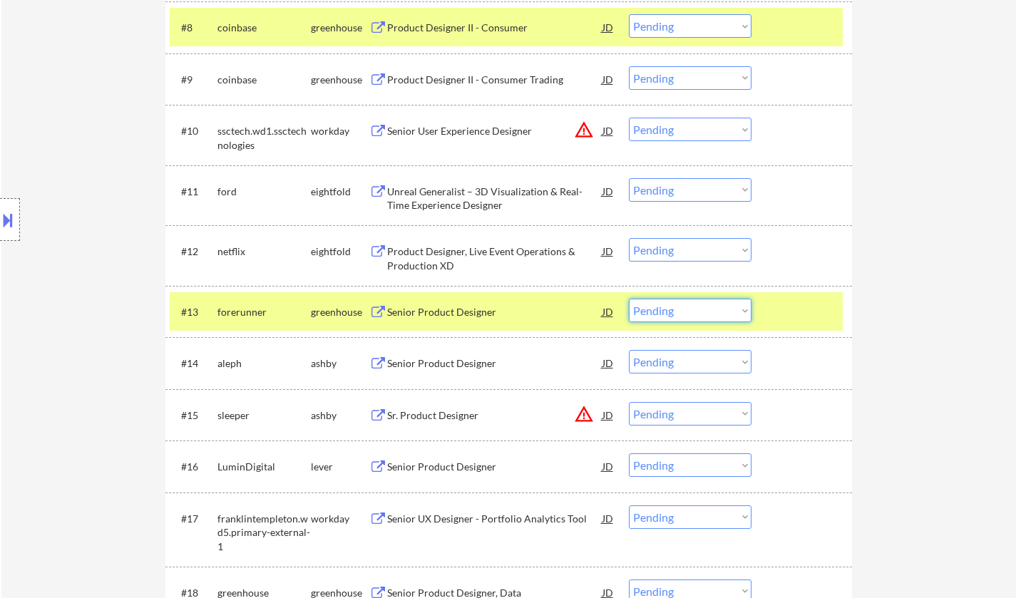
click at [698, 311] on select "Choose an option... Pending Applied Excluded (Questions) Excluded (Expired) Exc…" at bounding box center [690, 311] width 123 height 24
click at [629, 299] on select "Choose an option... Pending Applied Excluded (Questions) Excluded (Expired) Exc…" at bounding box center [690, 311] width 123 height 24
select select ""pending""
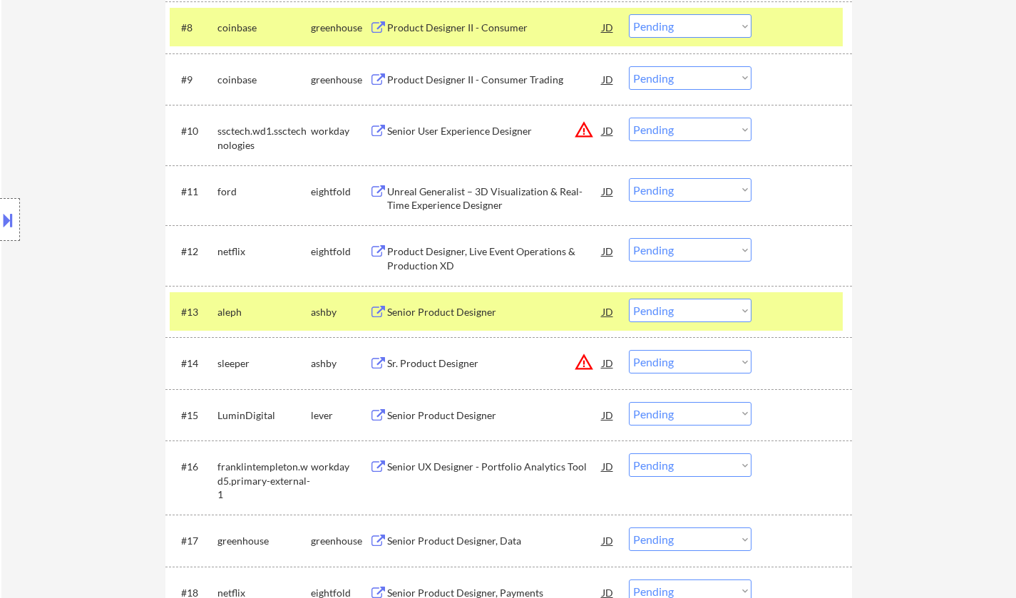
click at [456, 421] on div "Senior Product Designer" at bounding box center [494, 415] width 215 height 14
